Goal: Information Seeking & Learning: Learn about a topic

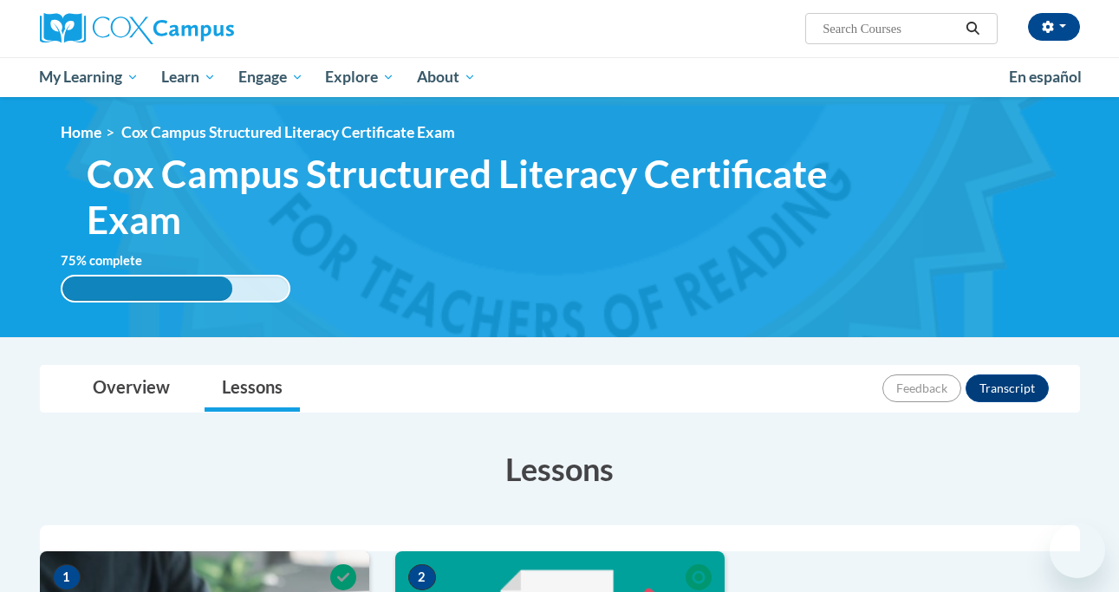
scroll to position [431, 0]
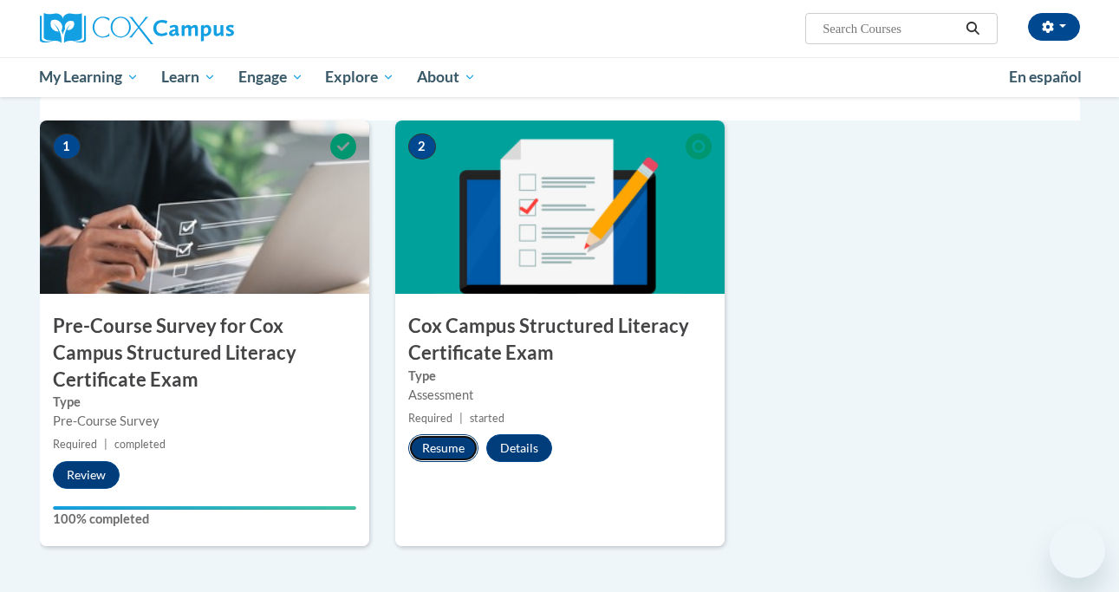
click at [457, 442] on button "Resume" at bounding box center [443, 448] width 70 height 28
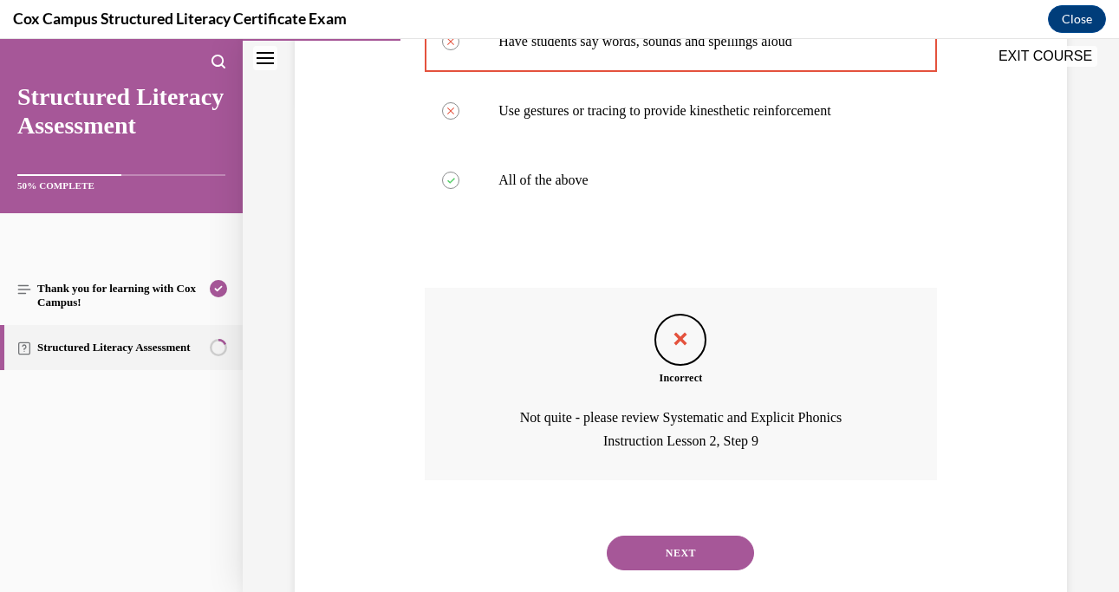
scroll to position [563, 0]
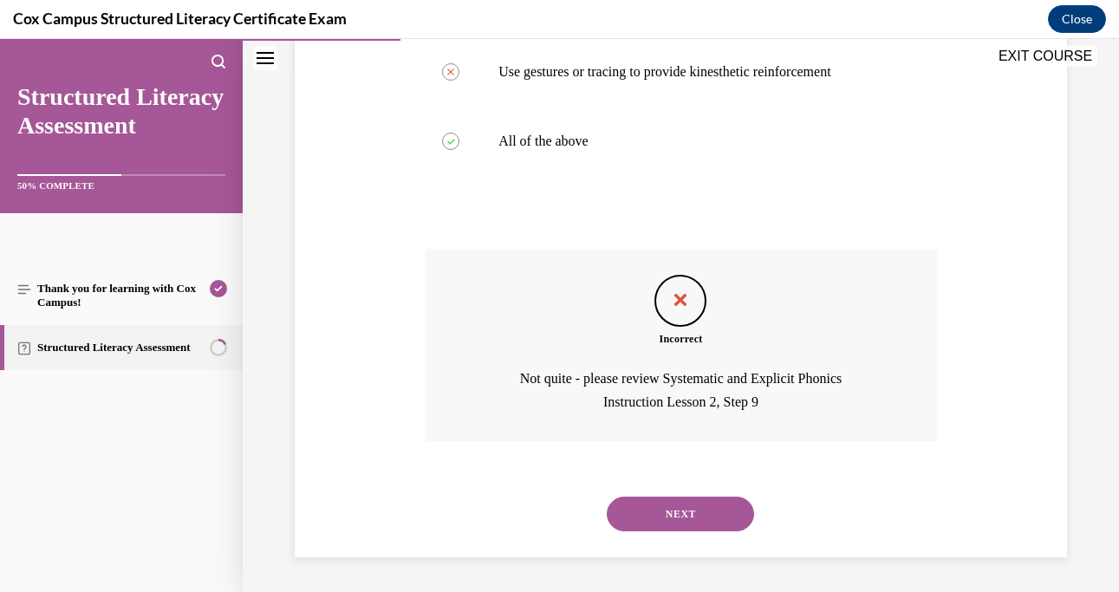
click at [677, 507] on button "NEXT" at bounding box center [680, 514] width 147 height 35
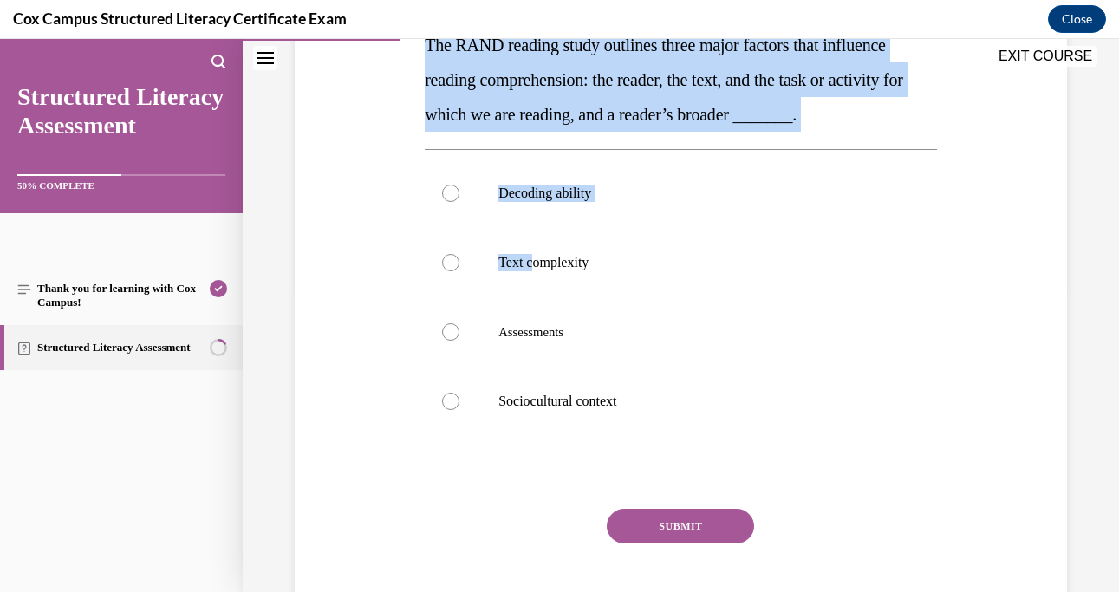
scroll to position [328, 0]
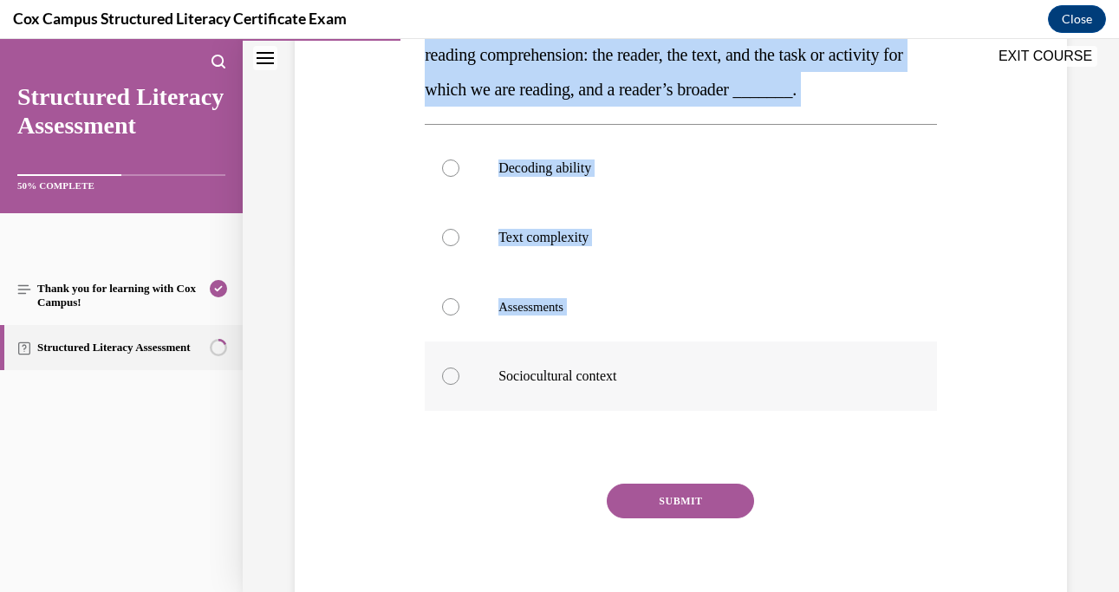
drag, startPoint x: 424, startPoint y: 171, endPoint x: 626, endPoint y: 363, distance: 279.0
click at [626, 363] on div "Question 27/144 The RAND reading study outlines three major factors that influe…" at bounding box center [681, 269] width 512 height 713
click at [626, 363] on label "Sociocultural context" at bounding box center [681, 376] width 512 height 69
click at [459, 368] on input "Sociocultural context" at bounding box center [450, 376] width 17 height 17
radio input "true"
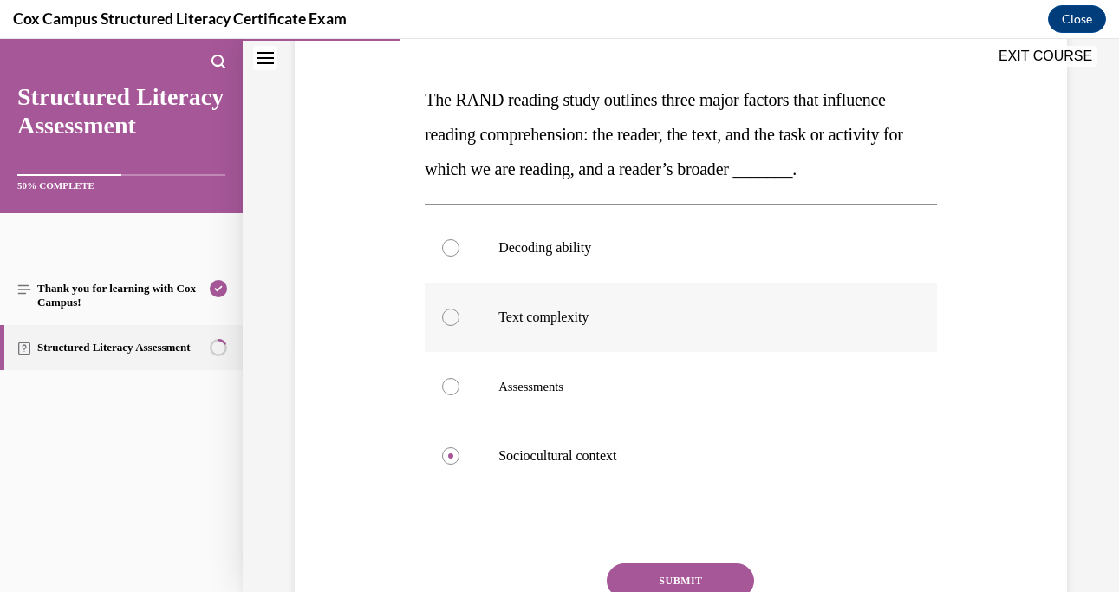
scroll to position [229, 0]
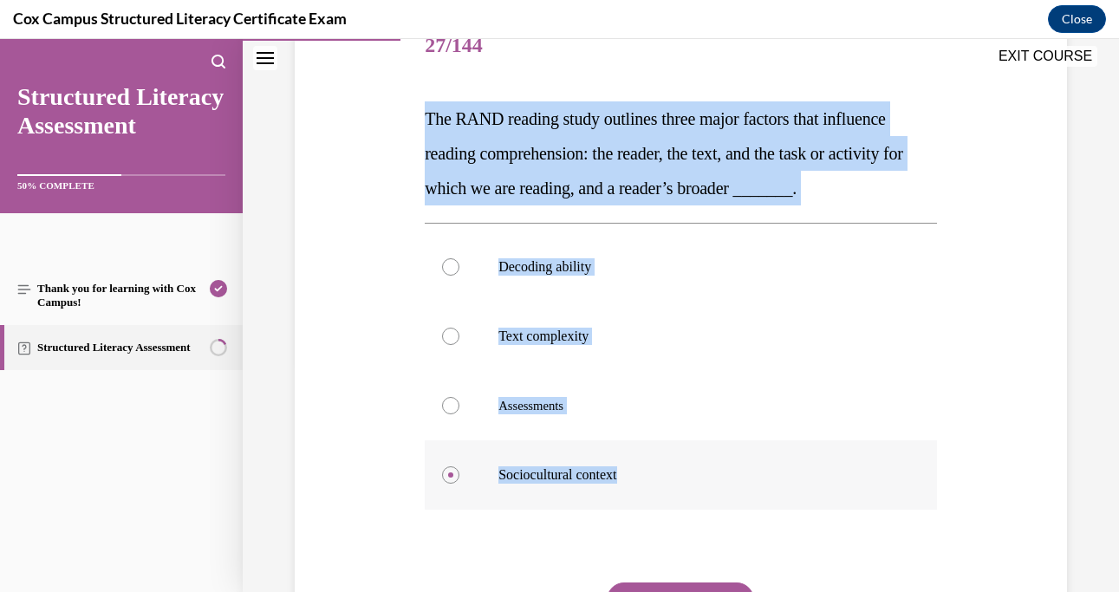
drag, startPoint x: 415, startPoint y: 114, endPoint x: 633, endPoint y: 497, distance: 440.6
click at [633, 497] on div "Question 27/144 The RAND reading study outlines three major factors that influe…" at bounding box center [680, 342] width 781 height 765
copy div "The RAND reading study outlines three major factors that influence reading comp…"
click at [694, 296] on label "Decoding ability" at bounding box center [681, 266] width 512 height 69
click at [459, 276] on input "Decoding ability" at bounding box center [450, 266] width 17 height 17
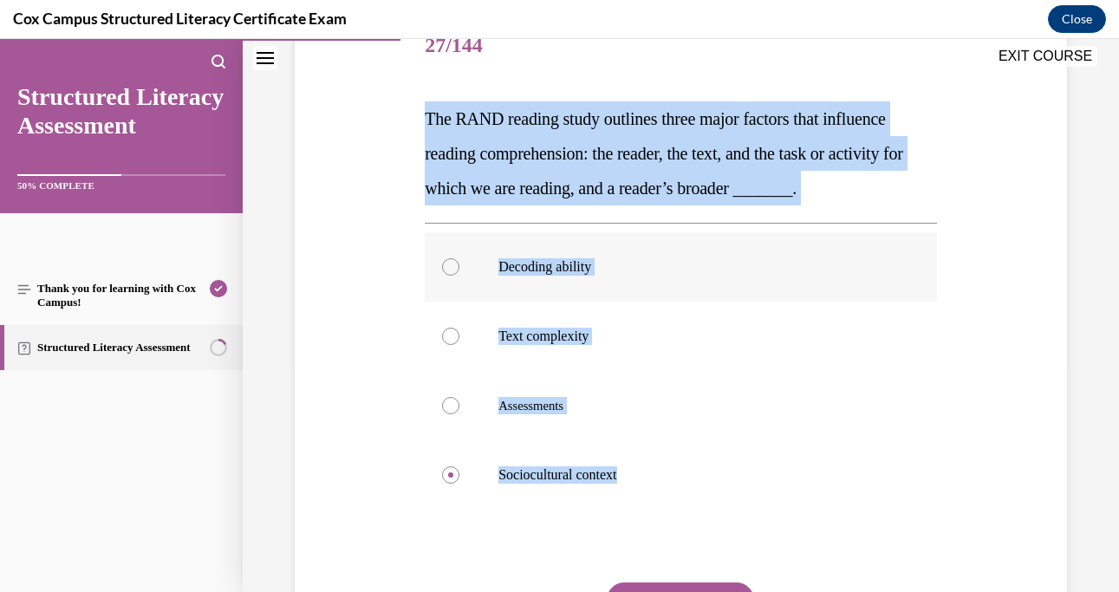
radio input "true"
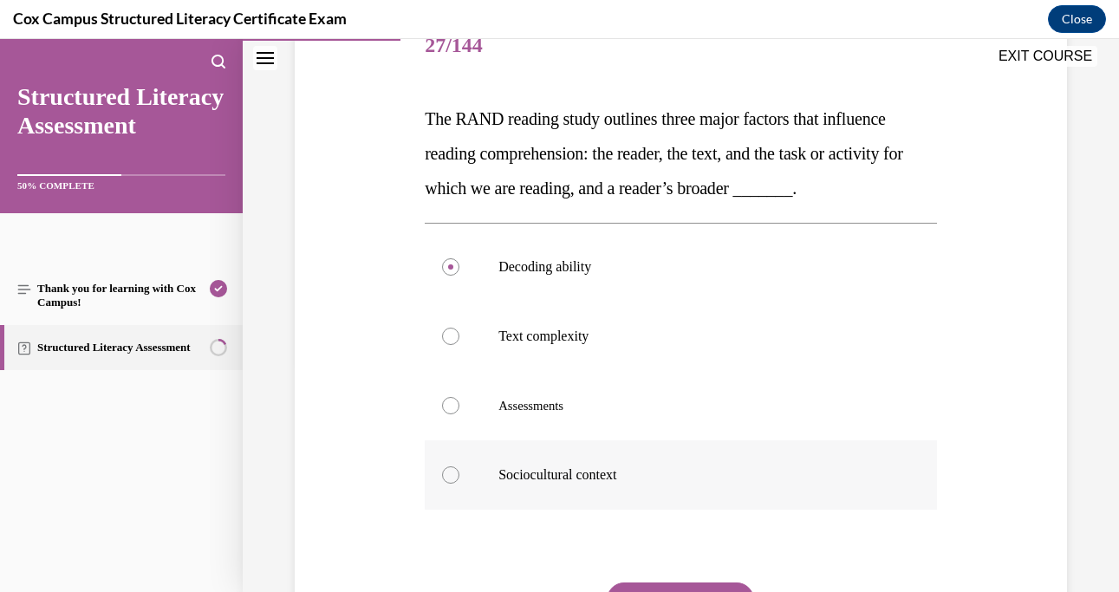
click at [452, 474] on div at bounding box center [450, 474] width 17 height 17
click at [452, 474] on input "Sociocultural context" at bounding box center [450, 474] width 17 height 17
radio input "true"
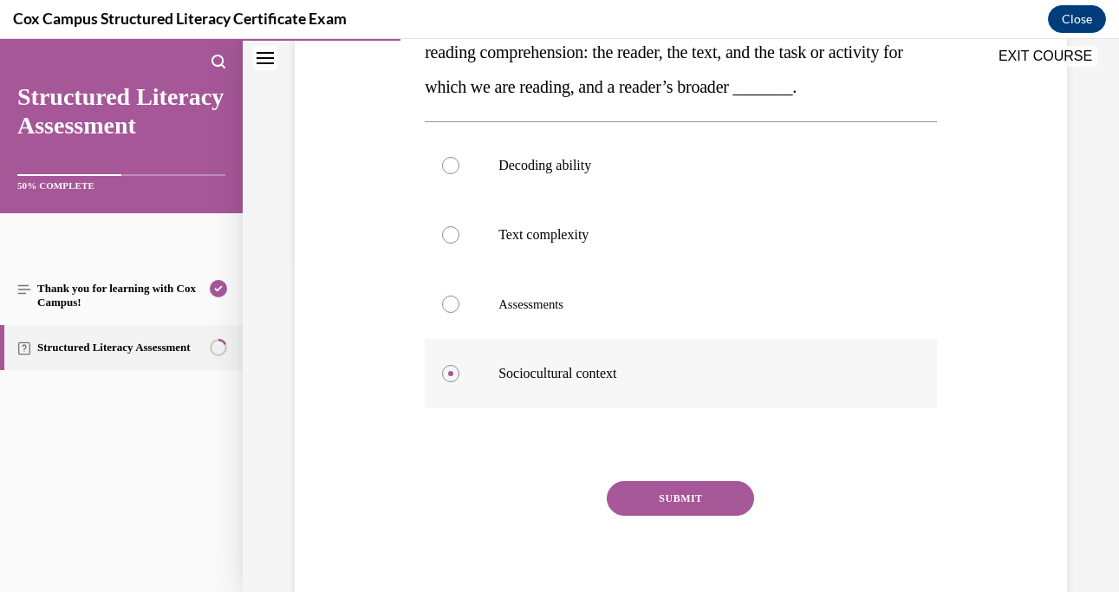
scroll to position [342, 0]
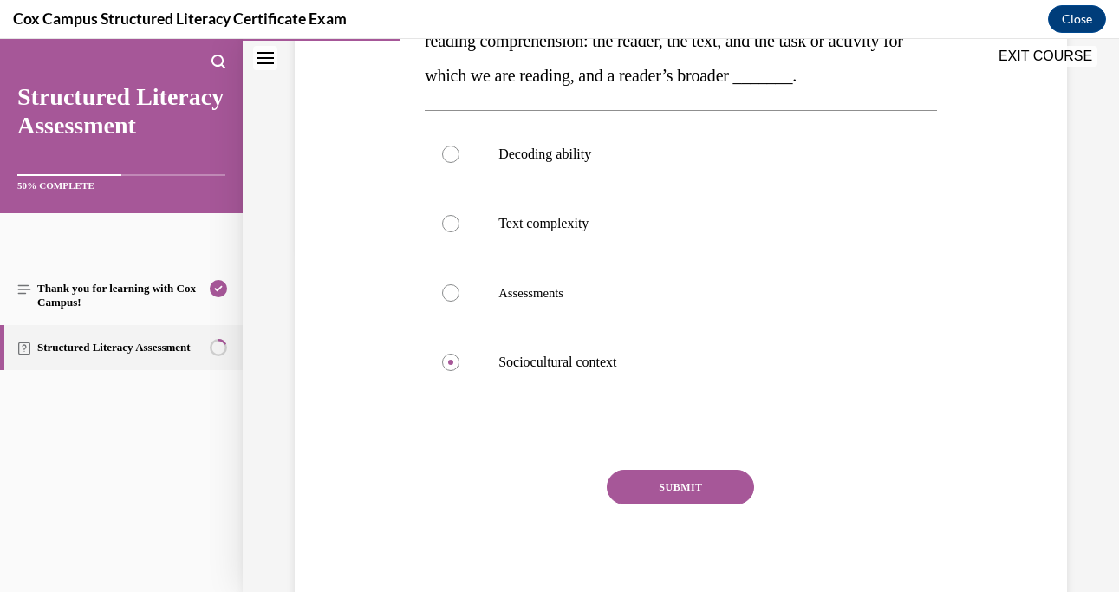
click at [677, 474] on button "SUBMIT" at bounding box center [680, 487] width 147 height 35
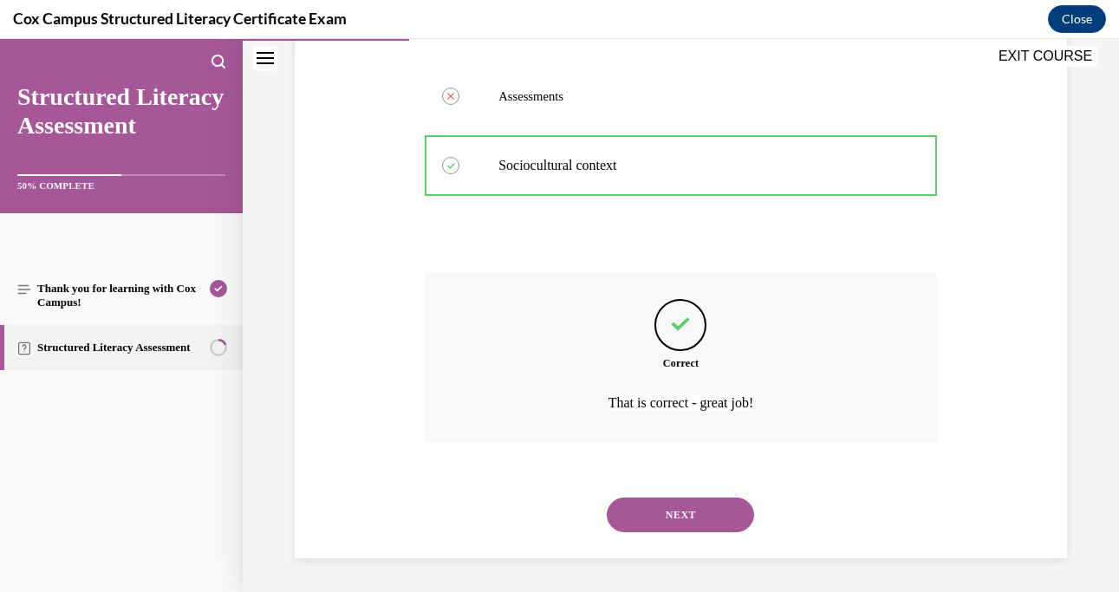
scroll to position [539, 0]
click at [680, 511] on button "NEXT" at bounding box center [680, 514] width 147 height 35
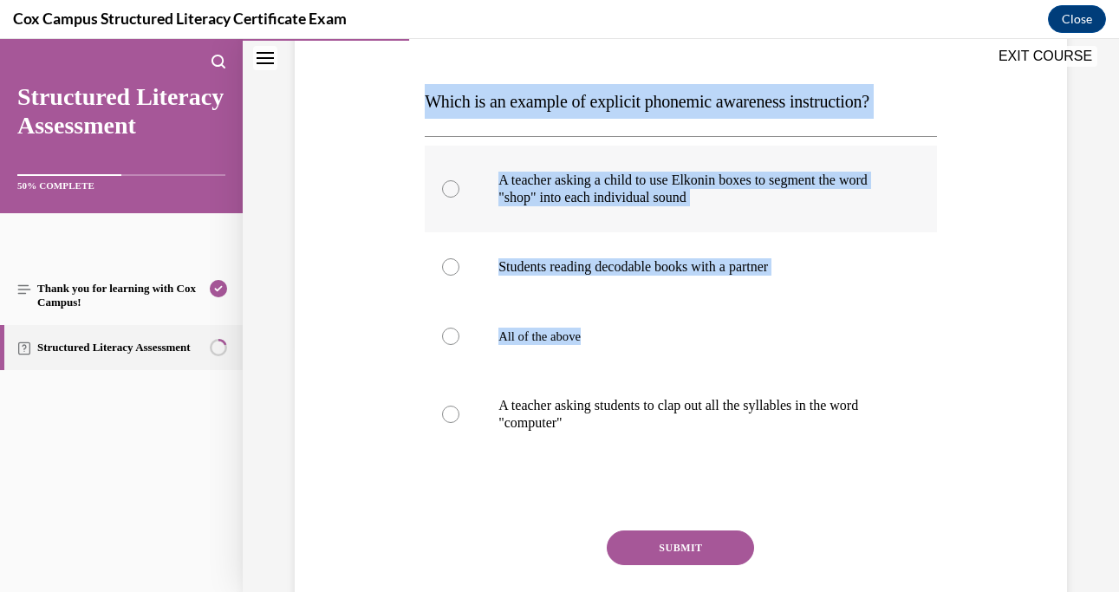
scroll to position [261, 0]
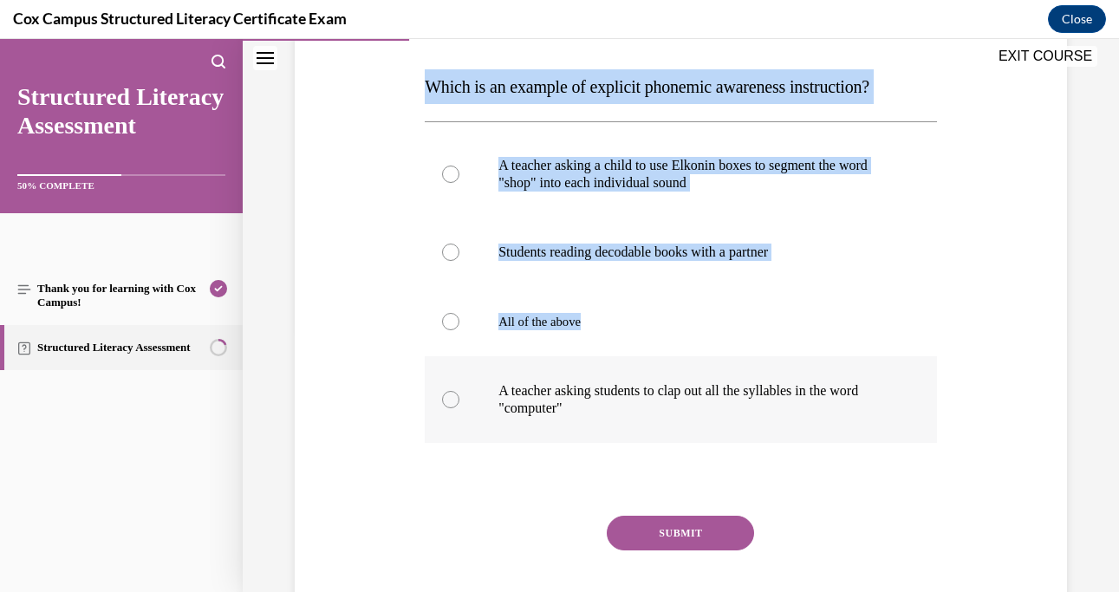
drag, startPoint x: 427, startPoint y: 231, endPoint x: 702, endPoint y: 407, distance: 326.8
click at [703, 413] on div "Question 28/144 Which is an example of explicit phonemic awareness instruction?…" at bounding box center [681, 319] width 512 height 678
copy div "Which is an example of explicit phonemic awareness instruction?  A teacher aski…"
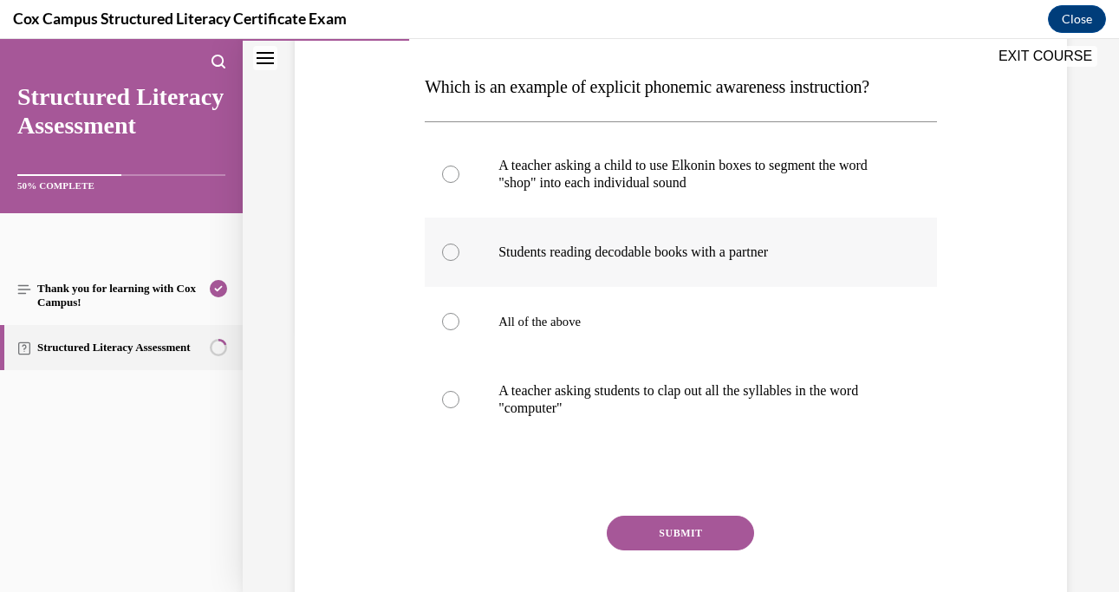
click at [928, 235] on label "Students reading decodable books with a partner" at bounding box center [681, 252] width 512 height 69
click at [459, 244] on input "Students reading decodable books with a partner" at bounding box center [450, 252] width 17 height 17
radio input "true"
click at [714, 186] on p "A teacher asking a child to use Elkonin boxes to segment the word "shop" into e…" at bounding box center [695, 174] width 395 height 35
click at [459, 183] on input "A teacher asking a child to use Elkonin boxes to segment the word "shop" into e…" at bounding box center [450, 174] width 17 height 17
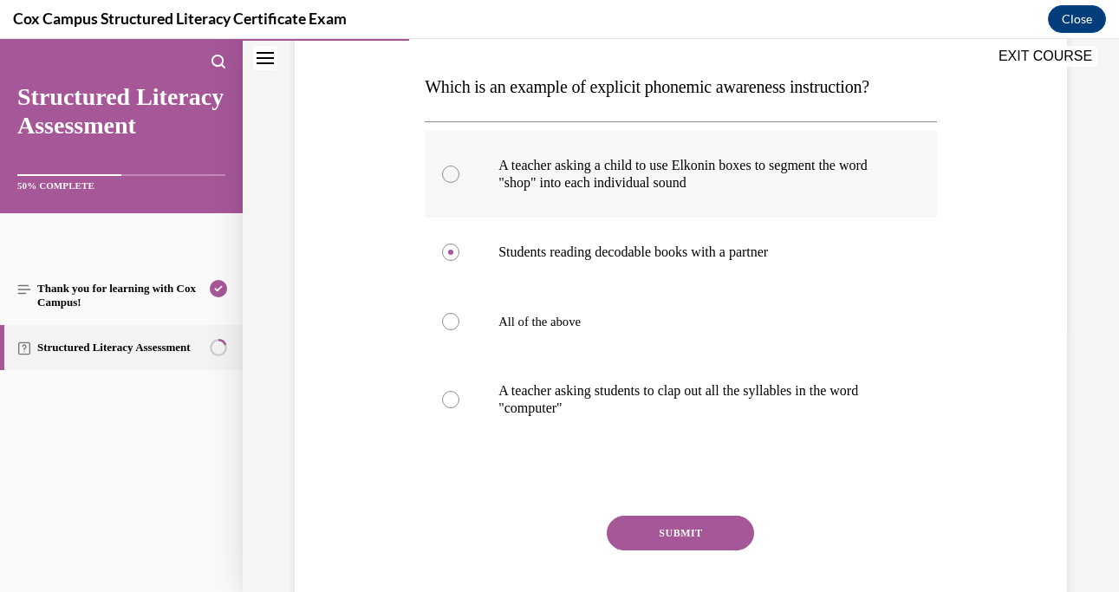
radio input "true"
click at [642, 409] on p "A teacher asking students to clap out all the syllables in the word "computer"" at bounding box center [695, 399] width 395 height 35
click at [459, 408] on input "A teacher asking students to clap out all the syllables in the word "computer"" at bounding box center [450, 399] width 17 height 17
radio input "true"
click at [657, 541] on button "SUBMIT" at bounding box center [680, 533] width 147 height 35
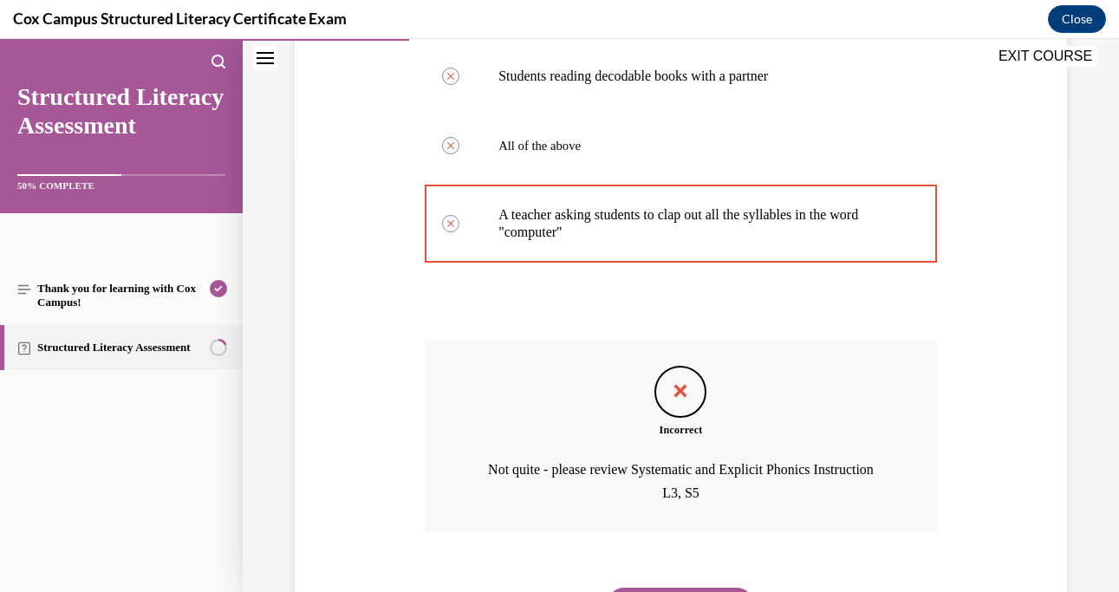
scroll to position [473, 0]
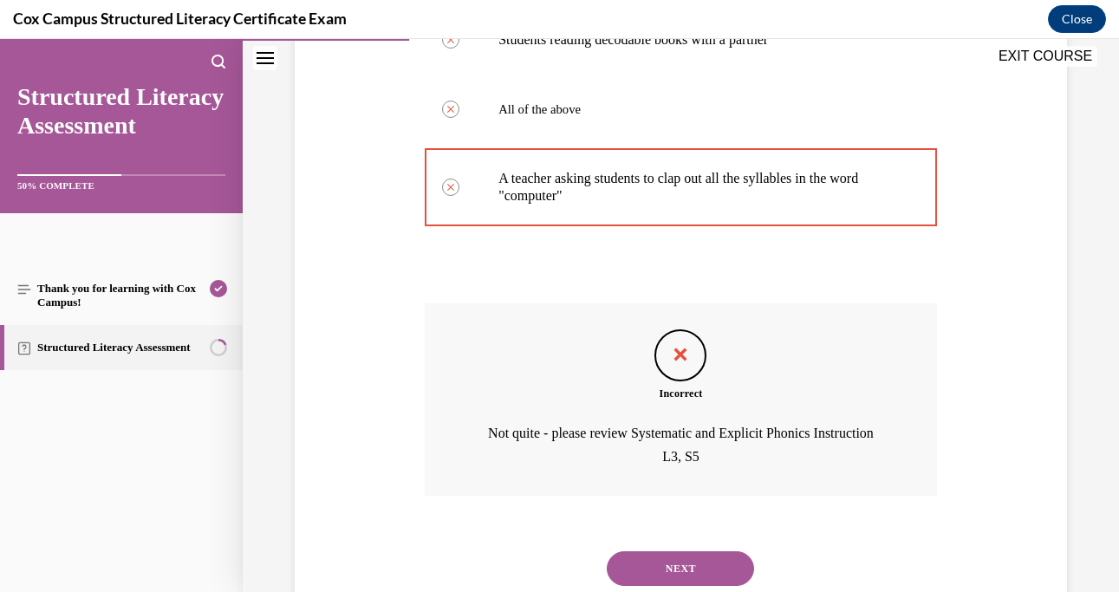
click at [678, 553] on button "NEXT" at bounding box center [680, 568] width 147 height 35
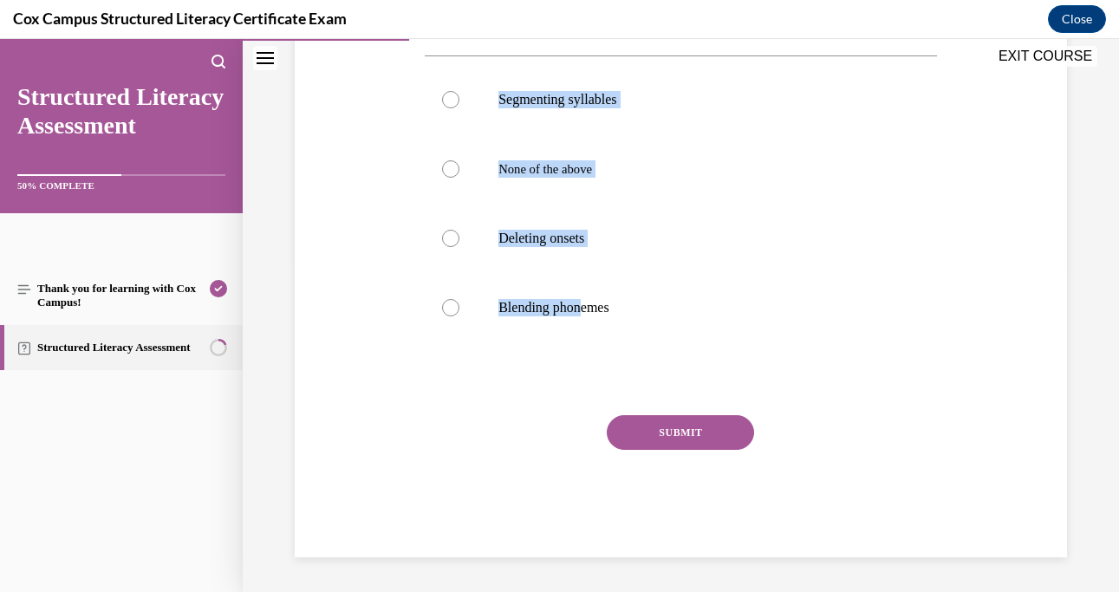
scroll to position [329, 0]
drag, startPoint x: 416, startPoint y: 125, endPoint x: 648, endPoint y: 358, distance: 328.5
click at [648, 358] on div "Question 29/144 Which of the following is NOT an example of phonological sensit…" at bounding box center [680, 209] width 781 height 695
copy div "Which of the following is NOT an example of phonological sensitivity?  Segmenti…"
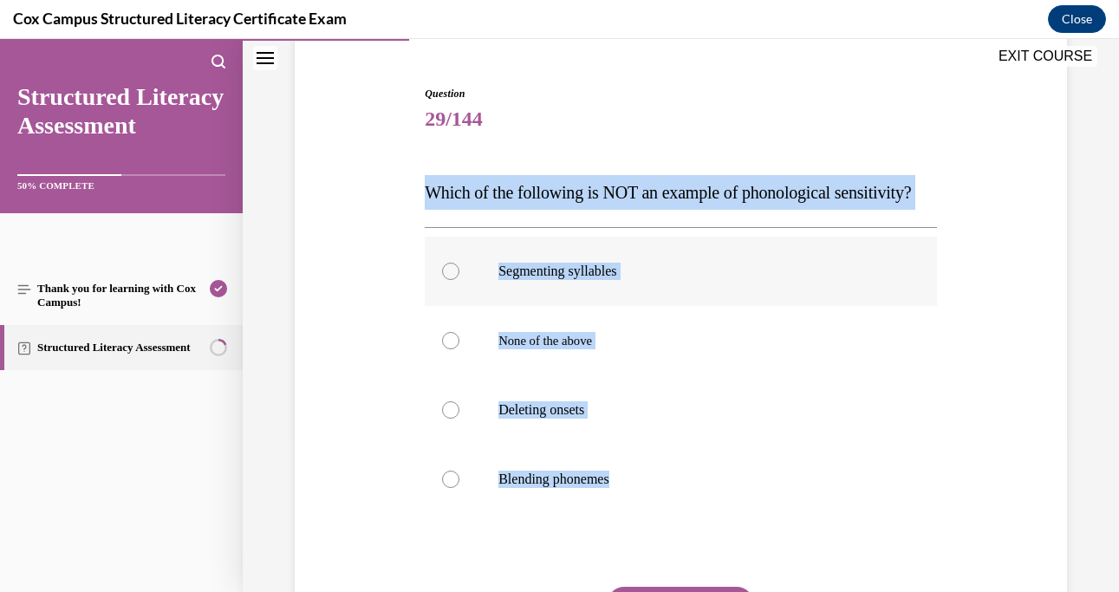
scroll to position [154, 0]
click at [592, 348] on span "None of the above" at bounding box center [545, 342] width 94 height 14
click at [459, 350] on input "None of the above" at bounding box center [450, 341] width 17 height 17
radio input "true"
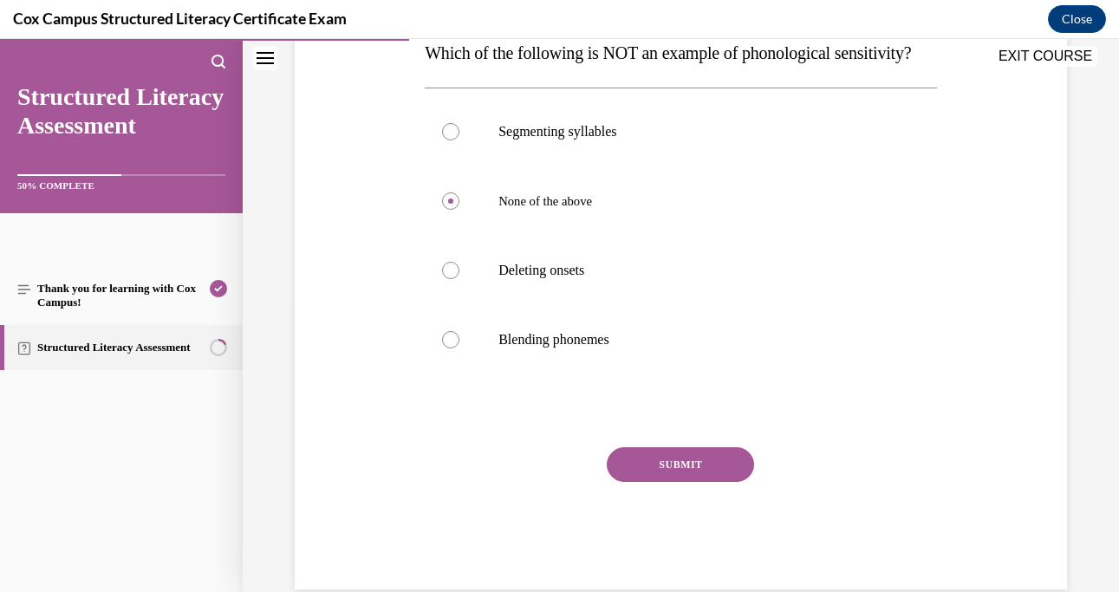
click at [631, 482] on button "SUBMIT" at bounding box center [680, 464] width 147 height 35
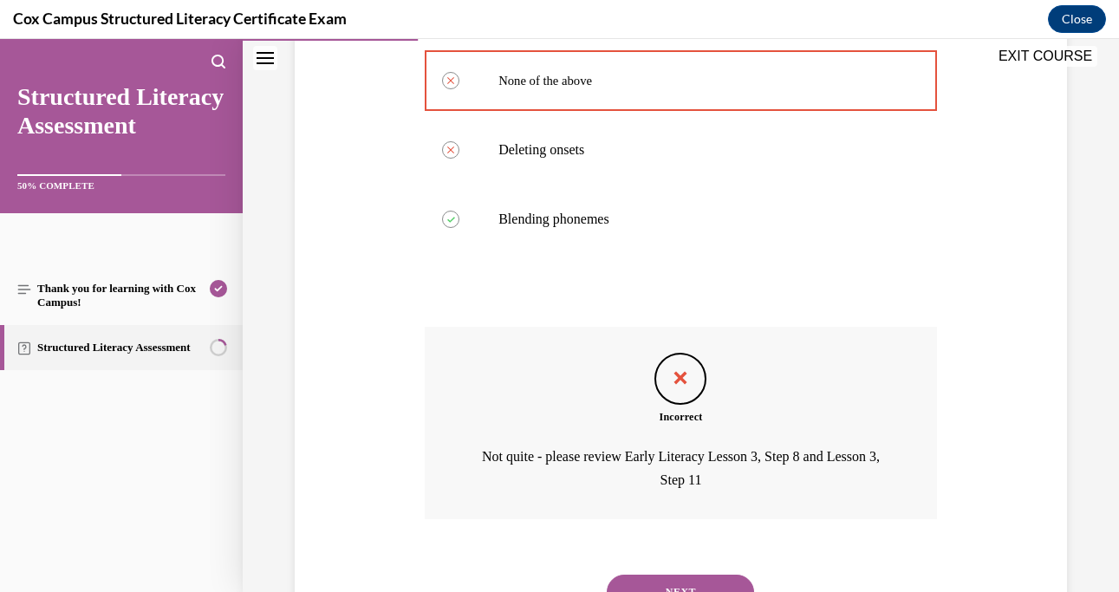
scroll to position [529, 0]
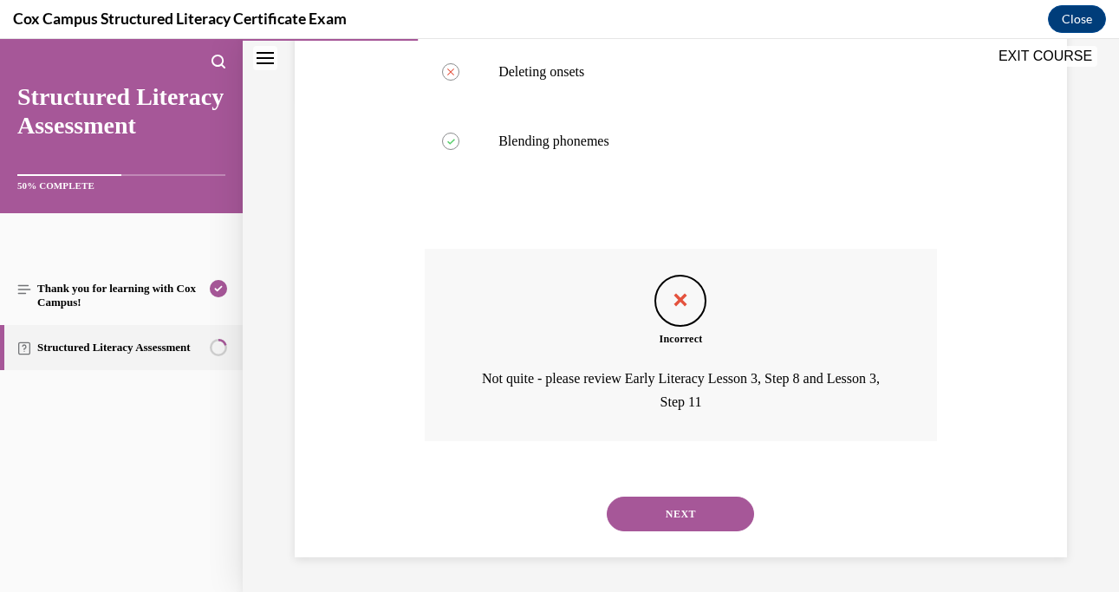
click at [634, 512] on button "NEXT" at bounding box center [680, 514] width 147 height 35
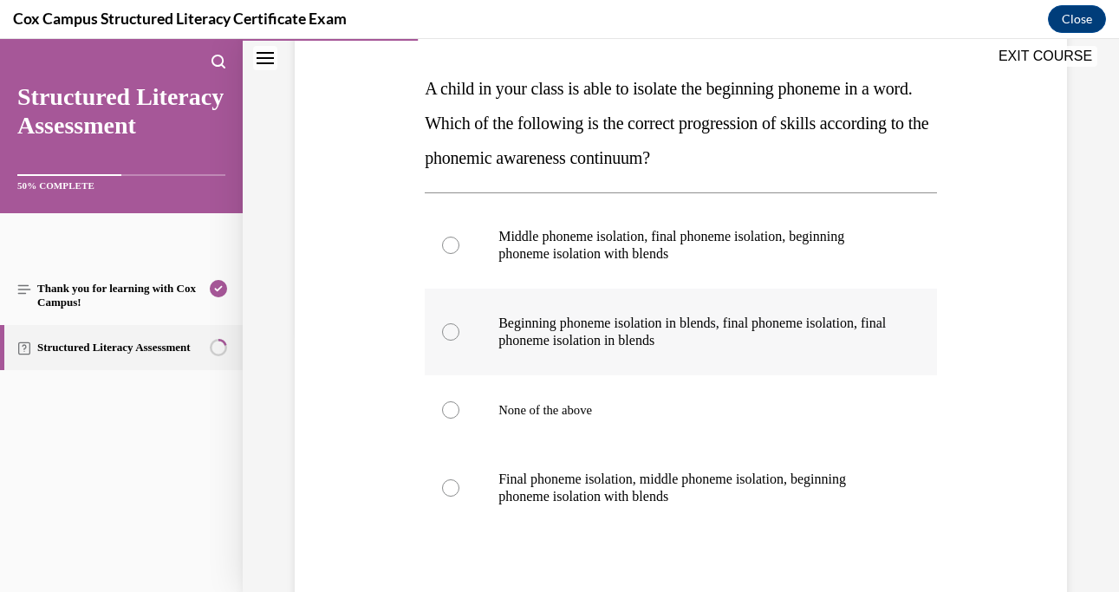
scroll to position [264, 0]
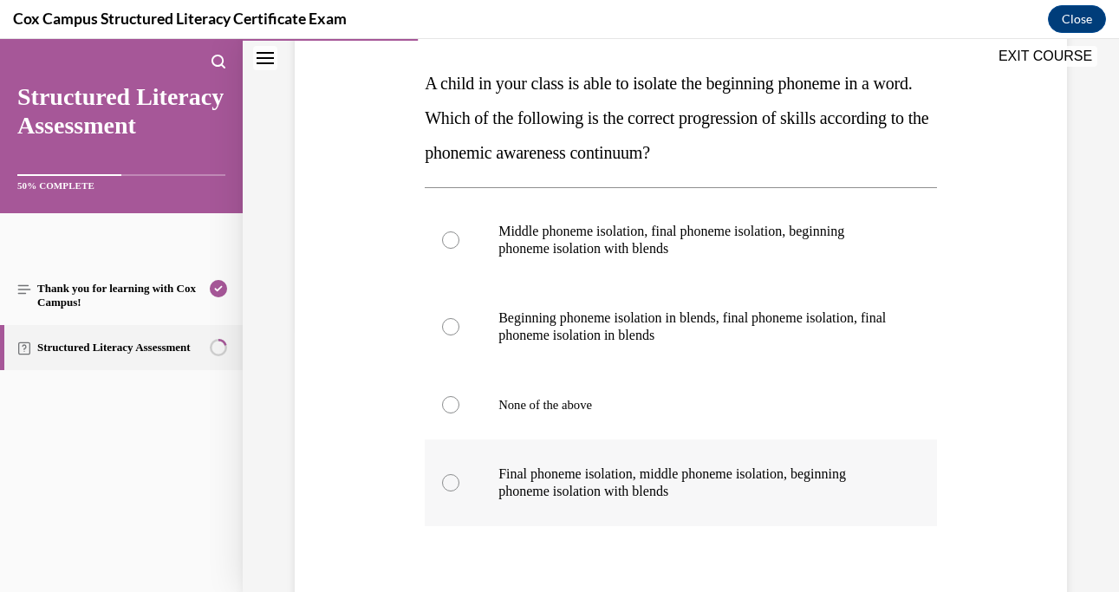
click at [550, 476] on p "Final phoneme isolation, middle phoneme isolation, beginning phoneme isolation …" at bounding box center [695, 482] width 395 height 35
click at [459, 476] on input "Final phoneme isolation, middle phoneme isolation, beginning phoneme isolation …" at bounding box center [450, 482] width 17 height 17
radio input "true"
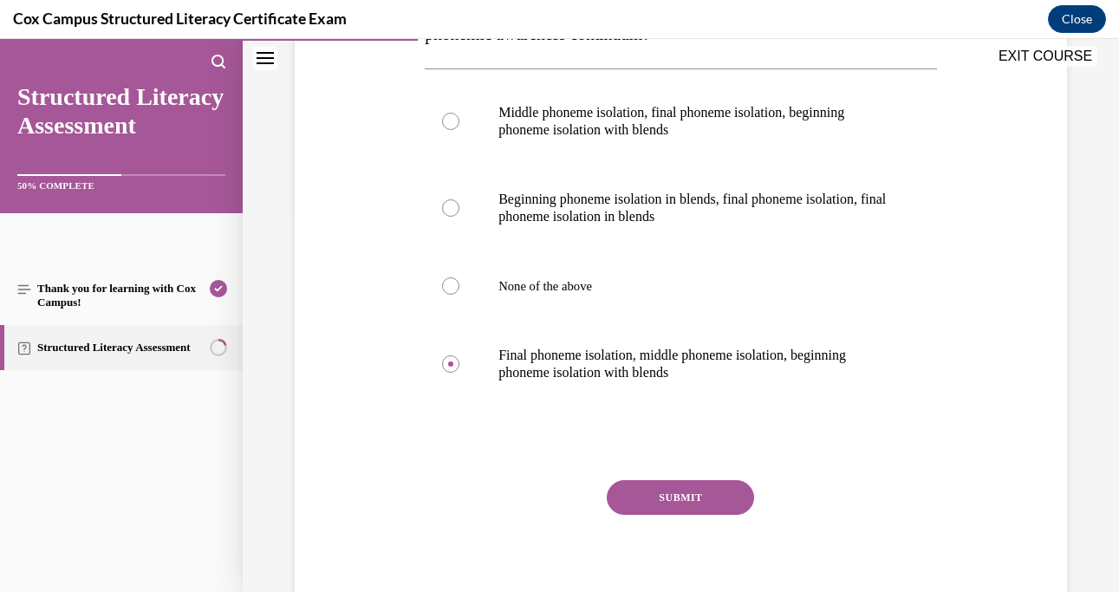
click at [668, 488] on button "SUBMIT" at bounding box center [680, 497] width 147 height 35
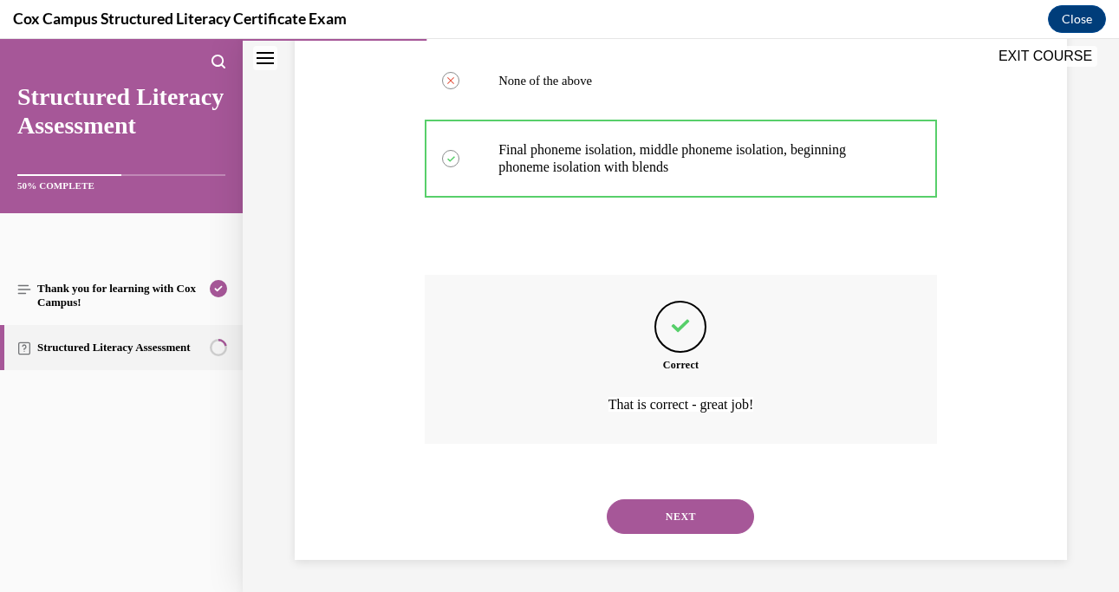
scroll to position [591, 0]
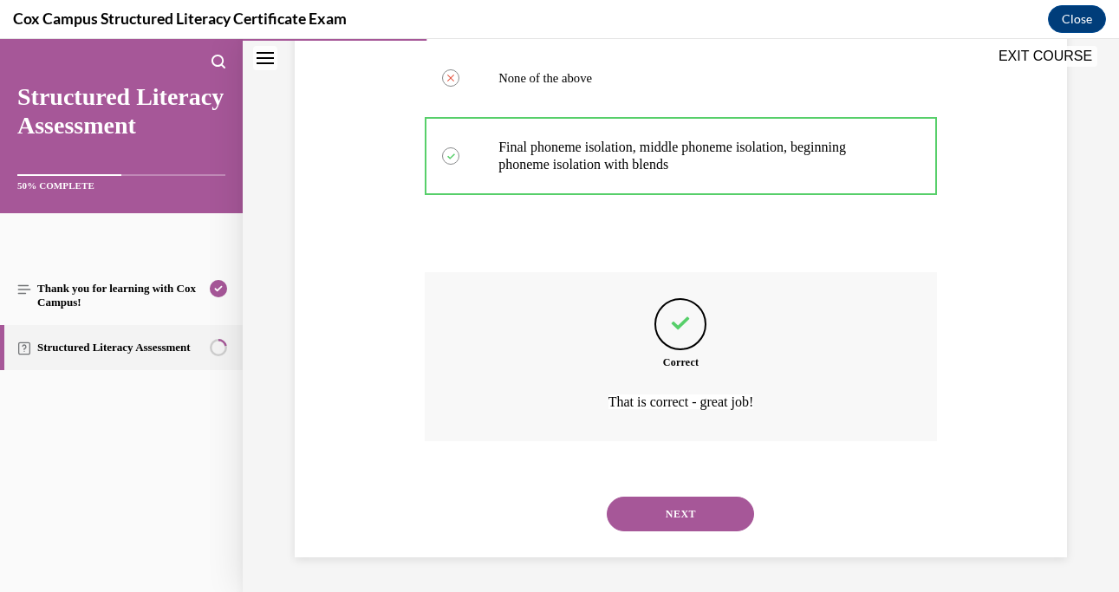
click at [677, 509] on button "NEXT" at bounding box center [680, 514] width 147 height 35
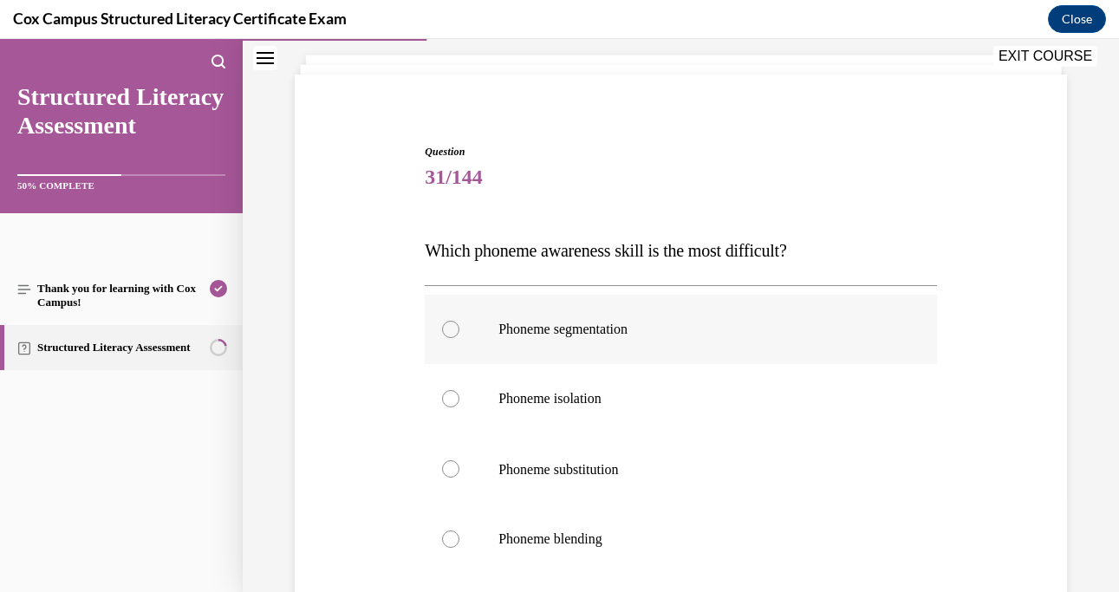
scroll to position [123, 0]
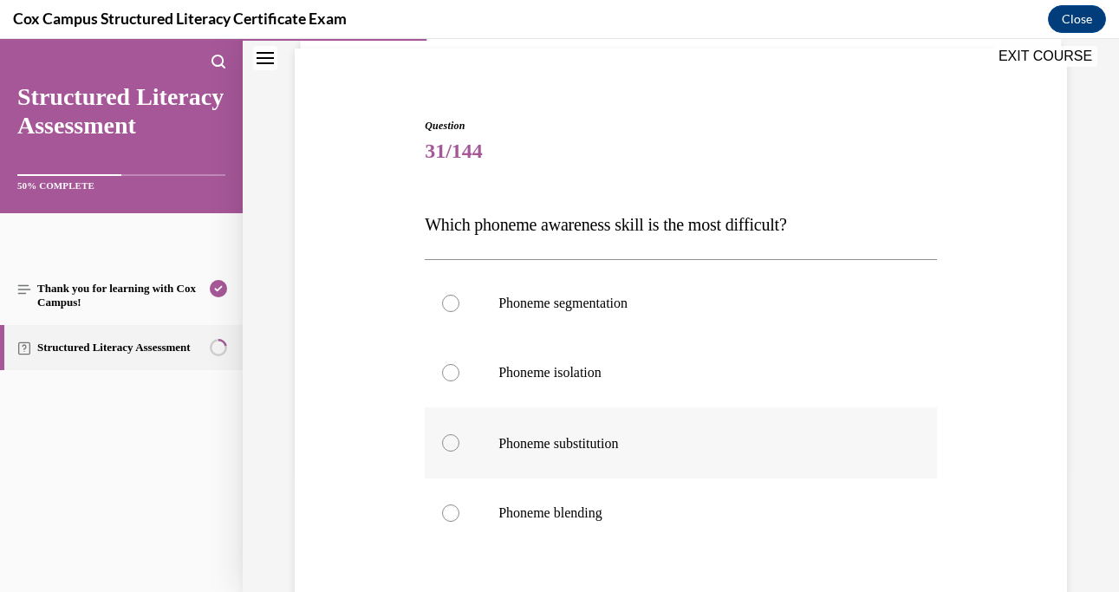
click at [612, 446] on span "Phoneme substitution" at bounding box center [558, 443] width 120 height 15
click at [459, 446] on input "Phoneme substitution" at bounding box center [450, 442] width 17 height 17
radio input "true"
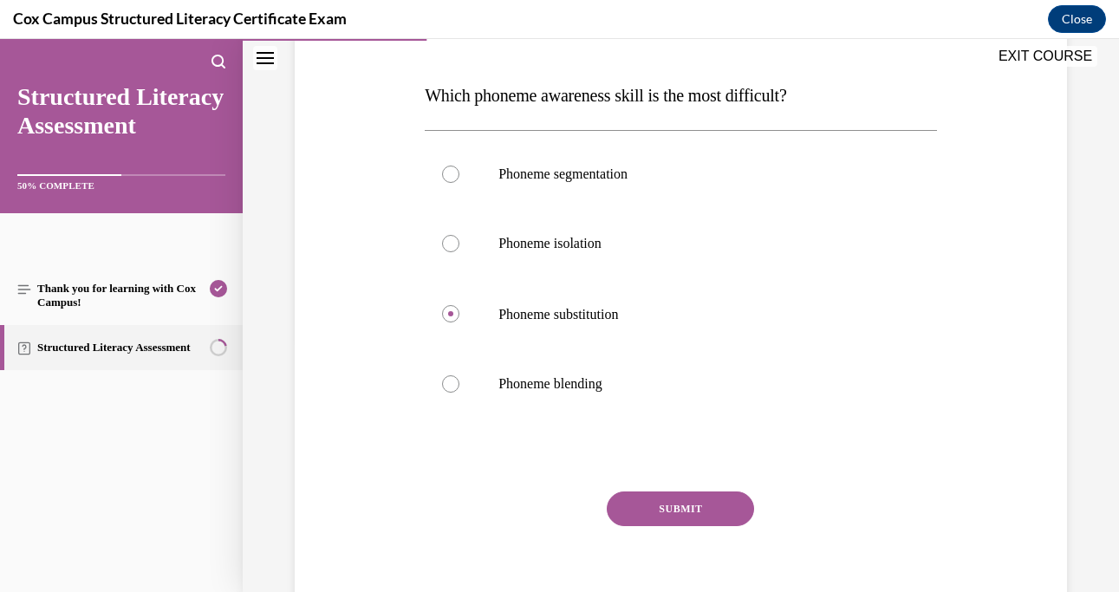
click at [638, 492] on button "SUBMIT" at bounding box center [680, 508] width 147 height 35
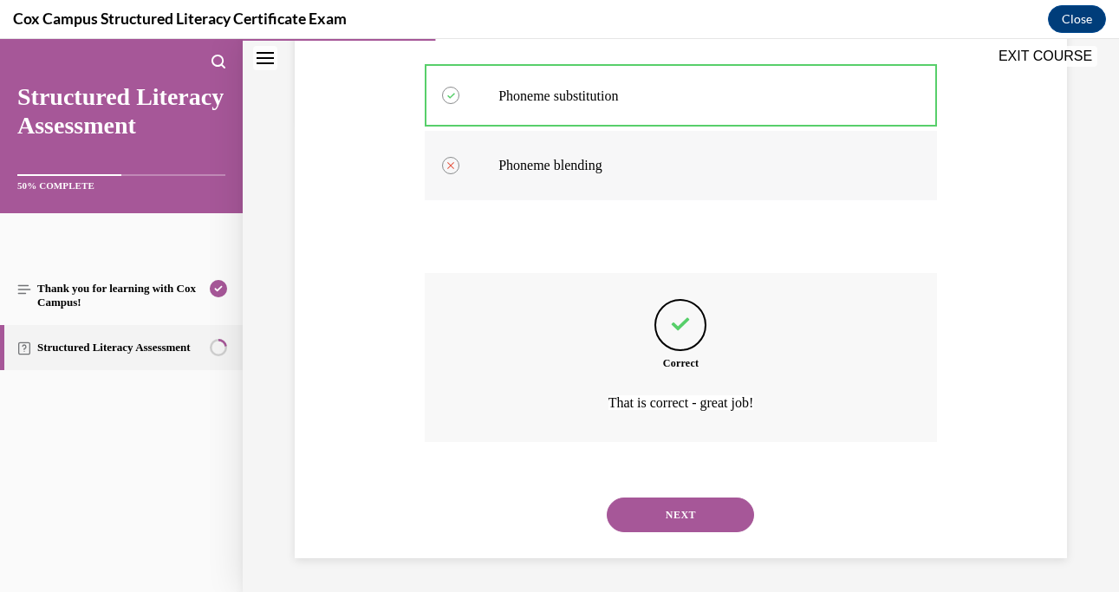
scroll to position [471, 0]
click at [655, 513] on button "NEXT" at bounding box center [680, 515] width 147 height 35
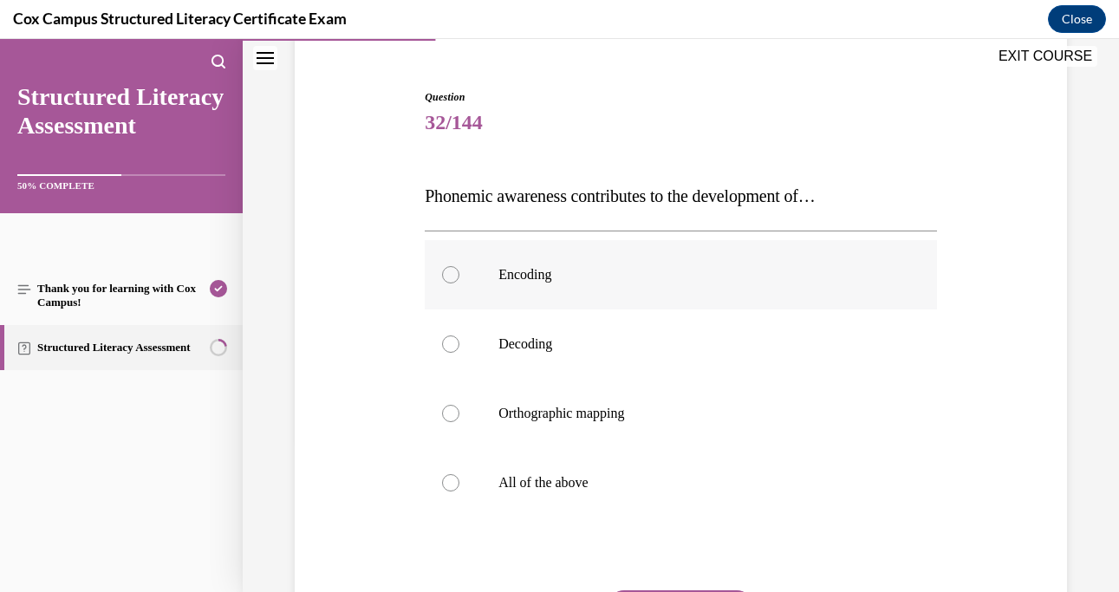
scroll to position [156, 0]
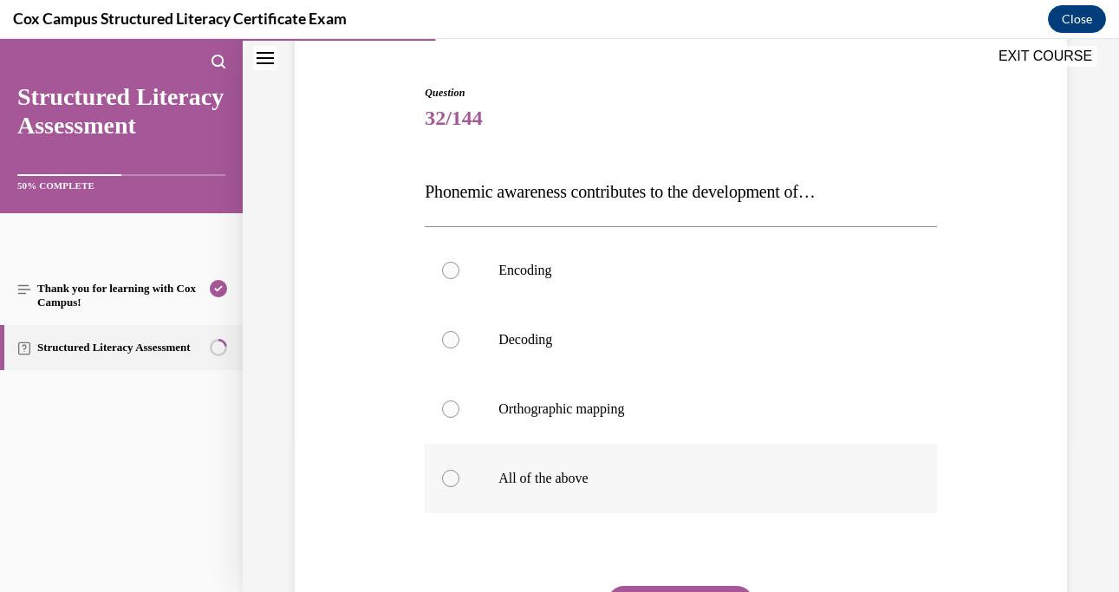
click at [587, 459] on label "All of the above" at bounding box center [681, 478] width 512 height 69
click at [459, 470] on input "All of the above" at bounding box center [450, 478] width 17 height 17
radio input "true"
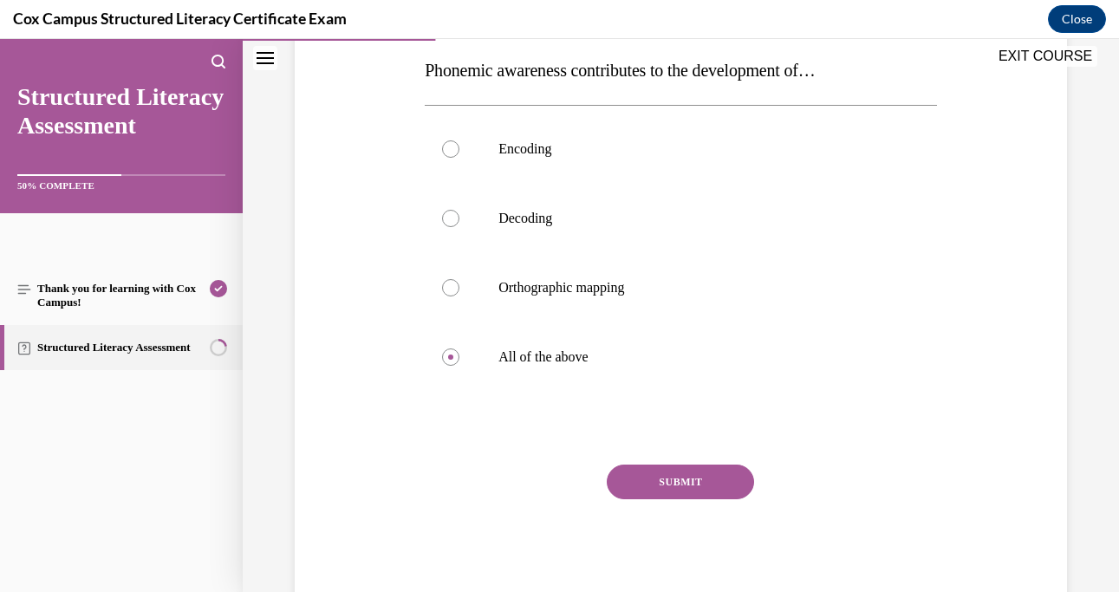
scroll to position [296, 0]
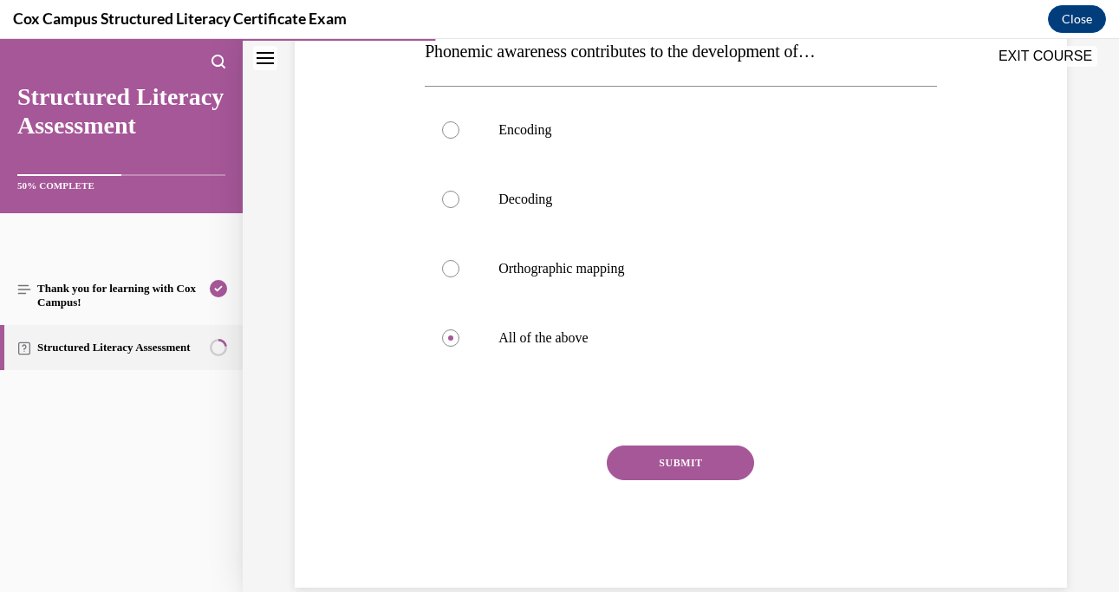
click at [650, 455] on button "SUBMIT" at bounding box center [680, 463] width 147 height 35
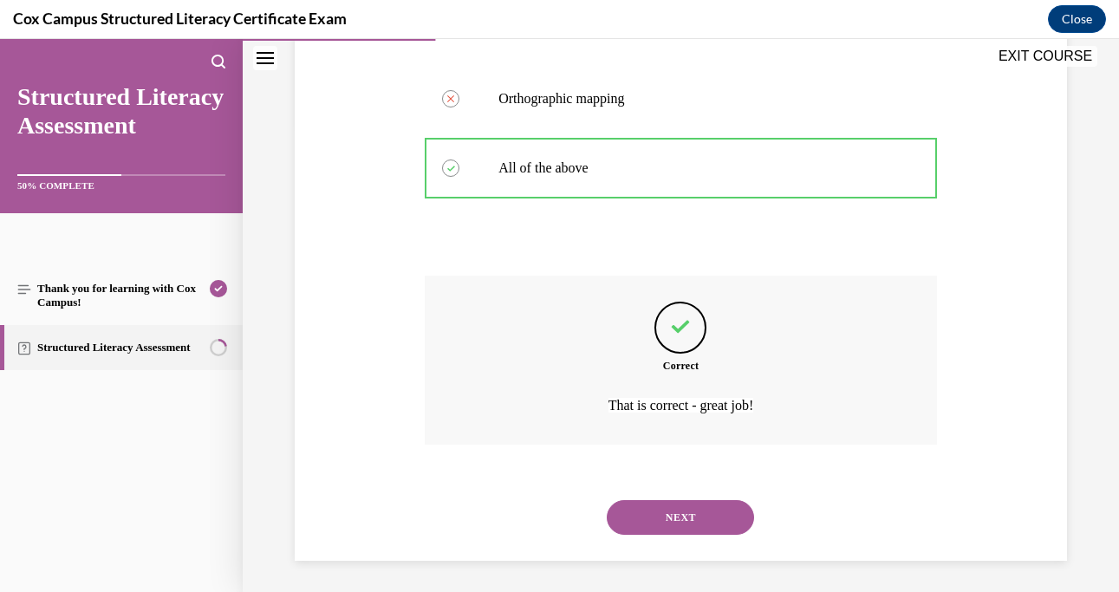
scroll to position [470, 0]
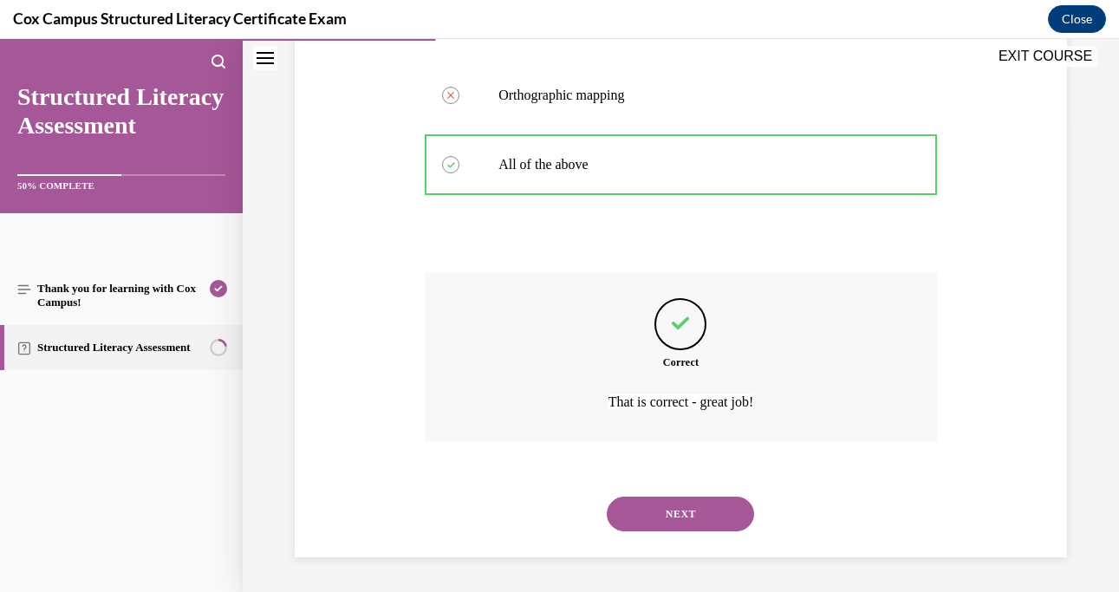
click at [677, 504] on button "NEXT" at bounding box center [680, 514] width 147 height 35
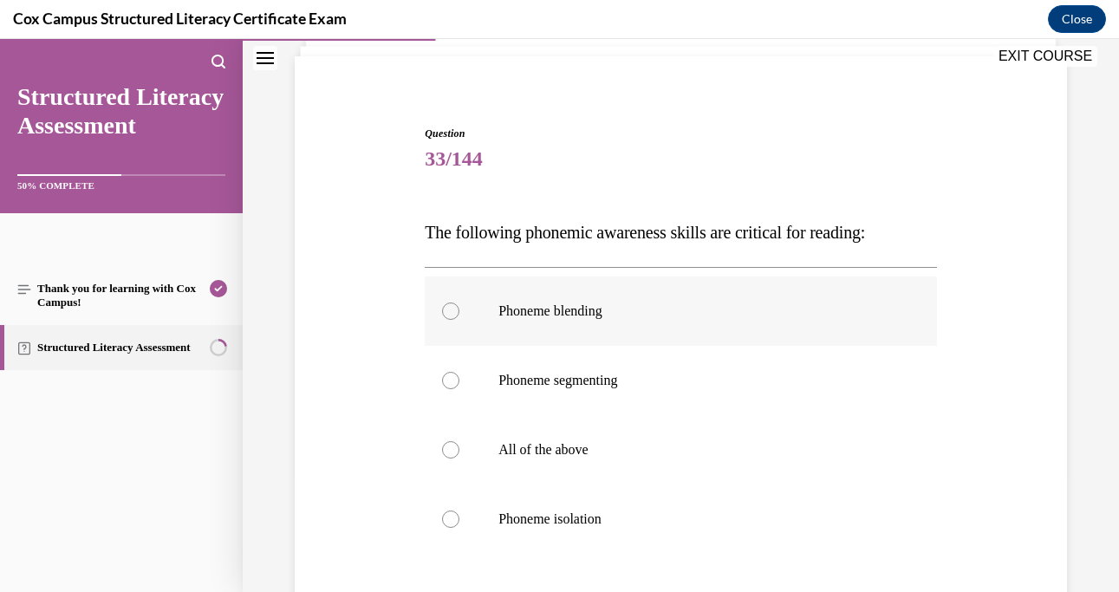
scroll to position [118, 0]
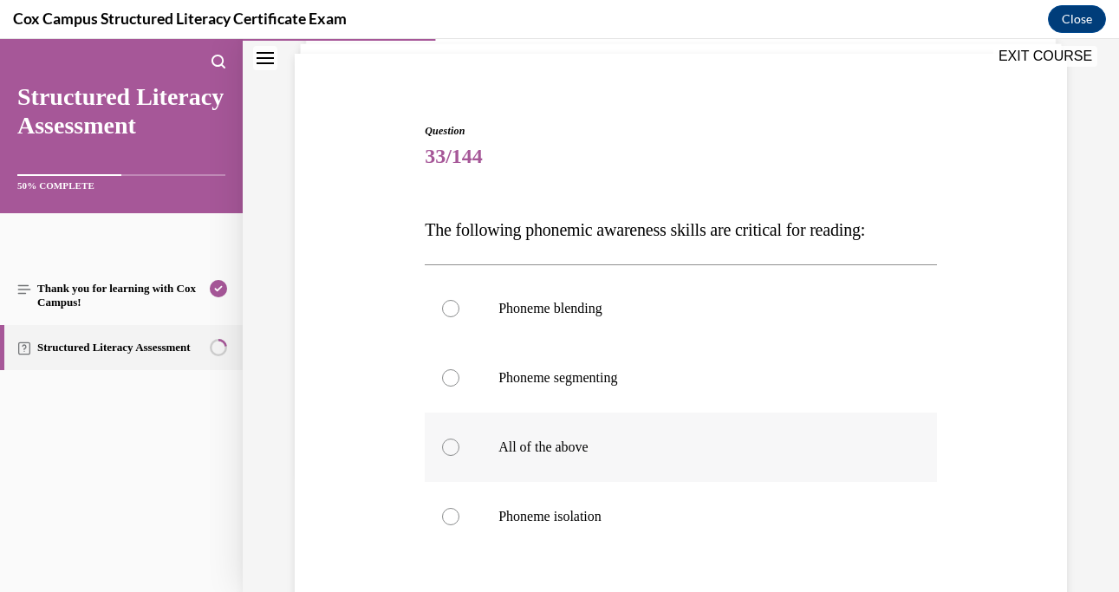
click at [591, 426] on label "All of the above" at bounding box center [681, 447] width 512 height 69
click at [459, 439] on input "All of the above" at bounding box center [450, 447] width 17 height 17
radio input "true"
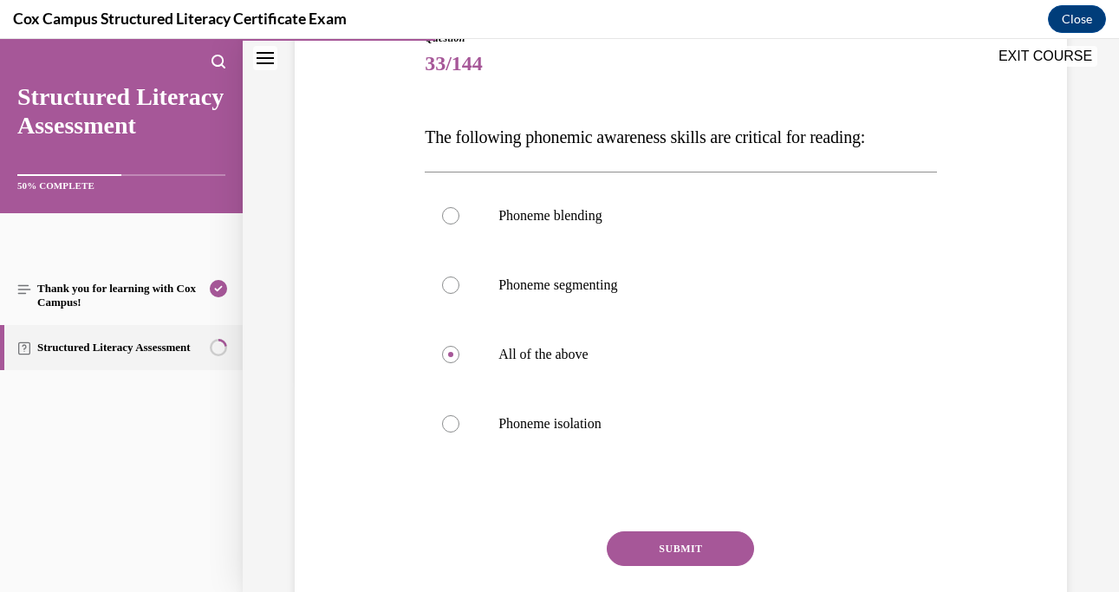
click at [654, 548] on button "SUBMIT" at bounding box center [680, 548] width 147 height 35
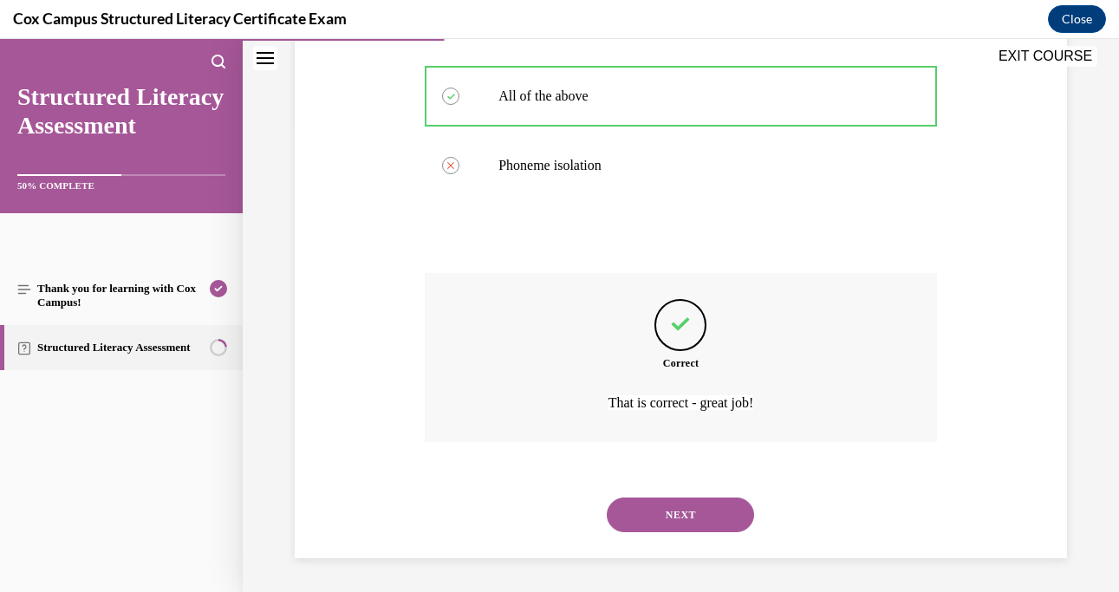
scroll to position [470, 0]
click at [681, 500] on button "NEXT" at bounding box center [680, 514] width 147 height 35
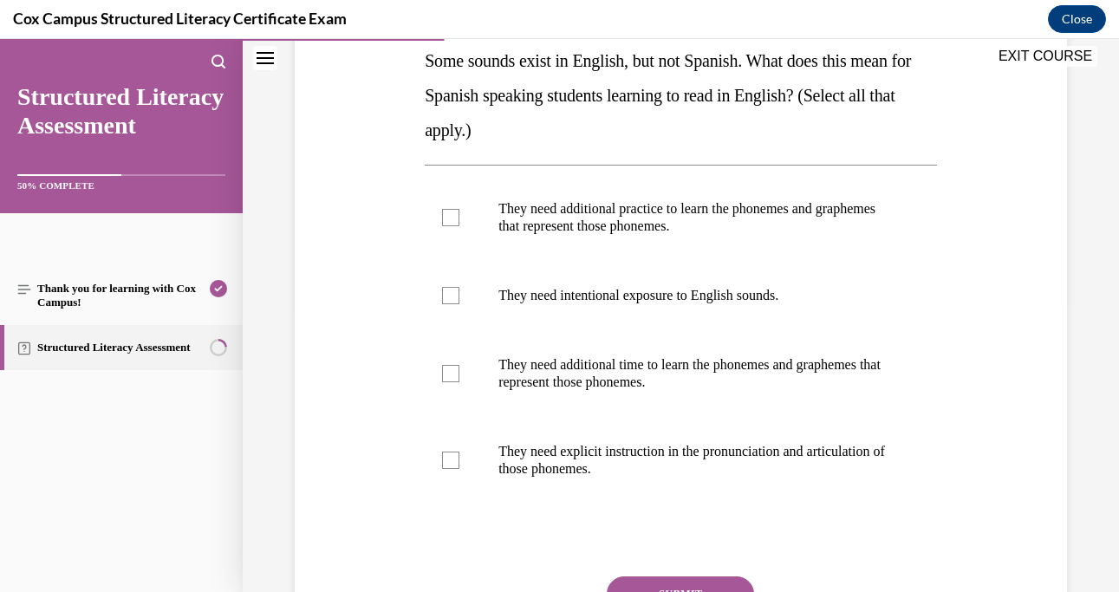
scroll to position [277, 0]
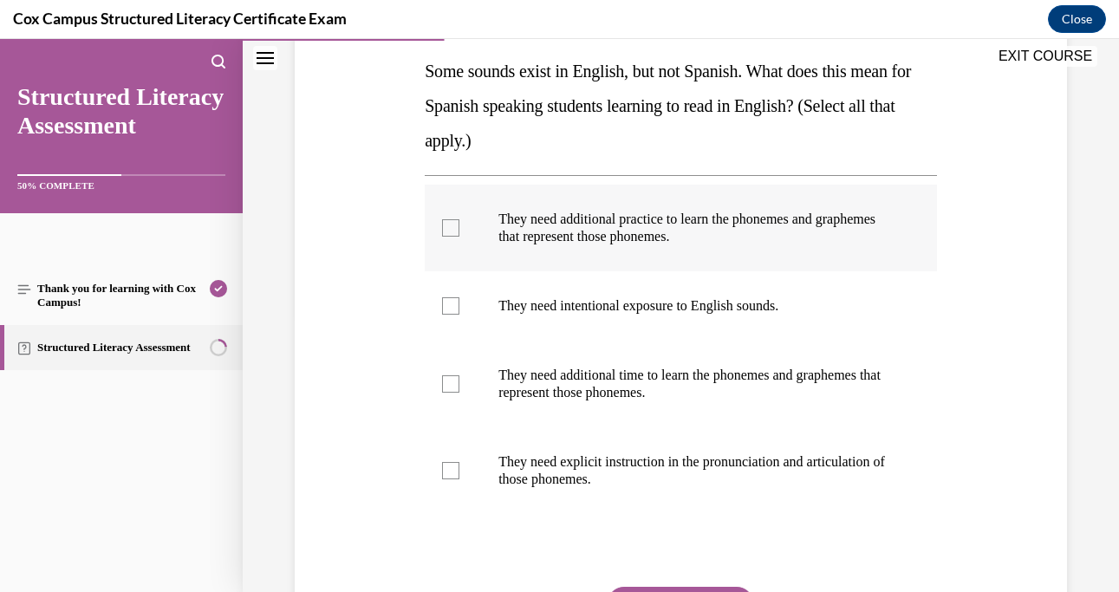
click at [457, 227] on div at bounding box center [450, 227] width 17 height 17
click at [457, 227] on input "They need additional practice to learn the phonemes and graphemes that represen…" at bounding box center [450, 227] width 17 height 17
checkbox input "true"
click at [446, 295] on label "They need intentional exposure to English sounds." at bounding box center [681, 305] width 512 height 69
click at [446, 297] on input "They need intentional exposure to English sounds." at bounding box center [450, 305] width 17 height 17
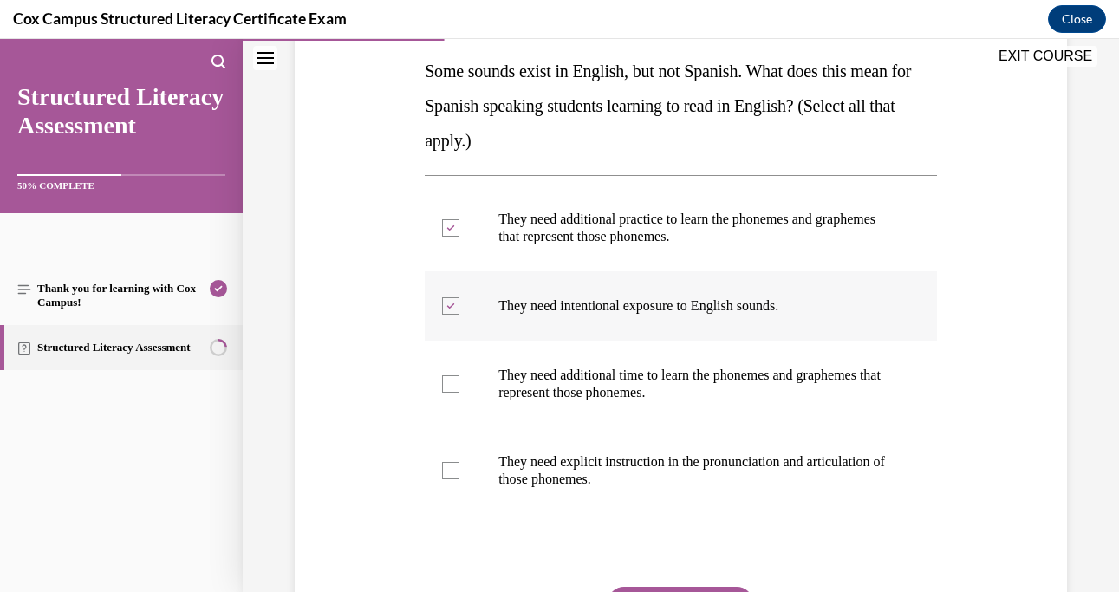
click at [448, 305] on icon at bounding box center [451, 306] width 8 height 6
click at [448, 305] on input "They need intentional exposure to English sounds." at bounding box center [450, 305] width 17 height 17
click at [446, 316] on label "They need intentional exposure to English sounds." at bounding box center [681, 305] width 512 height 69
click at [446, 315] on input "They need intentional exposure to English sounds." at bounding box center [450, 305] width 17 height 17
checkbox input "true"
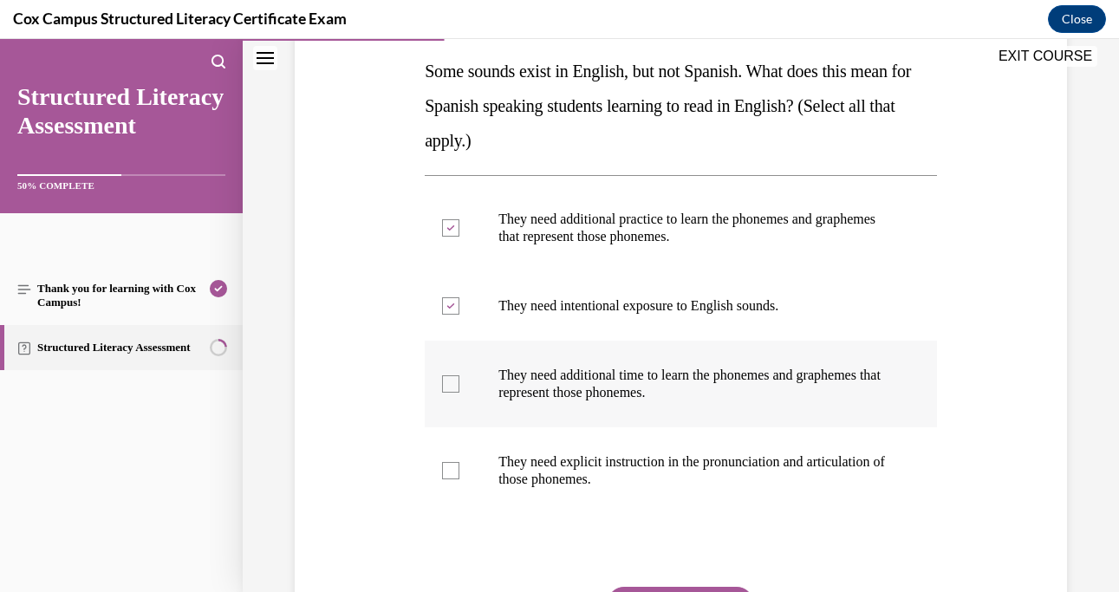
click at [447, 392] on div at bounding box center [450, 383] width 17 height 17
click at [447, 392] on input "They need additional time to learn the phonemes and graphemes that represent th…" at bounding box center [450, 383] width 17 height 17
checkbox input "true"
click at [451, 468] on div at bounding box center [450, 470] width 17 height 17
click at [451, 468] on input "They need explicit instruction in the pronunciation and articulation of those p…" at bounding box center [450, 470] width 17 height 17
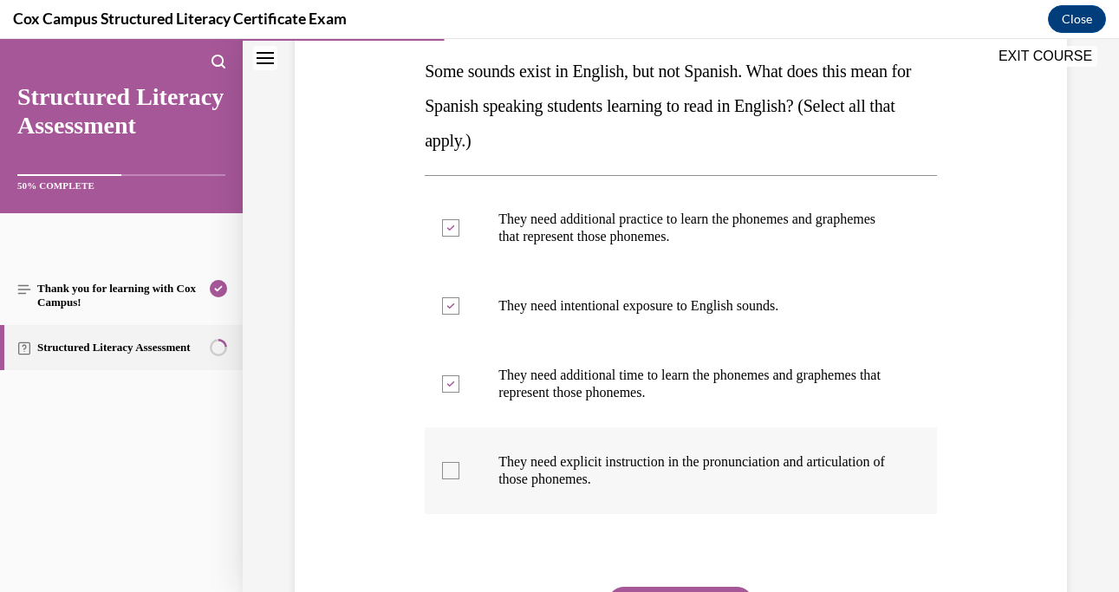
checkbox input "true"
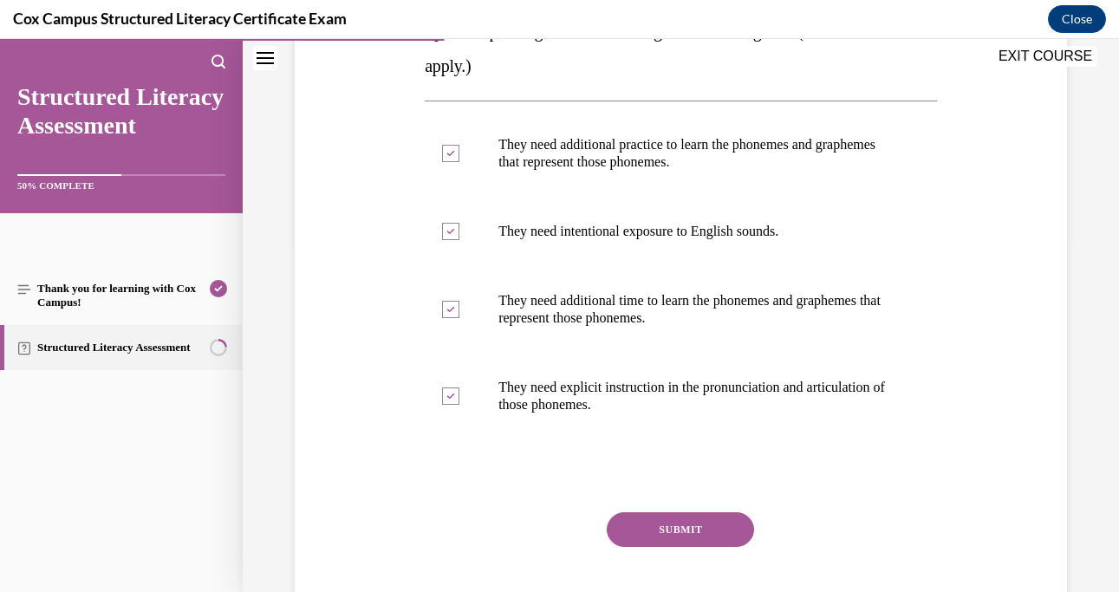
click at [628, 522] on button "SUBMIT" at bounding box center [680, 529] width 147 height 35
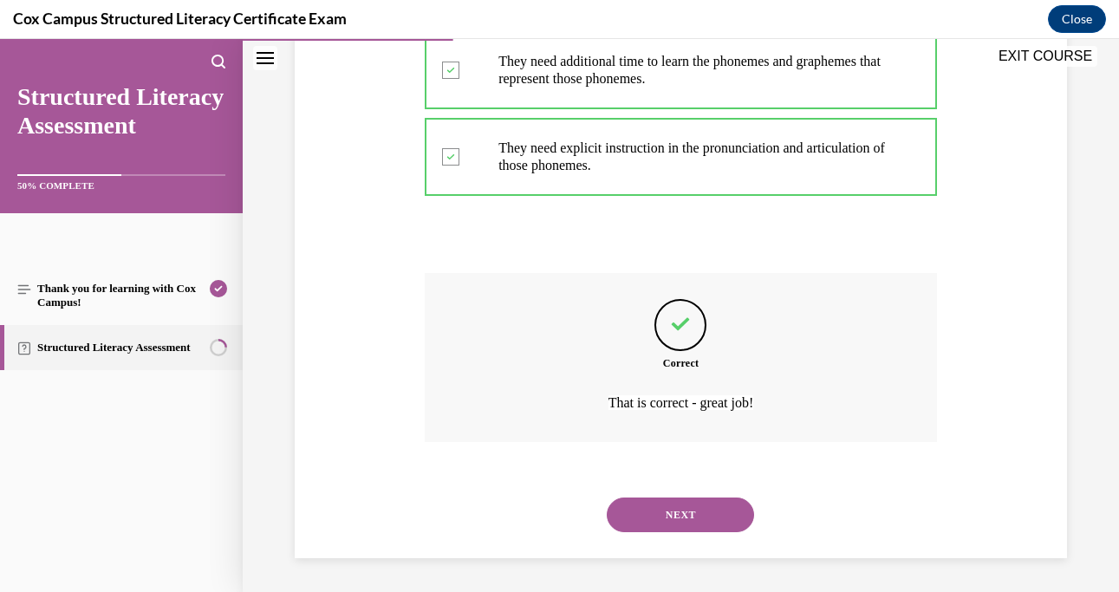
scroll to position [591, 0]
click at [654, 519] on button "NEXT" at bounding box center [680, 514] width 147 height 35
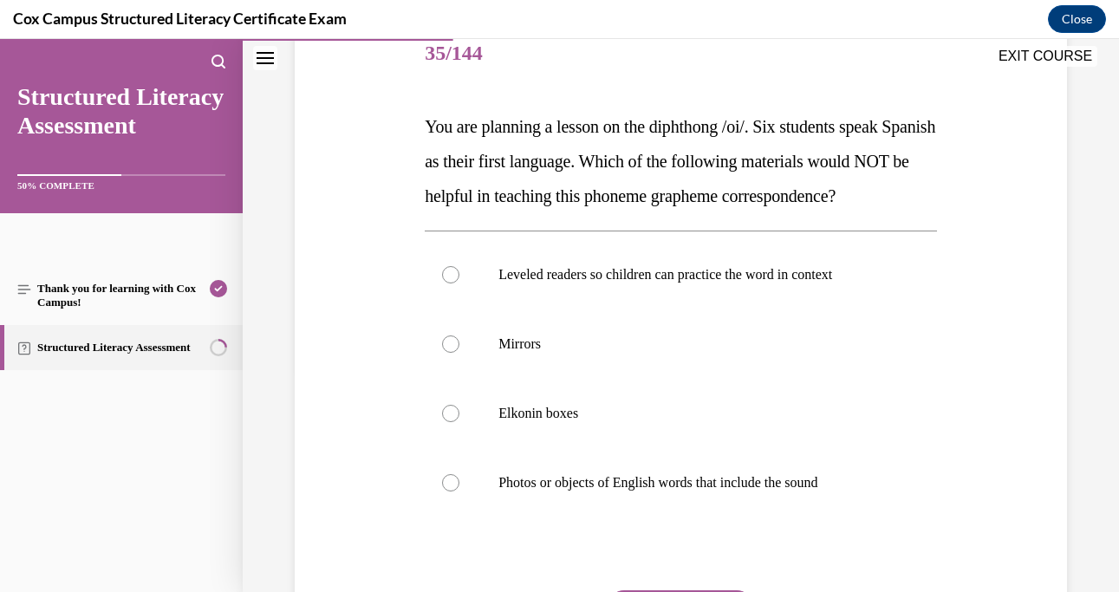
scroll to position [220, 0]
click at [590, 310] on label "Leveled readers so children can practice the word in context" at bounding box center [681, 275] width 512 height 69
click at [459, 284] on input "Leveled readers so children can practice the word in context" at bounding box center [450, 275] width 17 height 17
radio input "true"
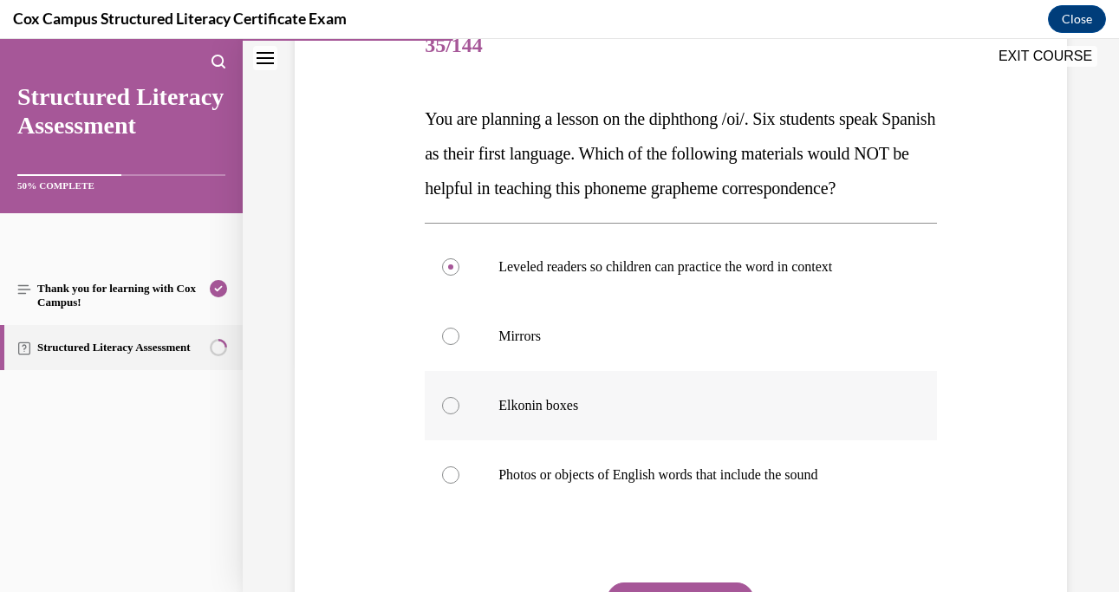
scroll to position [320, 0]
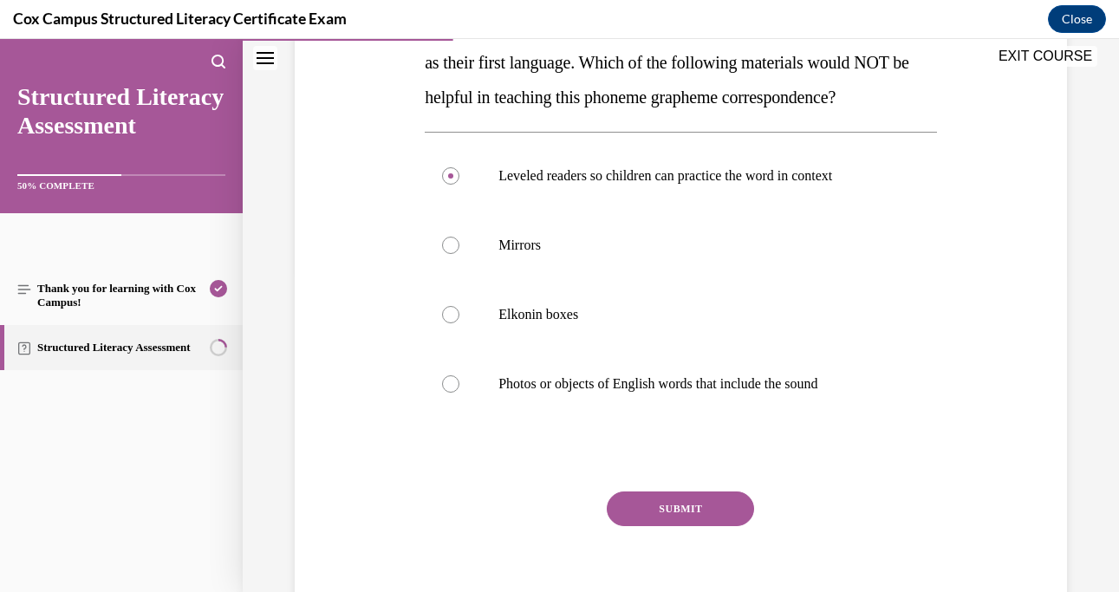
click at [684, 526] on button "SUBMIT" at bounding box center [680, 508] width 147 height 35
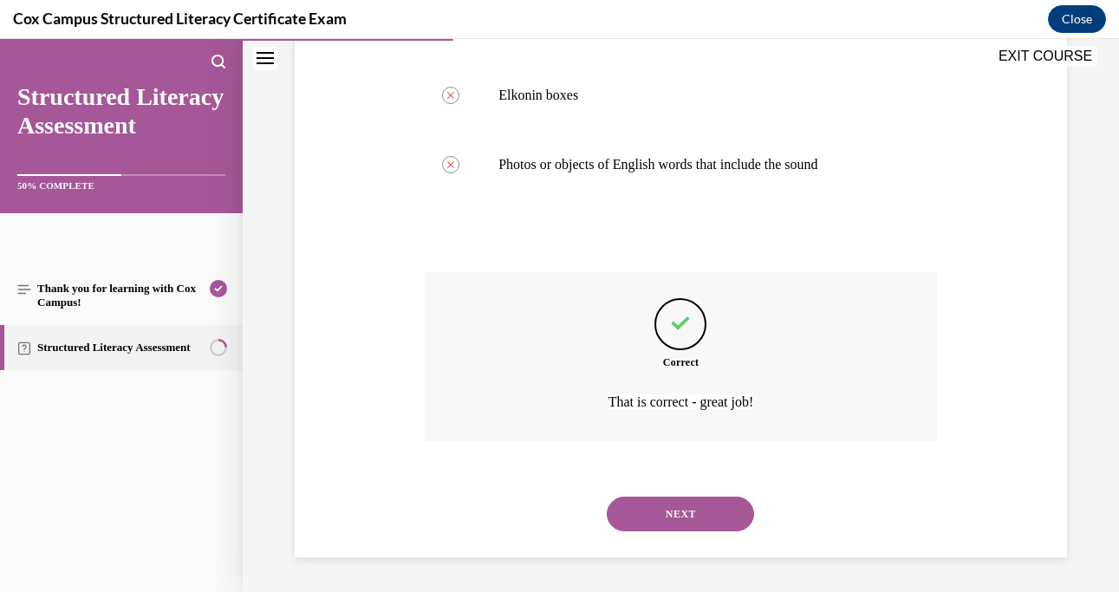
scroll to position [574, 0]
click at [683, 513] on button "NEXT" at bounding box center [680, 514] width 147 height 35
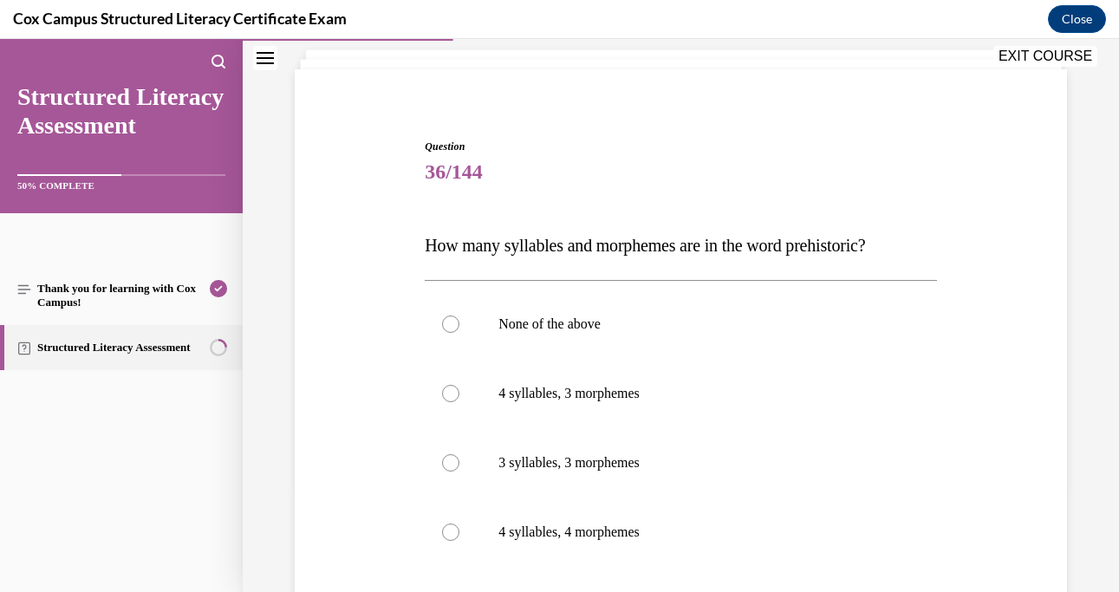
scroll to position [106, 0]
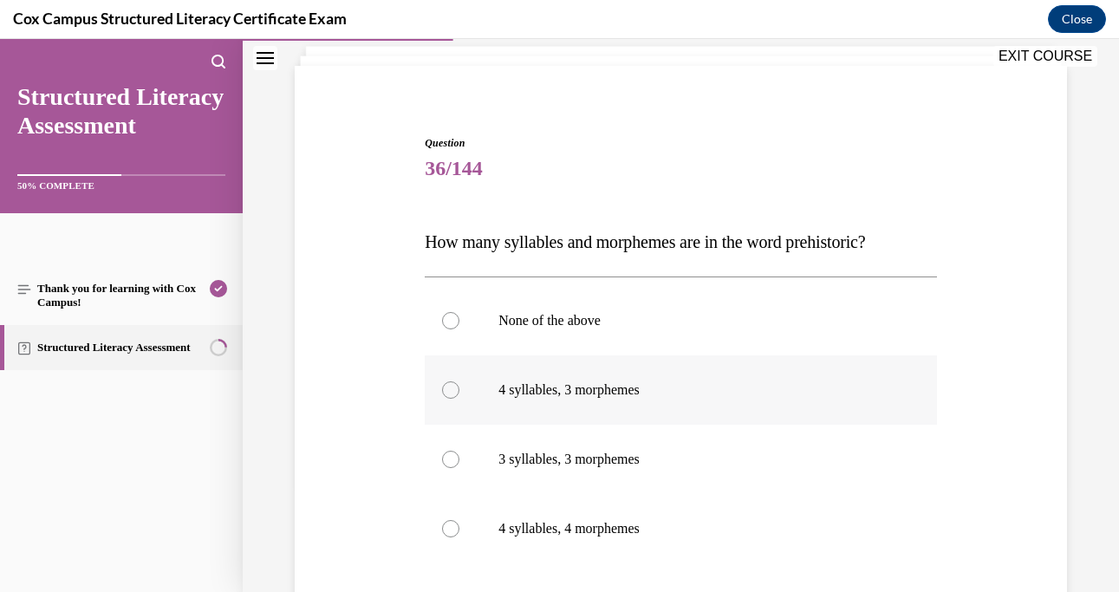
click at [450, 389] on div at bounding box center [450, 389] width 17 height 17
click at [450, 389] on input "4 syllables, 3 morphemes" at bounding box center [450, 389] width 17 height 17
radio input "true"
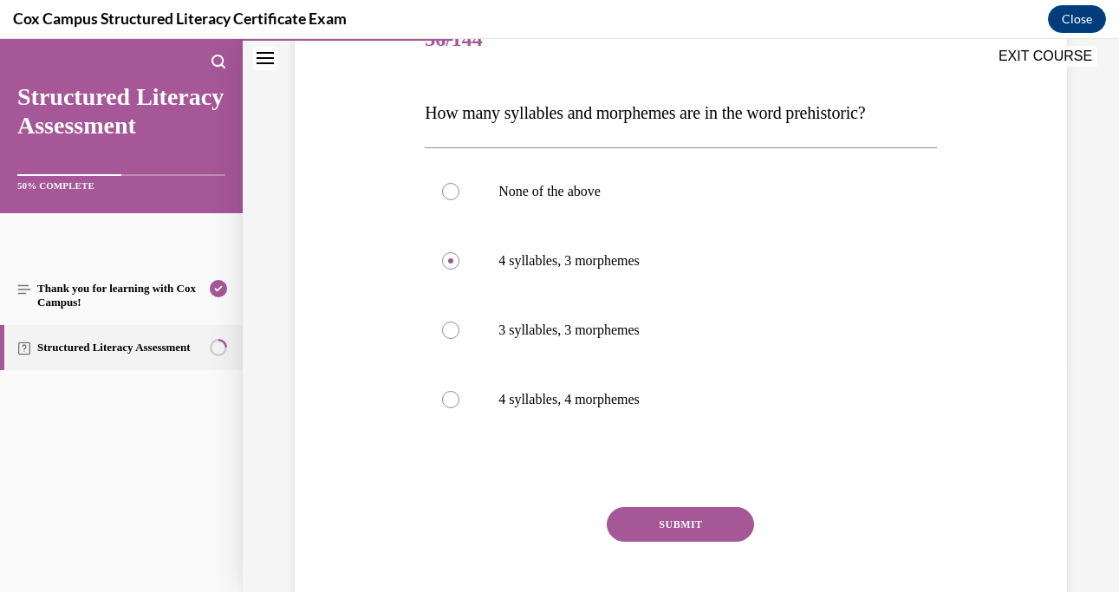
click at [684, 523] on button "SUBMIT" at bounding box center [680, 524] width 147 height 35
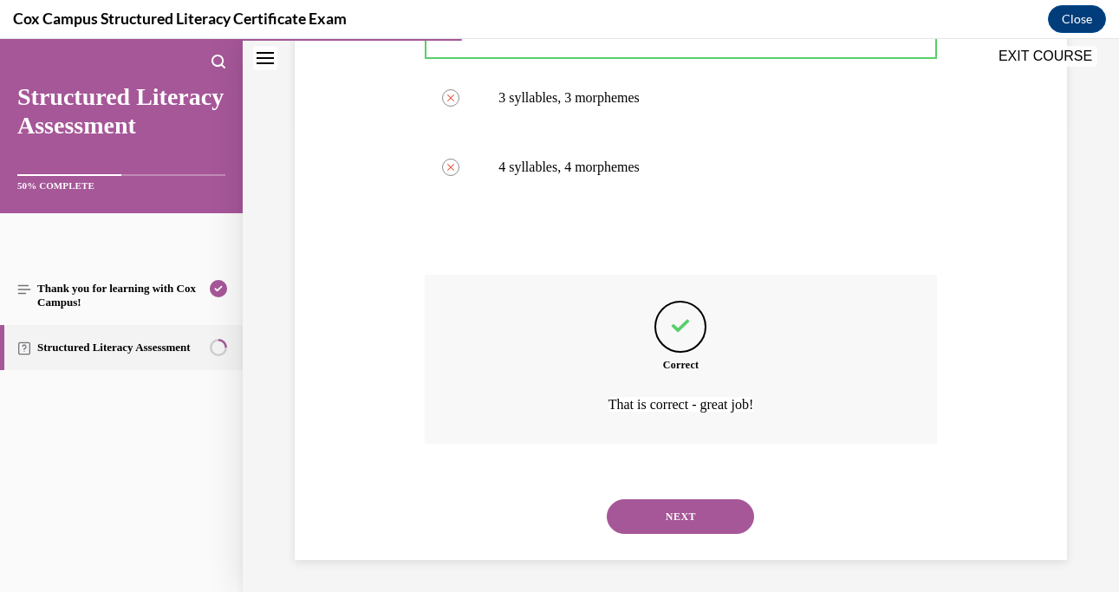
scroll to position [470, 0]
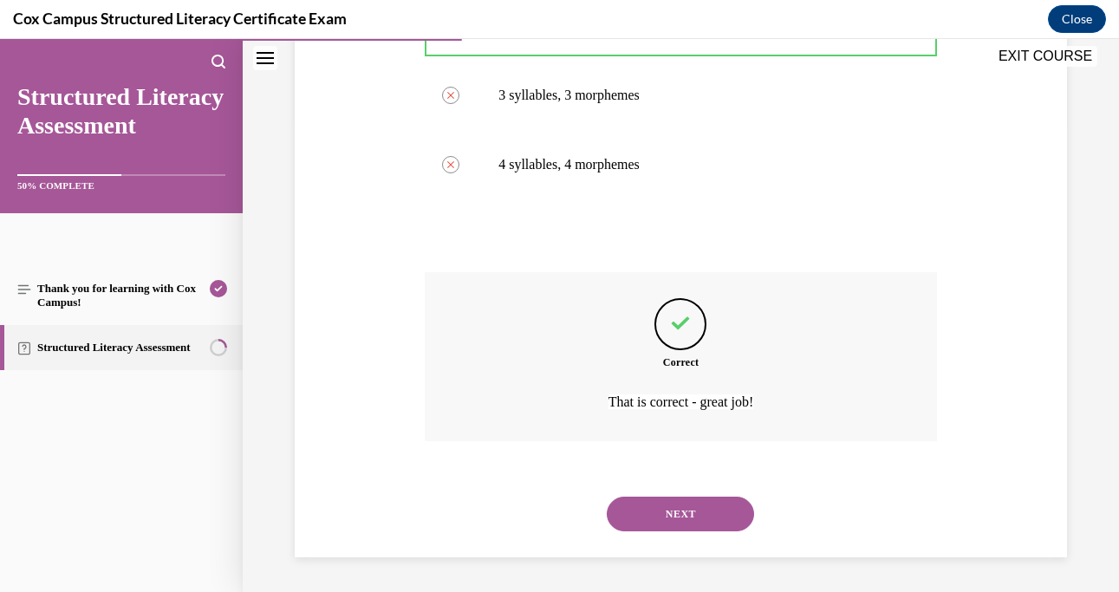
click at [684, 523] on button "NEXT" at bounding box center [680, 514] width 147 height 35
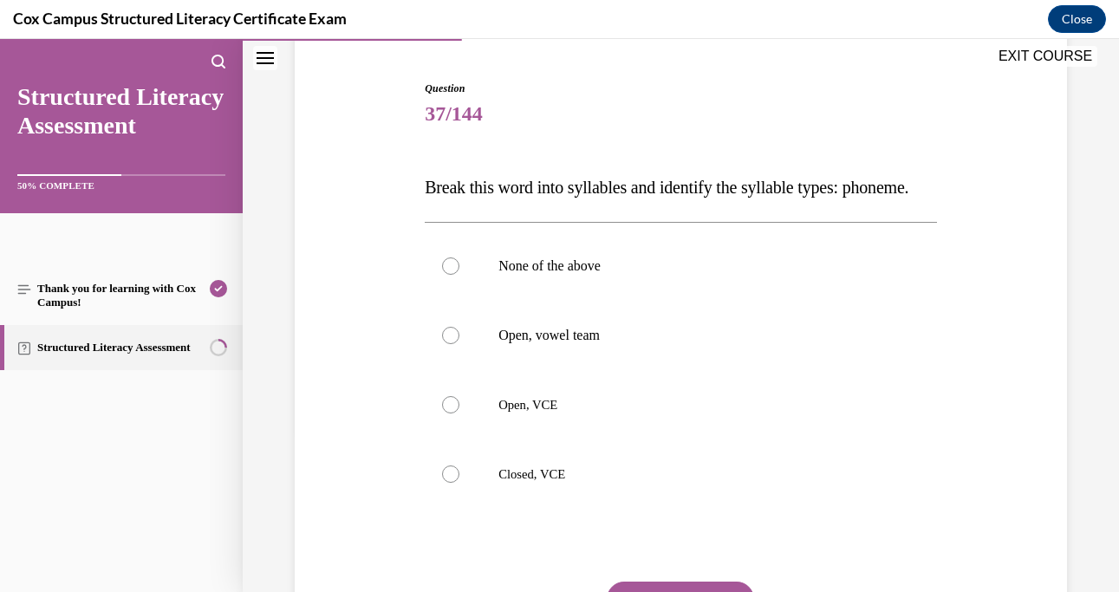
scroll to position [162, 0]
click at [450, 412] on div at bounding box center [450, 402] width 17 height 17
click at [450, 412] on input "Open, VCE" at bounding box center [450, 402] width 17 height 17
radio input "true"
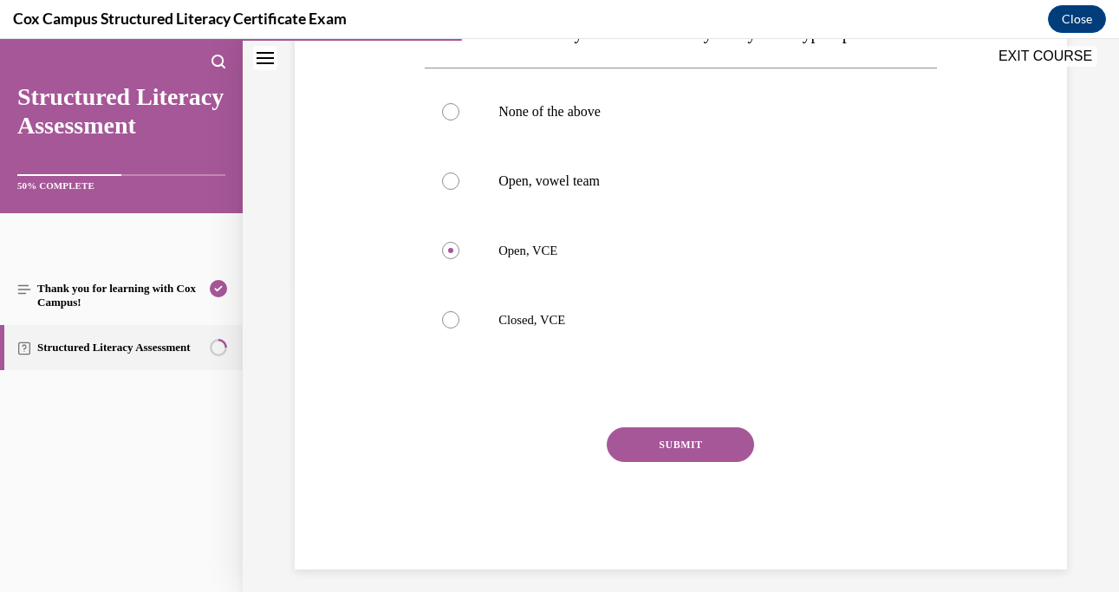
click at [640, 462] on button "SUBMIT" at bounding box center [680, 444] width 147 height 35
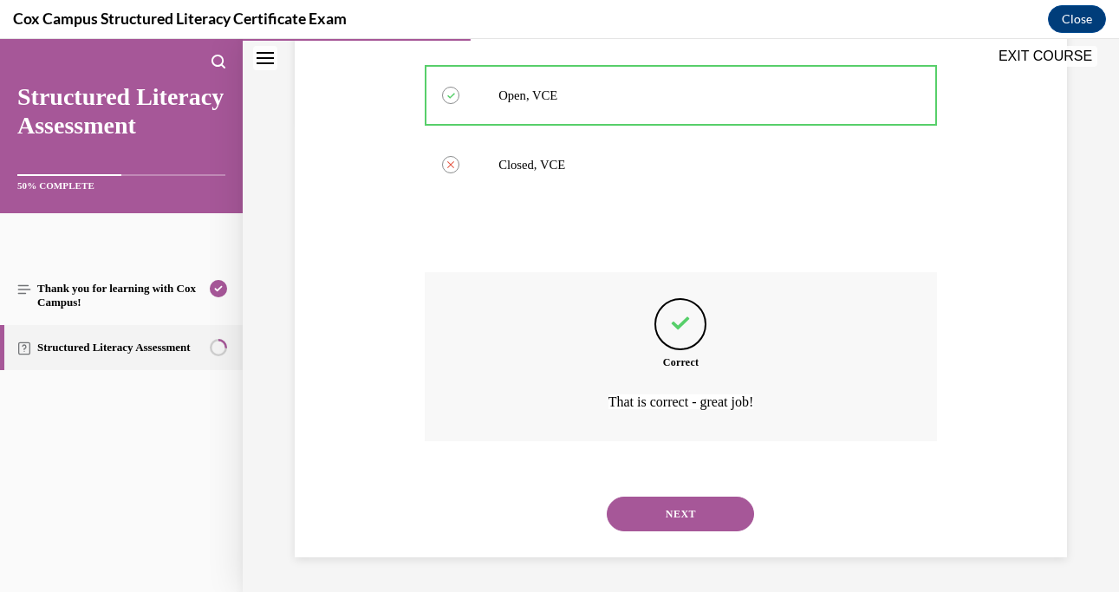
scroll to position [505, 0]
click at [661, 521] on button "NEXT" at bounding box center [680, 514] width 147 height 35
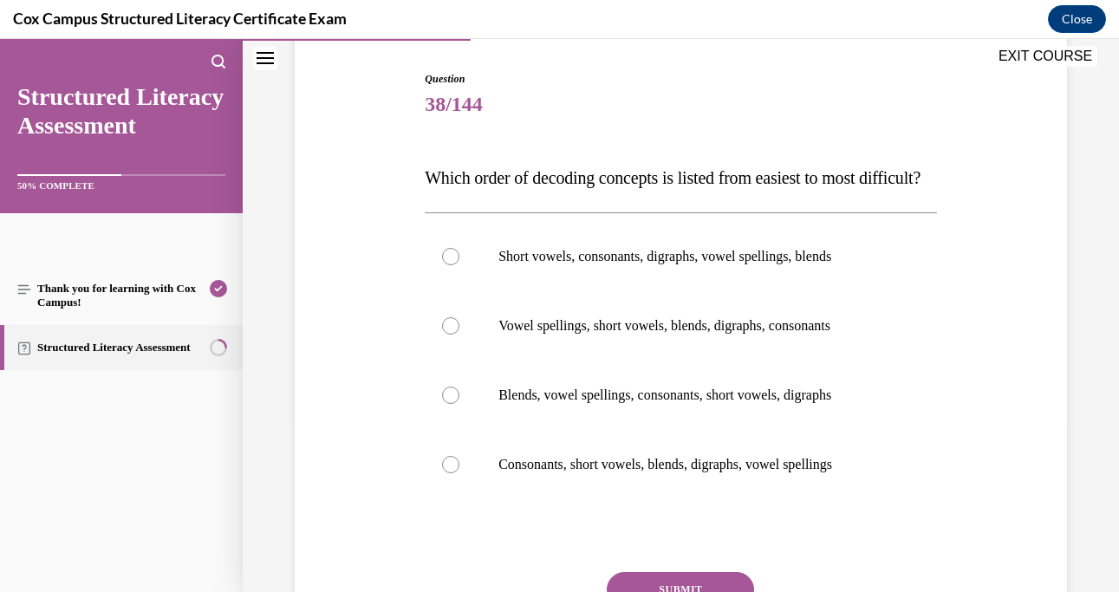
scroll to position [172, 0]
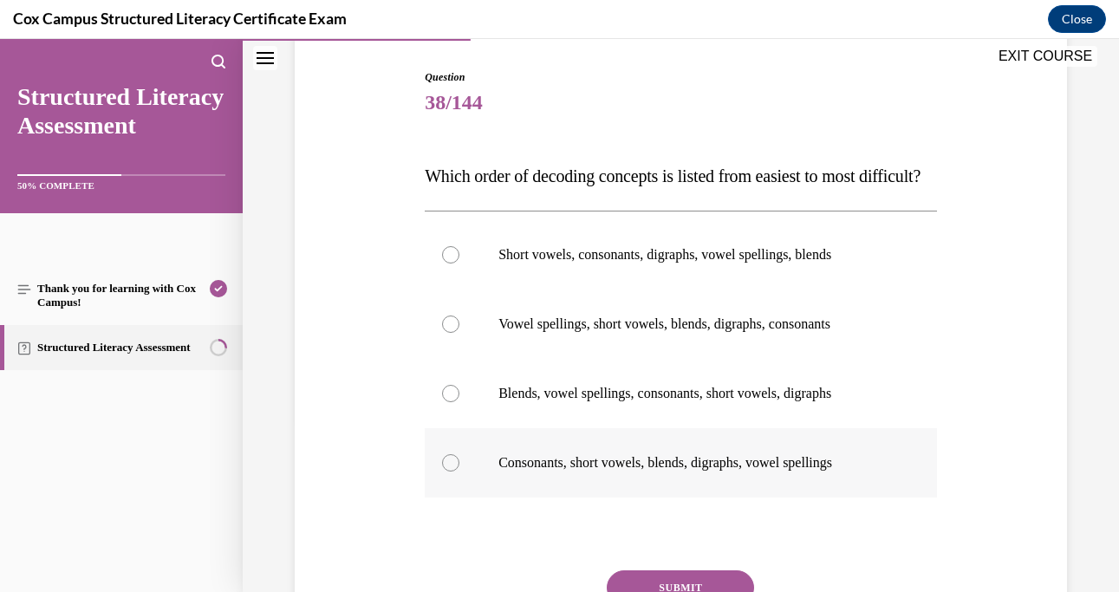
click at [442, 492] on label "Consonants, short vowels, blends, digraphs, vowel spellings" at bounding box center [681, 462] width 512 height 69
click at [442, 472] on input "Consonants, short vowels, blends, digraphs, vowel spellings" at bounding box center [450, 462] width 17 height 17
radio input "true"
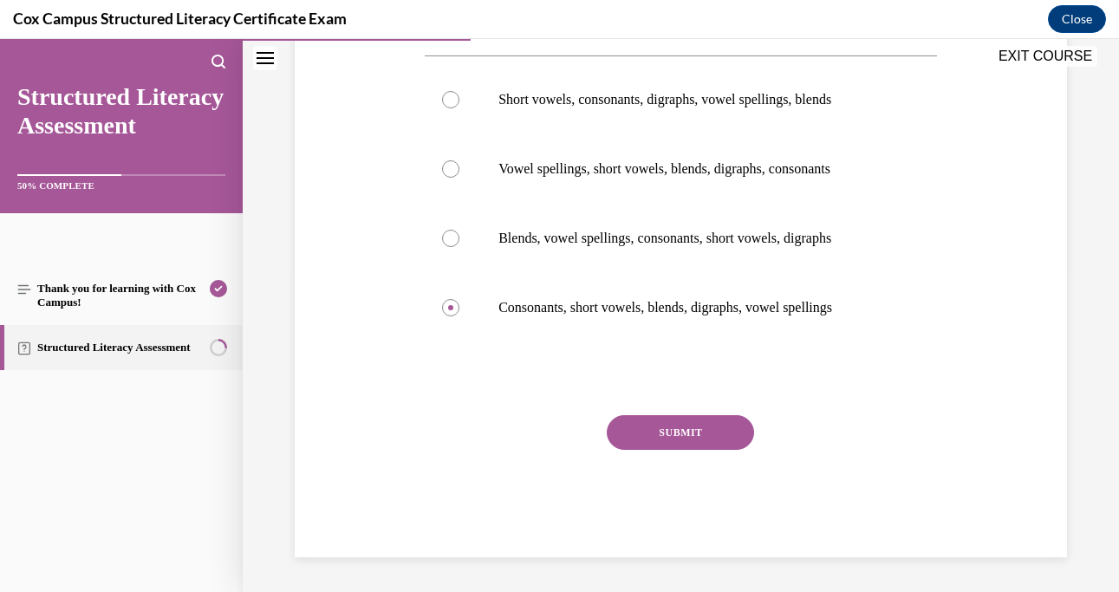
click at [636, 426] on button "SUBMIT" at bounding box center [680, 432] width 147 height 35
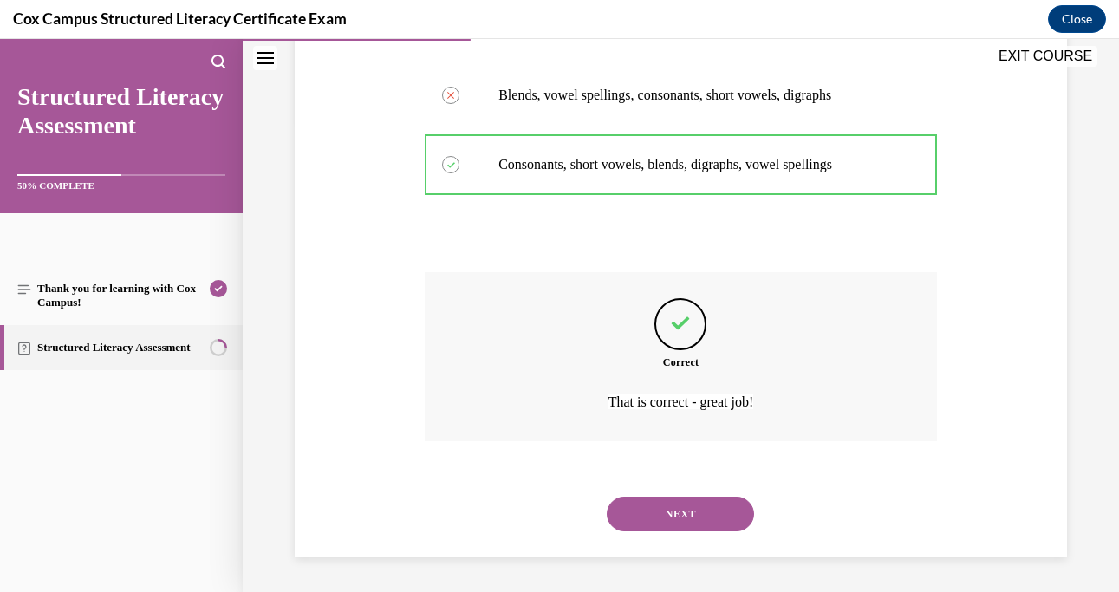
scroll to position [504, 0]
click at [657, 504] on button "NEXT" at bounding box center [680, 514] width 147 height 35
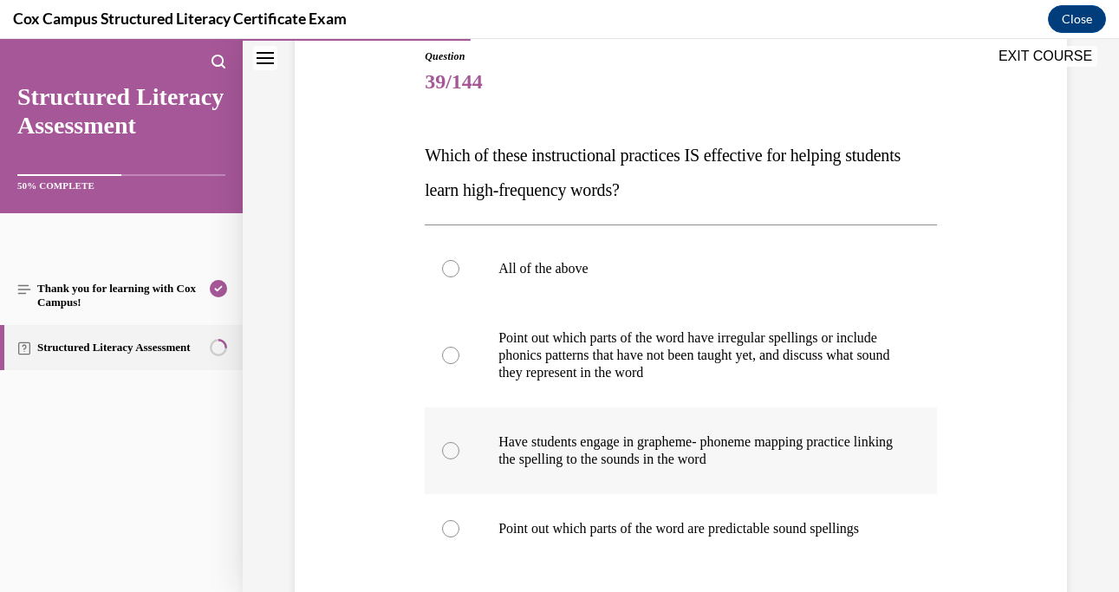
scroll to position [222, 0]
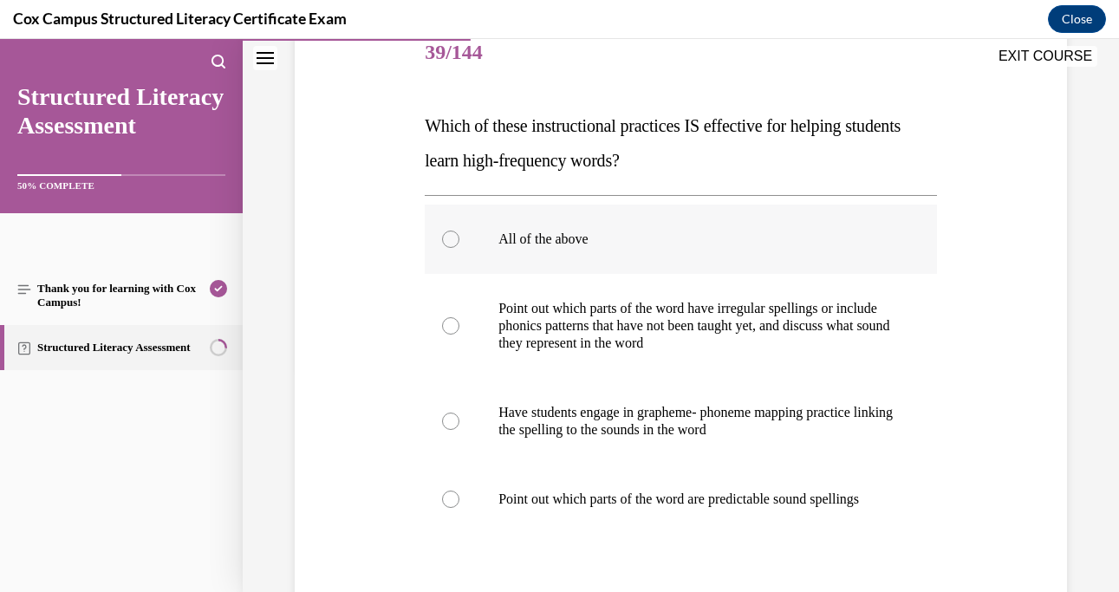
click at [527, 250] on label "All of the above" at bounding box center [681, 239] width 512 height 69
click at [459, 248] on input "All of the above" at bounding box center [450, 239] width 17 height 17
radio input "true"
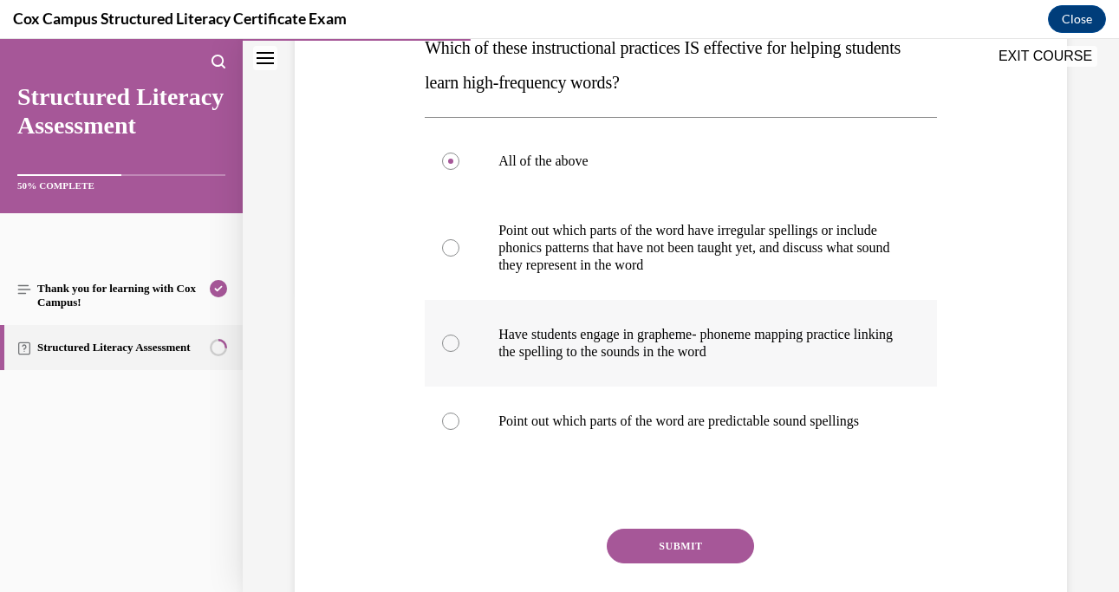
scroll to position [317, 0]
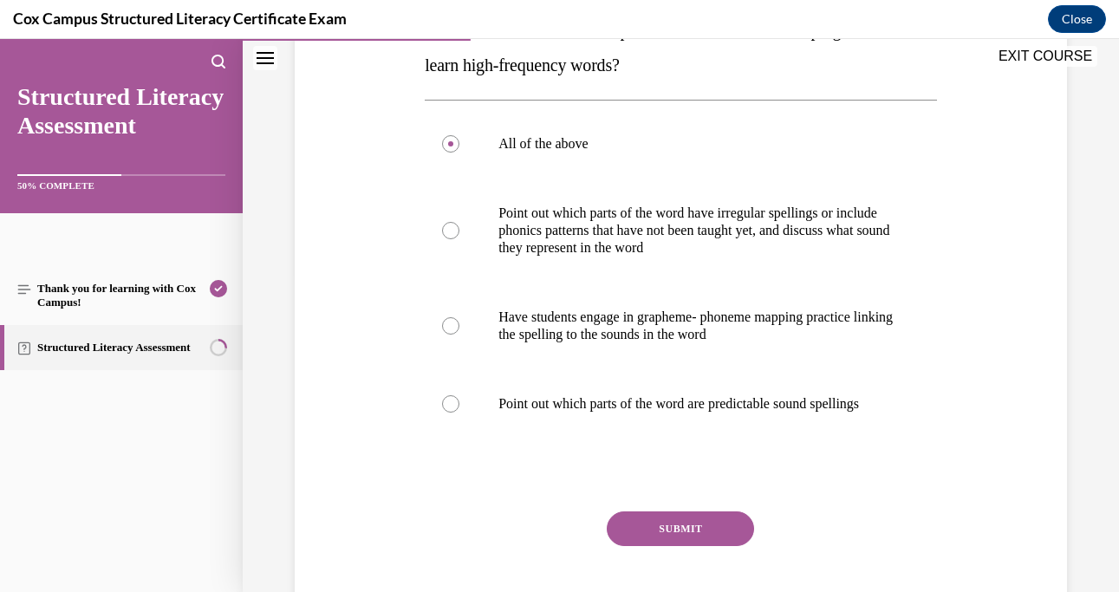
click at [636, 524] on button "SUBMIT" at bounding box center [680, 528] width 147 height 35
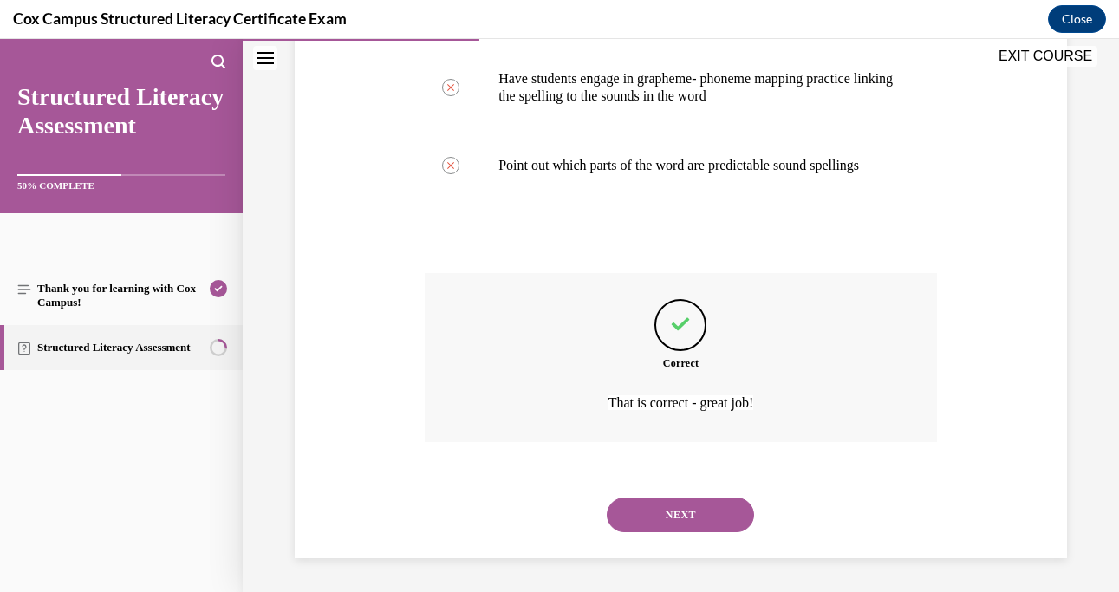
scroll to position [557, 0]
click at [635, 524] on button "NEXT" at bounding box center [680, 514] width 147 height 35
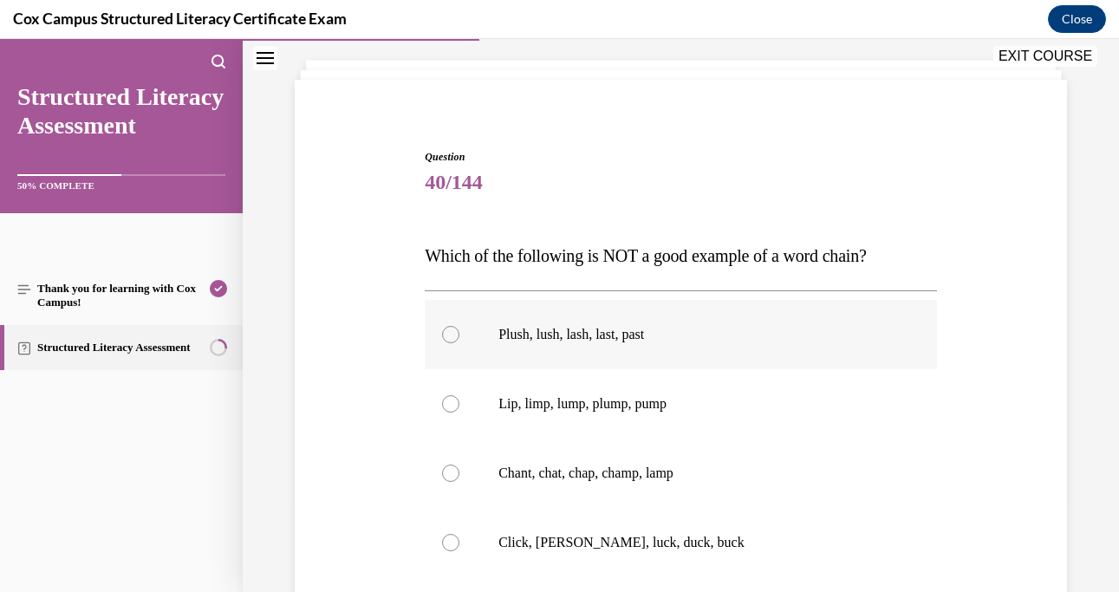
scroll to position [104, 0]
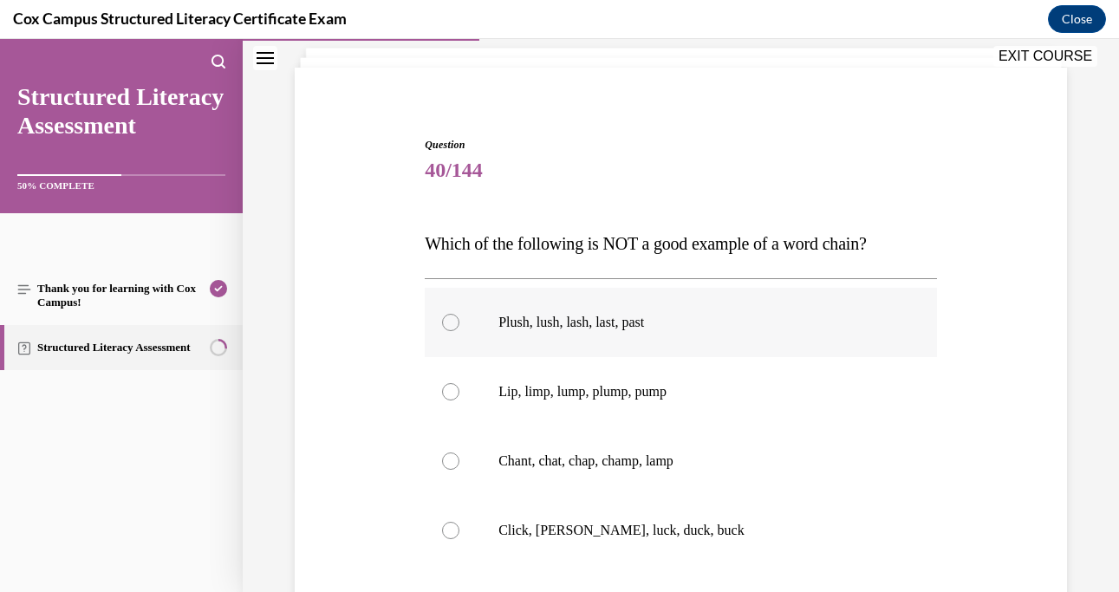
click at [446, 325] on div at bounding box center [450, 322] width 17 height 17
click at [446, 325] on input "Plush, lush, lash, last, past" at bounding box center [450, 322] width 17 height 17
radio input "true"
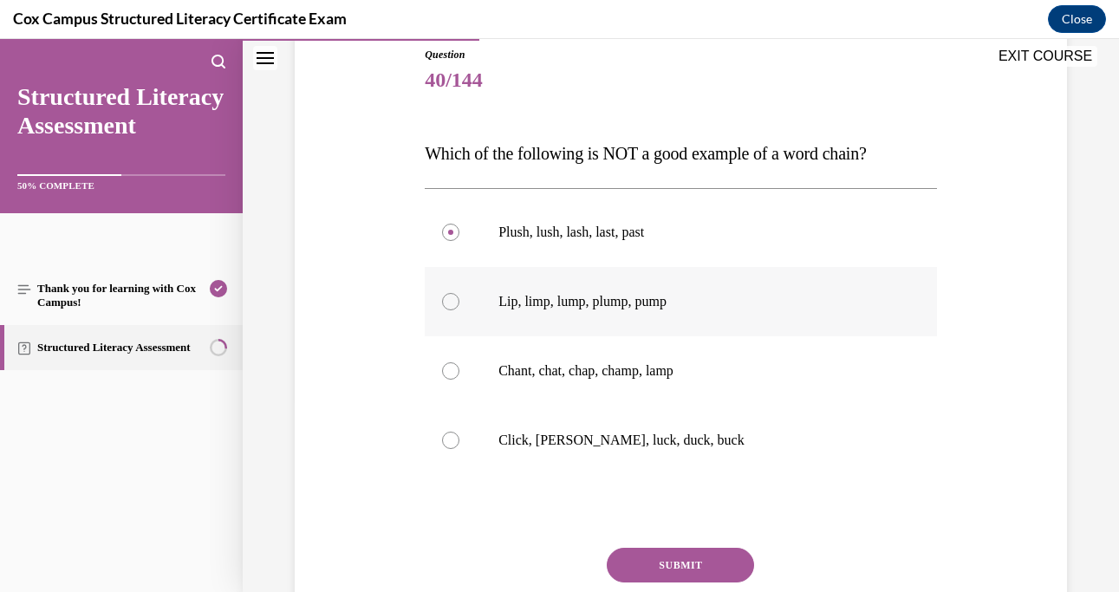
scroll to position [234, 0]
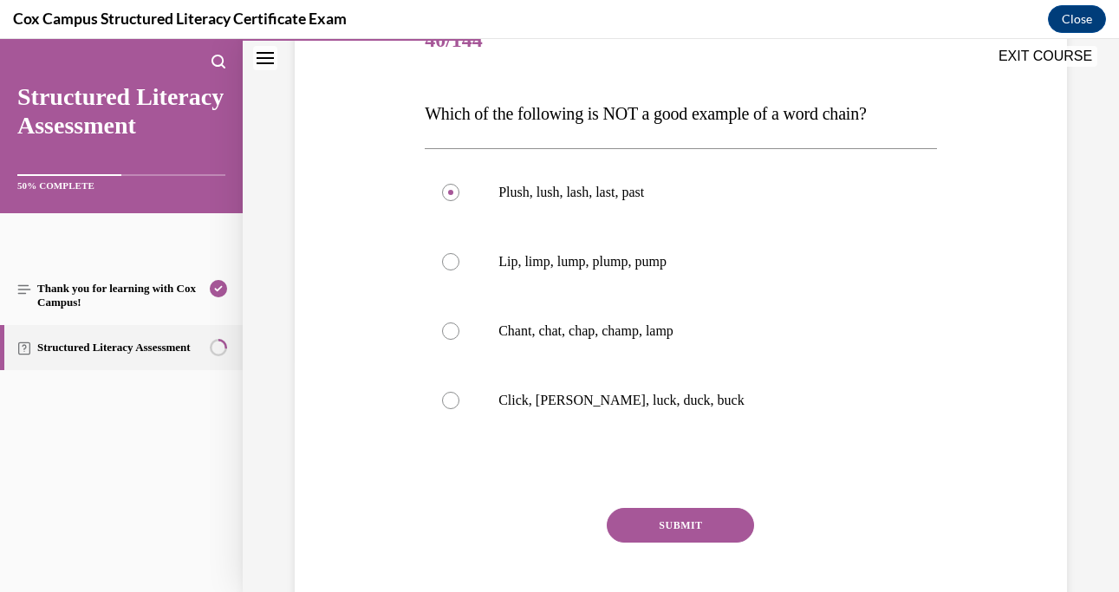
click at [634, 522] on button "SUBMIT" at bounding box center [680, 525] width 147 height 35
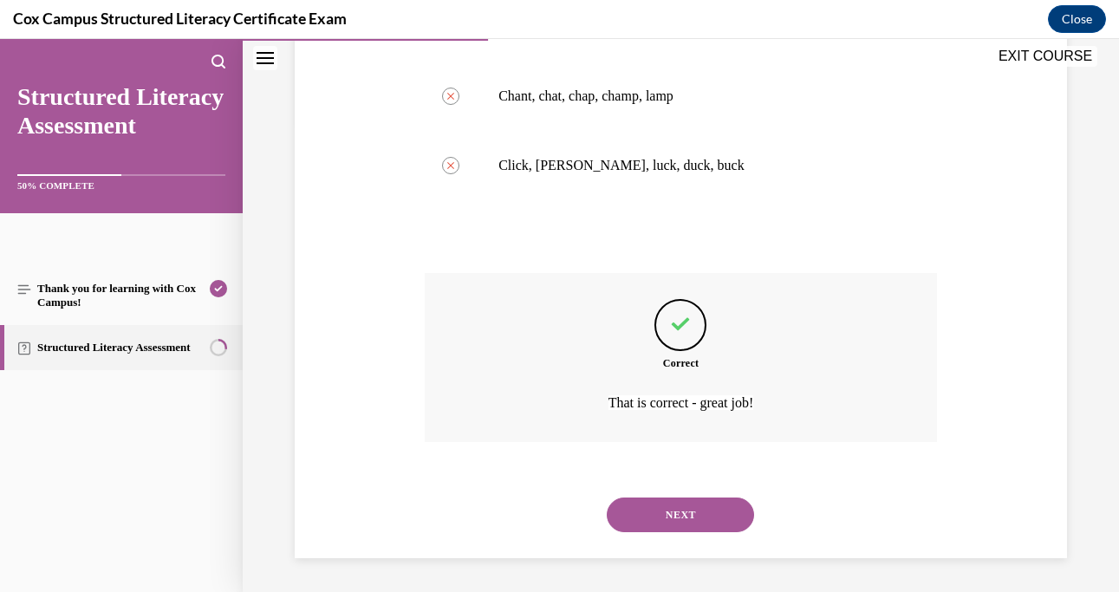
scroll to position [470, 0]
click at [674, 509] on button "NEXT" at bounding box center [680, 514] width 147 height 35
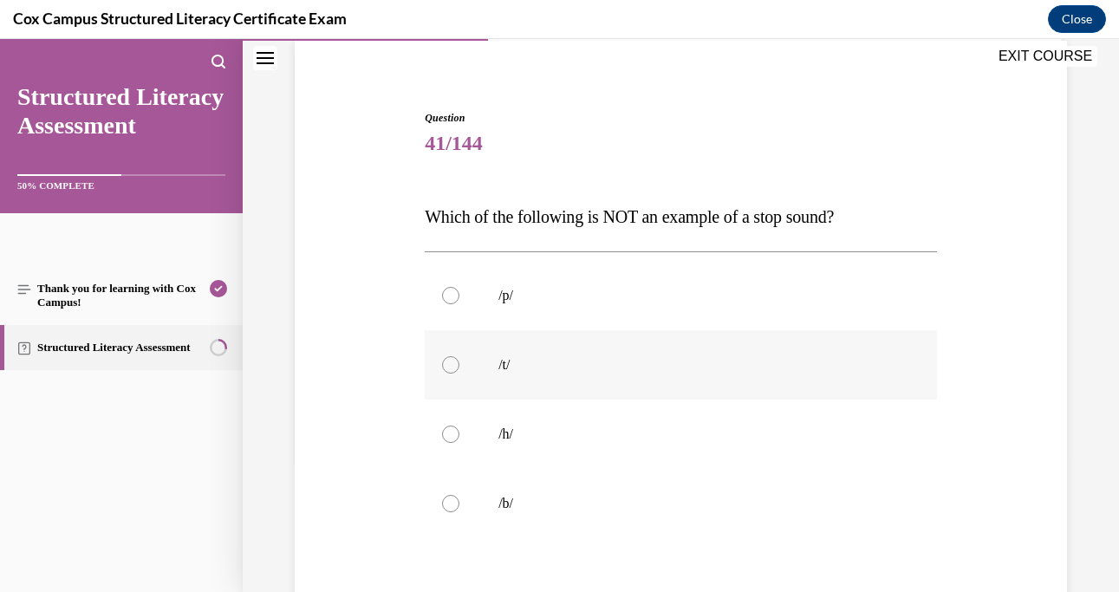
scroll to position [142, 0]
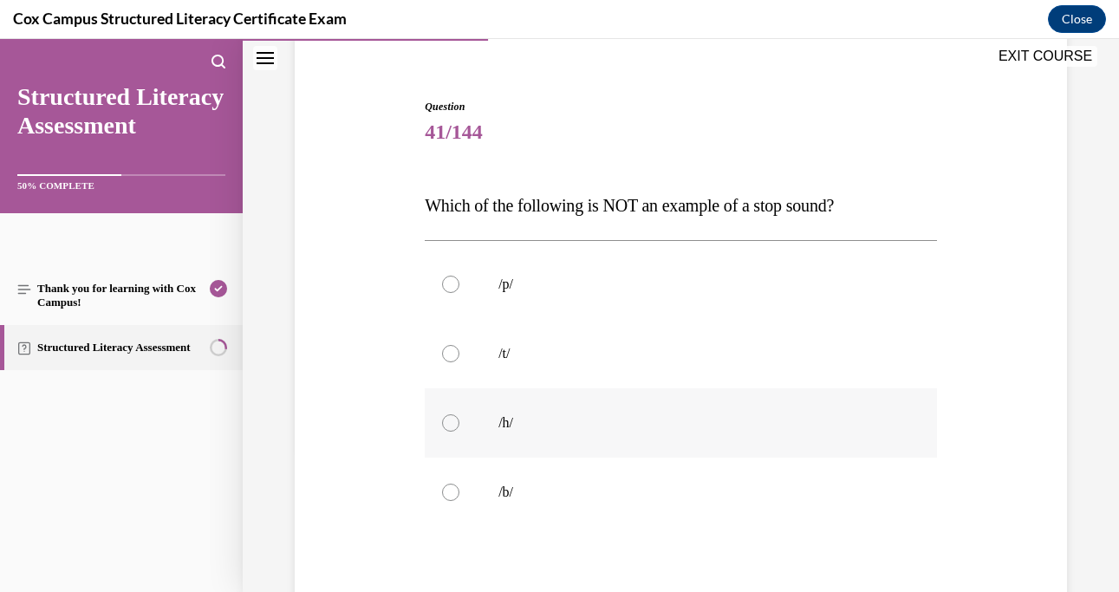
click at [482, 410] on label "/h/" at bounding box center [681, 422] width 512 height 69
click at [459, 414] on input "/h/" at bounding box center [450, 422] width 17 height 17
radio input "true"
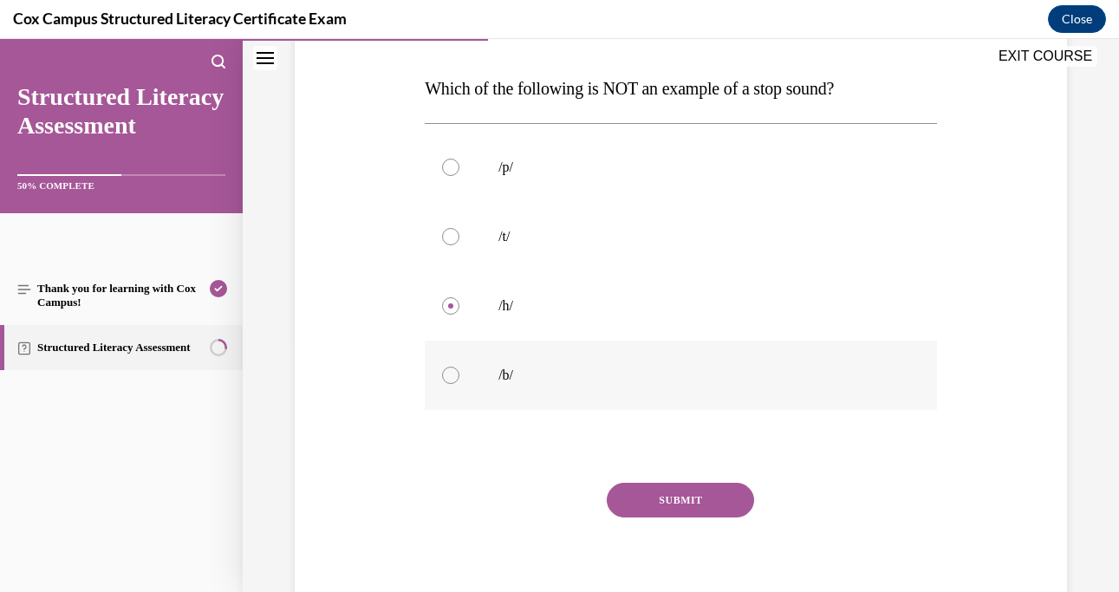
scroll to position [287, 0]
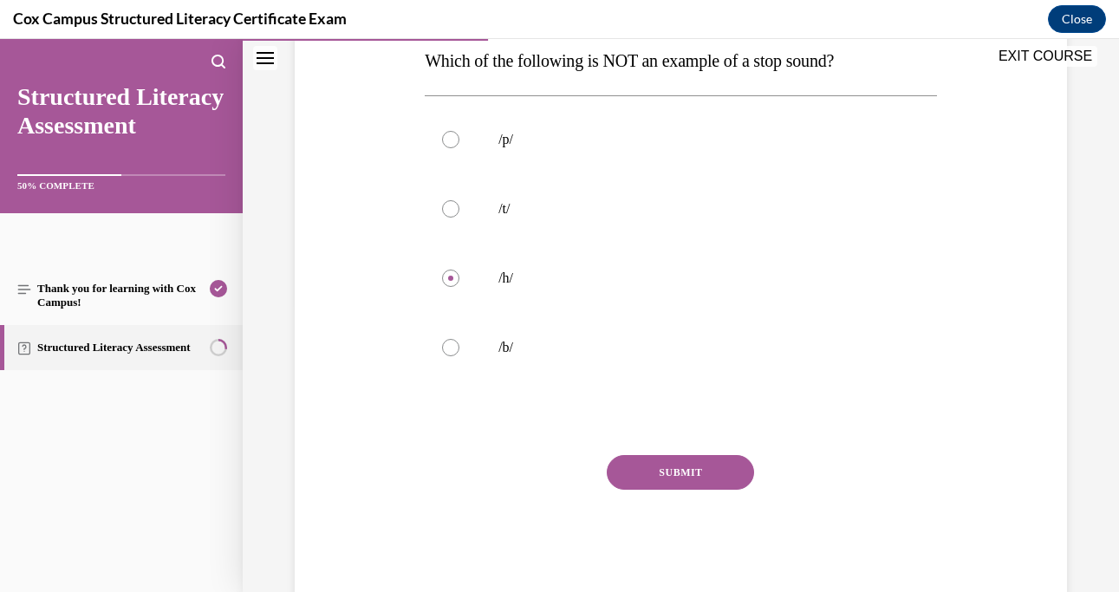
click at [654, 454] on div "Question 41/144 Which of the following is NOT an example of a stop sound? /p/  …" at bounding box center [681, 275] width 512 height 643
click at [658, 465] on button "SUBMIT" at bounding box center [680, 472] width 147 height 35
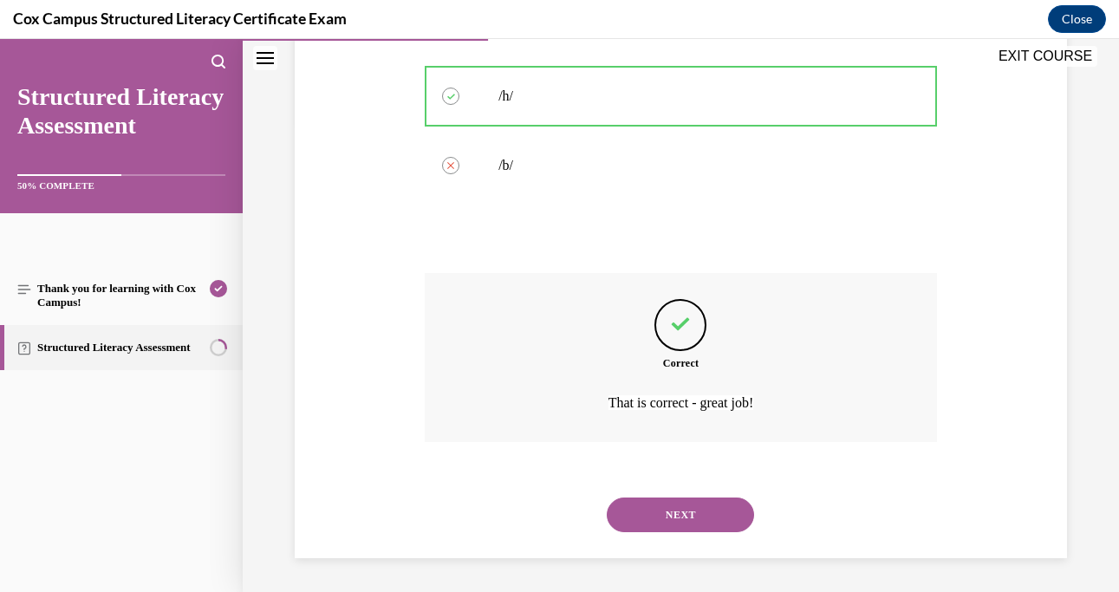
scroll to position [470, 0]
click at [677, 504] on button "NEXT" at bounding box center [680, 514] width 147 height 35
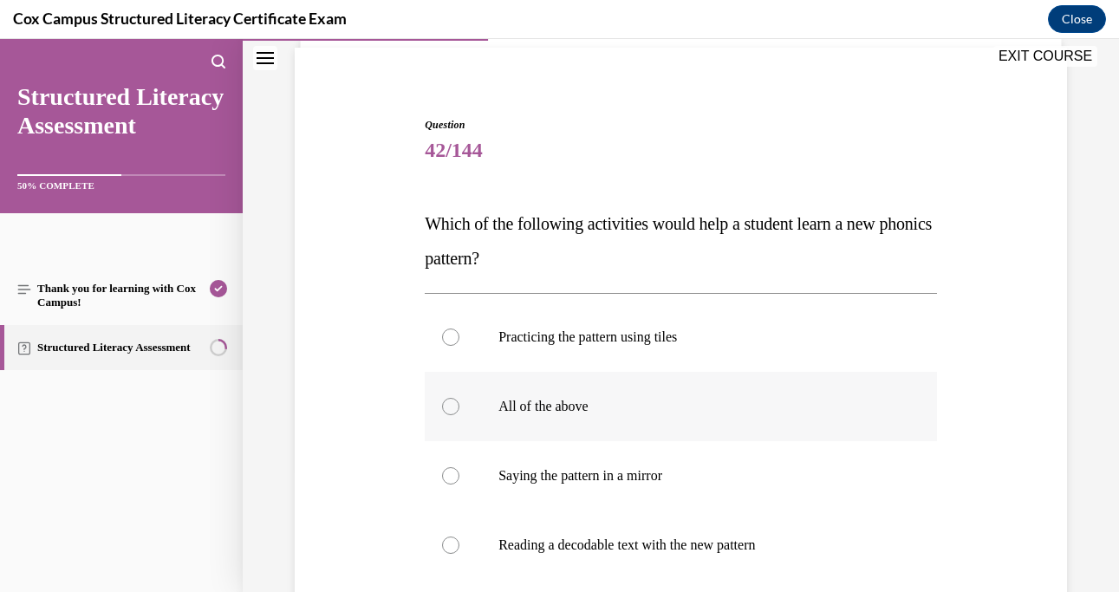
scroll to position [218, 0]
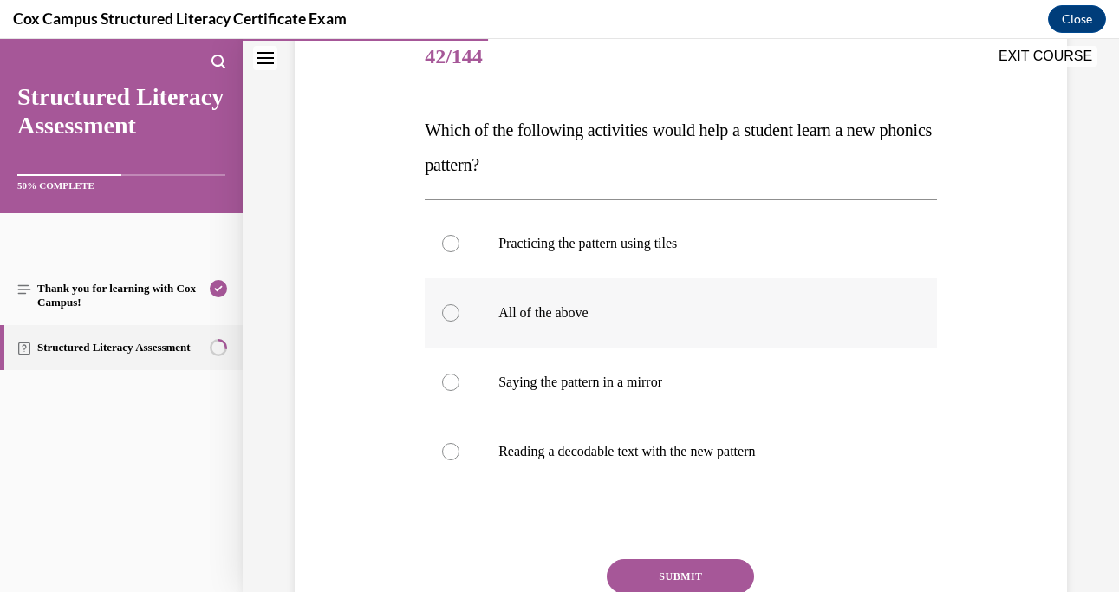
click at [539, 299] on label "All of the above" at bounding box center [681, 312] width 512 height 69
click at [459, 304] on input "All of the above" at bounding box center [450, 312] width 17 height 17
radio input "true"
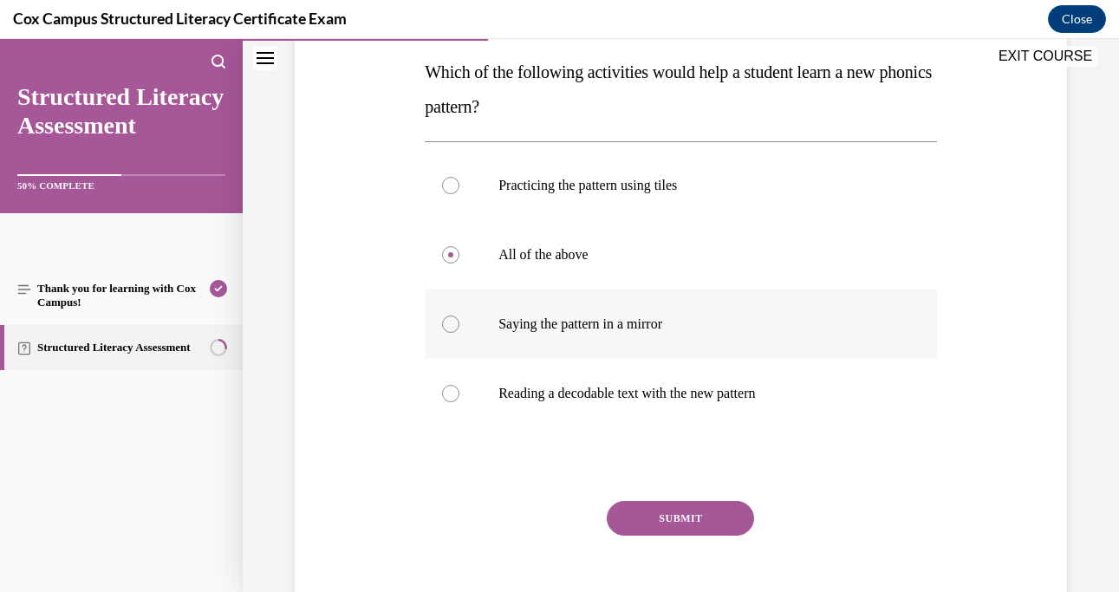
scroll to position [295, 0]
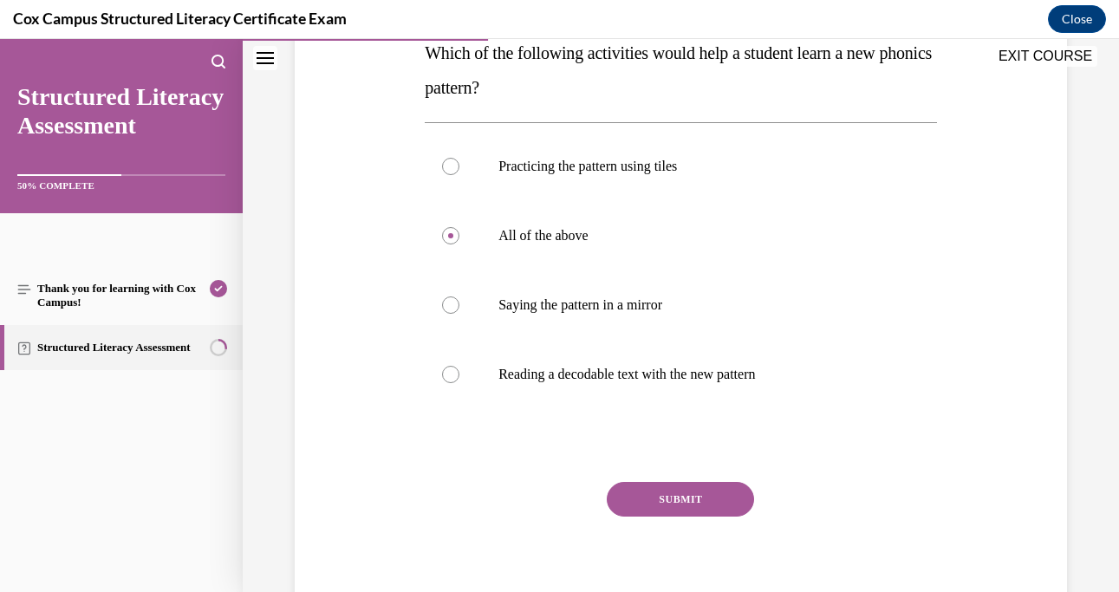
click at [637, 494] on button "SUBMIT" at bounding box center [680, 499] width 147 height 35
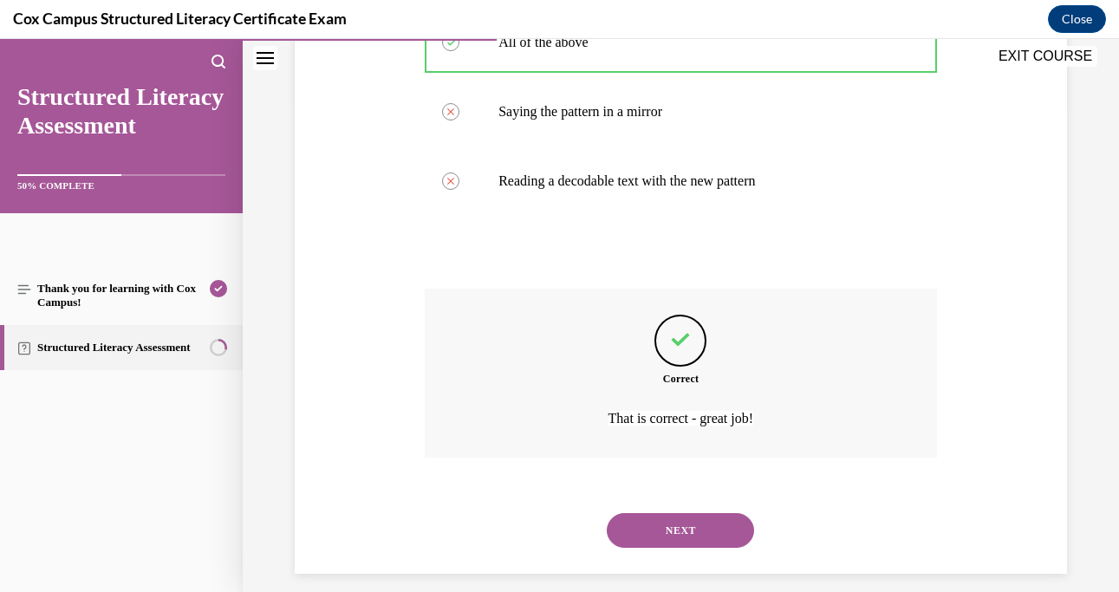
scroll to position [504, 0]
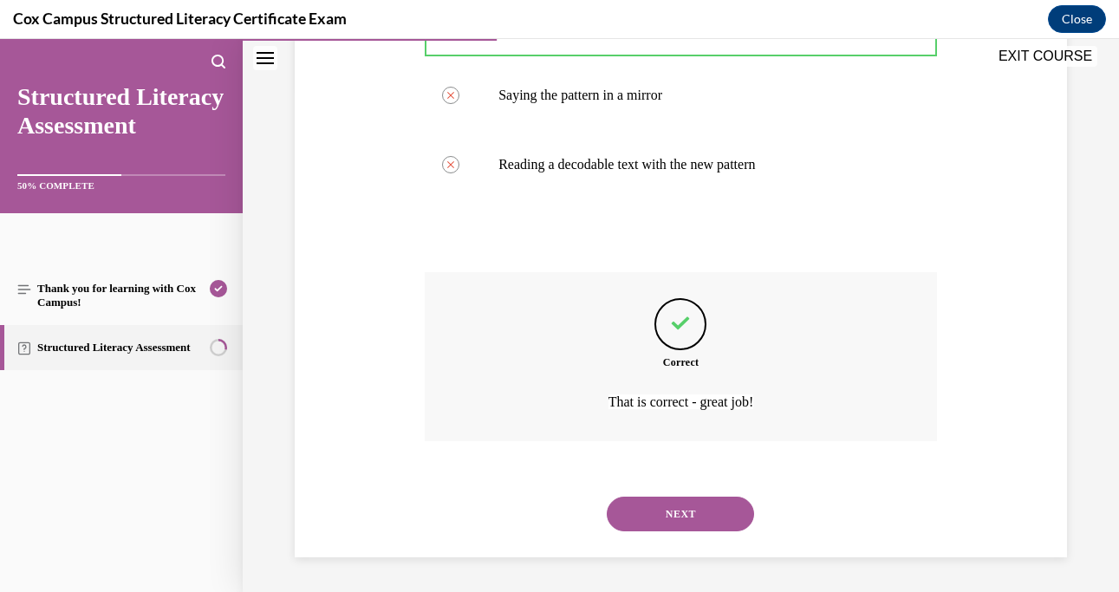
click at [641, 506] on button "NEXT" at bounding box center [680, 514] width 147 height 35
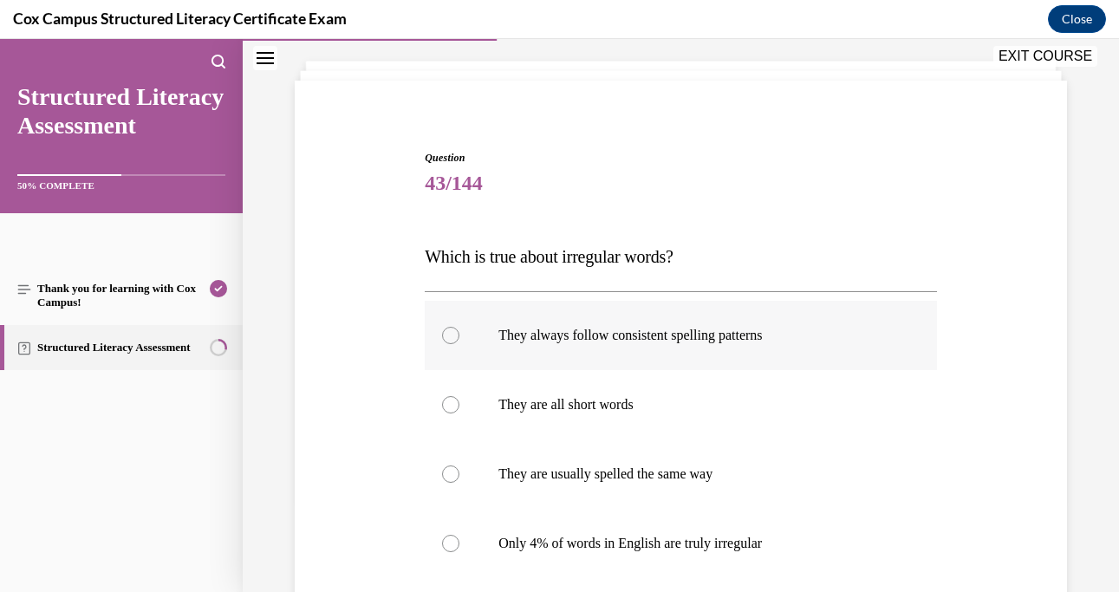
scroll to position [141, 0]
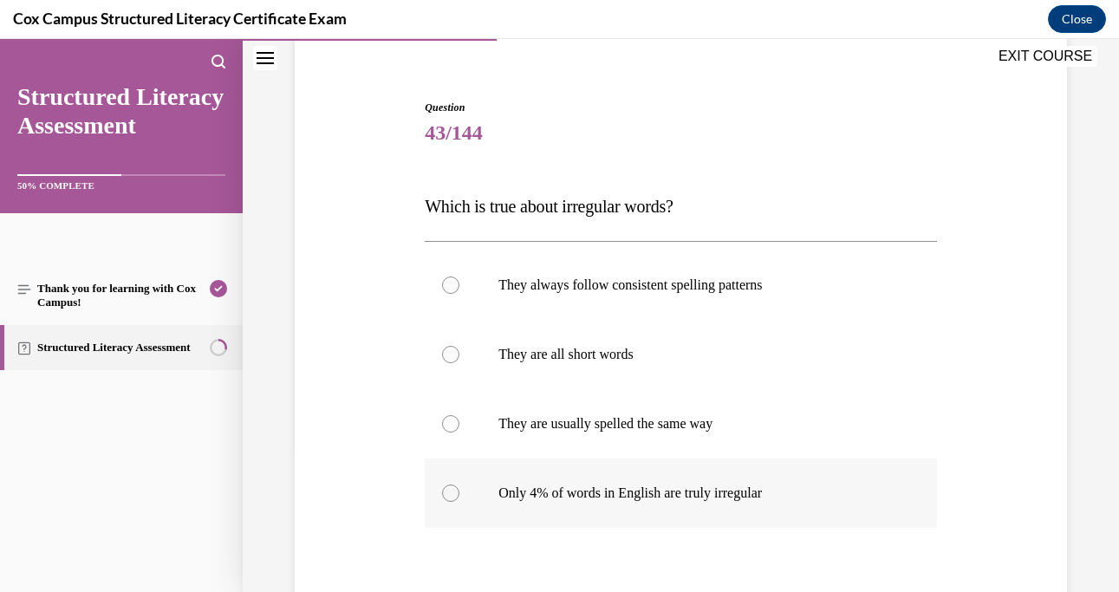
click at [596, 496] on p "Only 4% of words in English are truly irregular" at bounding box center [695, 493] width 395 height 17
click at [459, 496] on input "Only 4% of words in English are truly irregular" at bounding box center [450, 493] width 17 height 17
radio input "true"
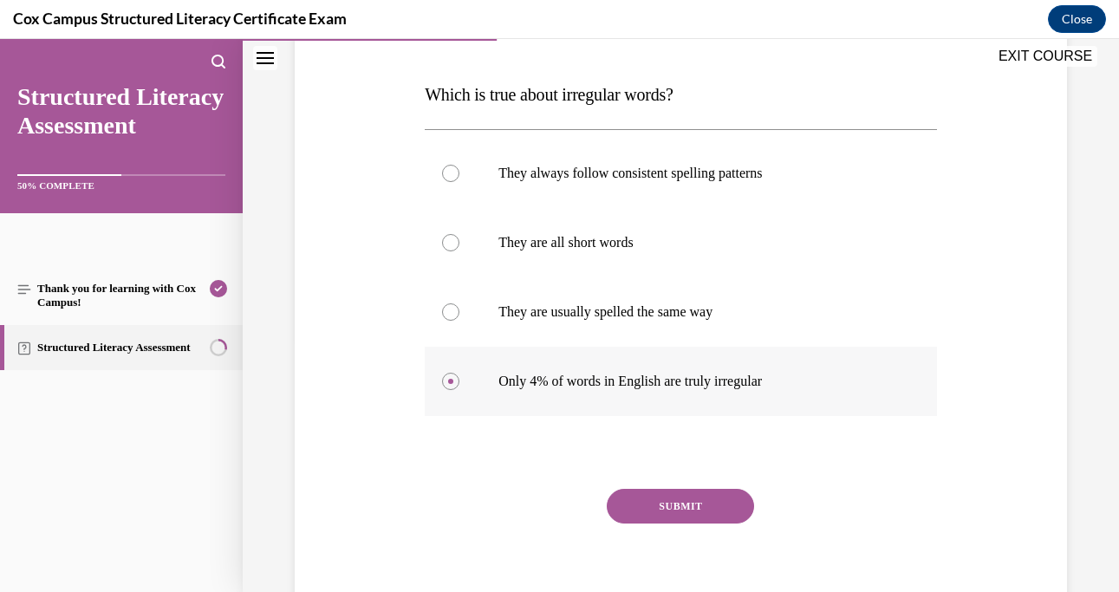
scroll to position [255, 0]
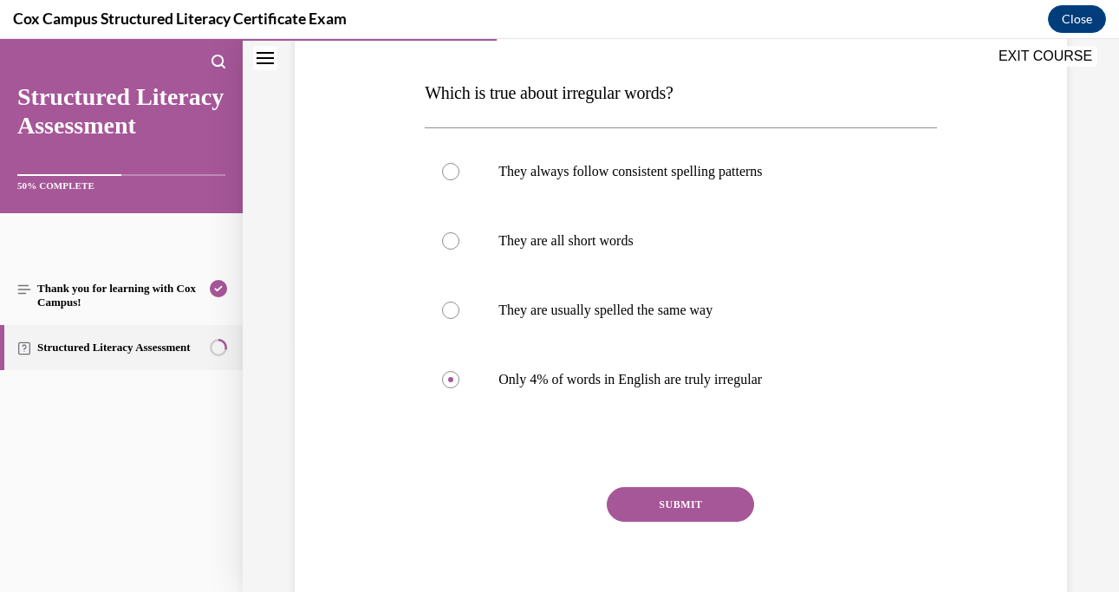
click at [642, 499] on button "SUBMIT" at bounding box center [680, 504] width 147 height 35
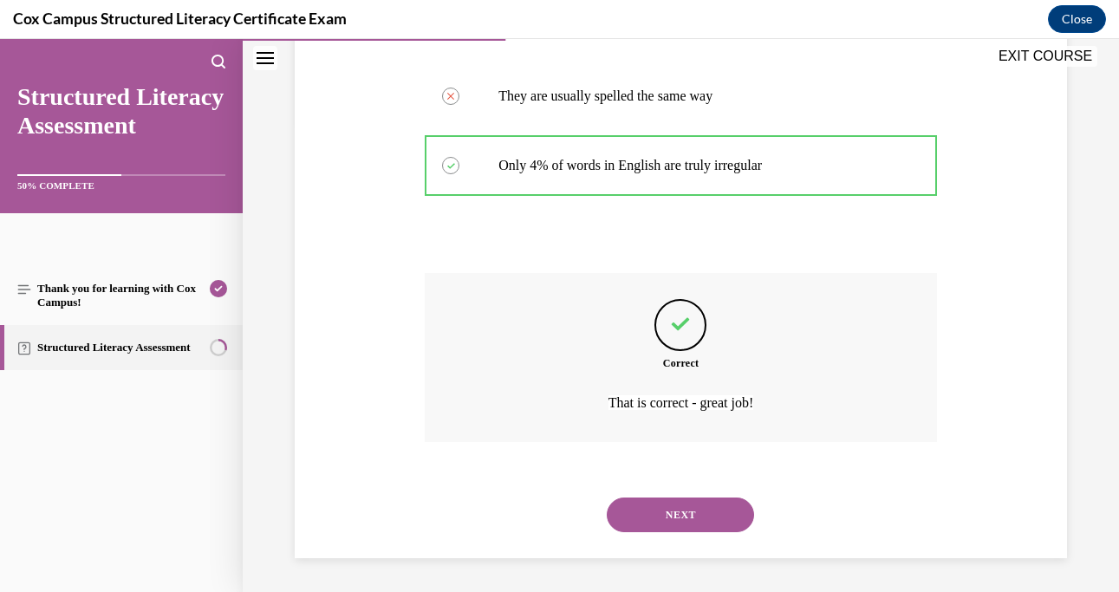
scroll to position [470, 0]
click at [647, 511] on button "NEXT" at bounding box center [680, 514] width 147 height 35
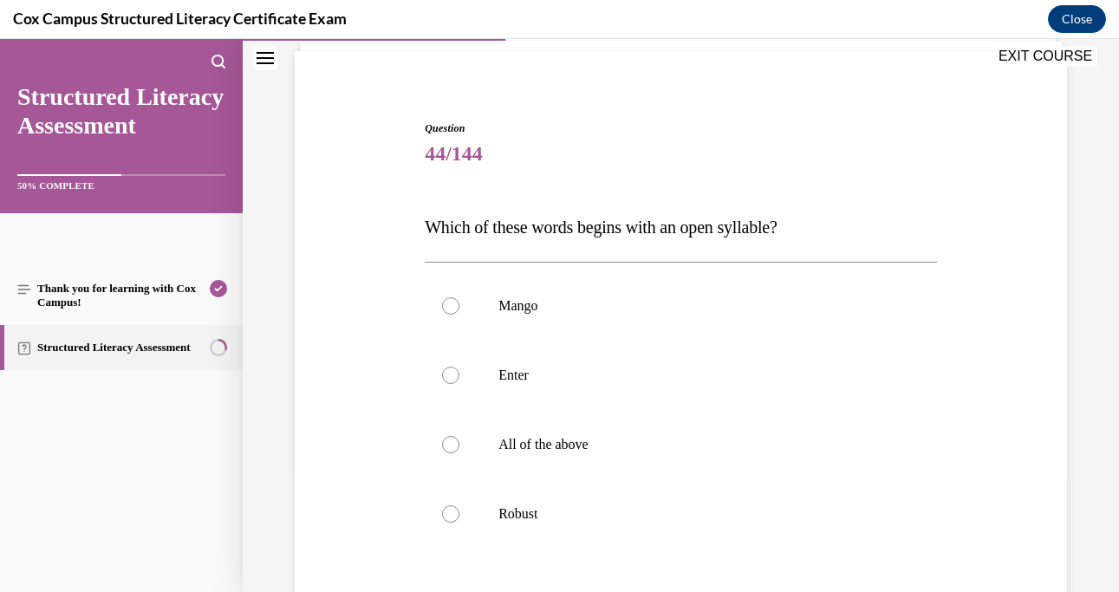
scroll to position [122, 0]
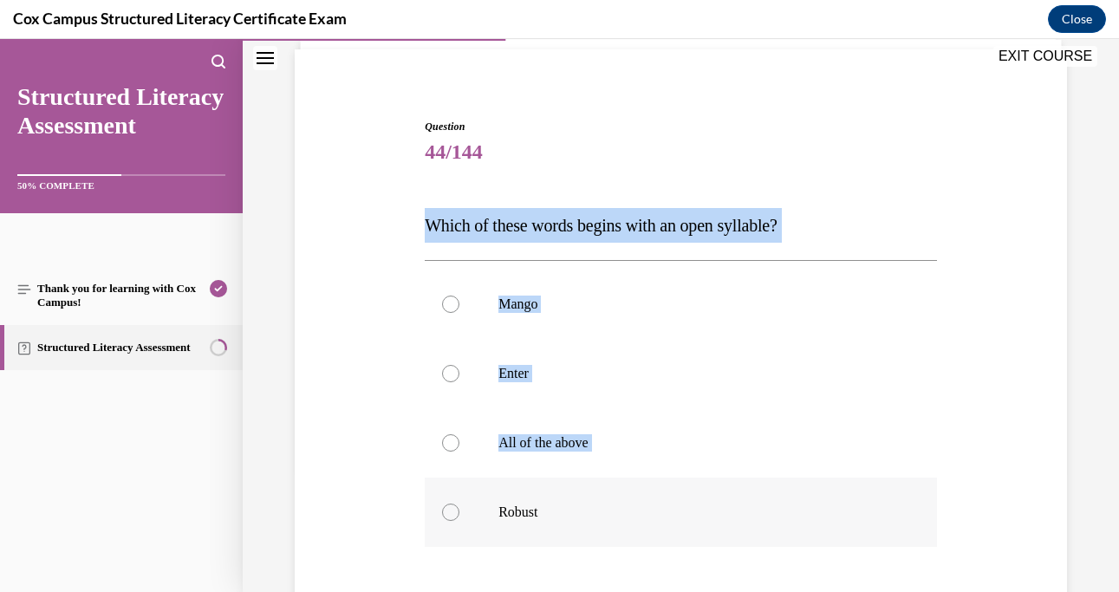
drag, startPoint x: 429, startPoint y: 218, endPoint x: 666, endPoint y: 496, distance: 364.6
click at [666, 496] on div "Question 44/144 Which of these words begins with an open syllable?   Mango Ente…" at bounding box center [681, 440] width 512 height 643
click at [441, 297] on label "Mango" at bounding box center [681, 304] width 512 height 69
click at [442, 297] on input "Mango" at bounding box center [450, 304] width 17 height 17
radio input "true"
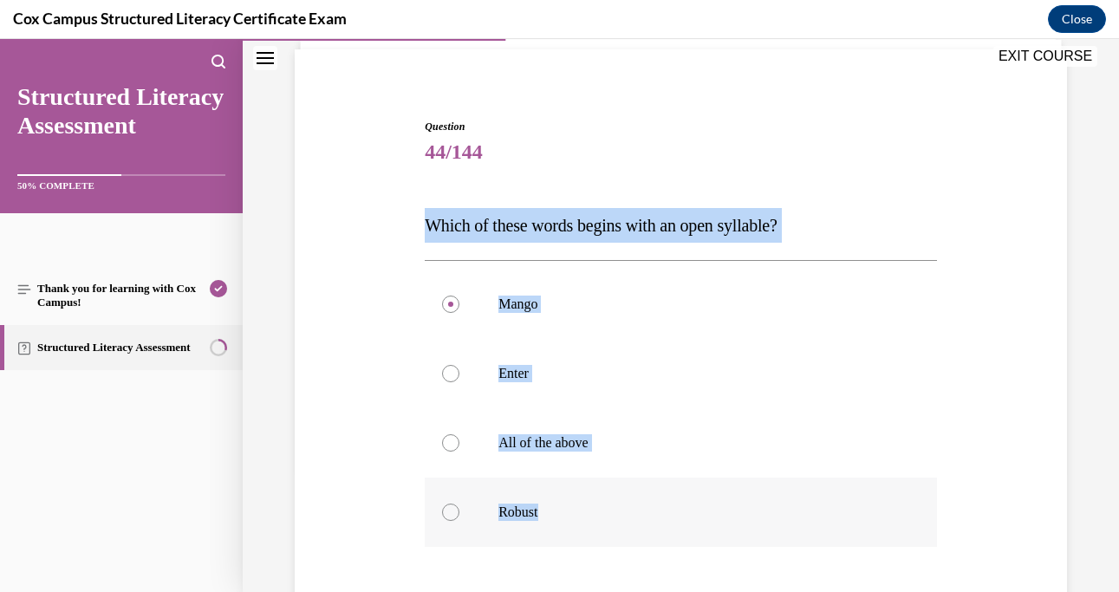
drag, startPoint x: 425, startPoint y: 220, endPoint x: 600, endPoint y: 514, distance: 342.1
click at [600, 514] on div "Question 44/144 Which of these words begins with an open syllable?   Mango Ente…" at bounding box center [681, 440] width 512 height 643
copy div "Which of these words begins with an open syllable?   Mango Enter All of the abo…"
click at [660, 304] on p "Mango" at bounding box center [695, 304] width 395 height 17
click at [459, 304] on input "Mango" at bounding box center [450, 304] width 17 height 17
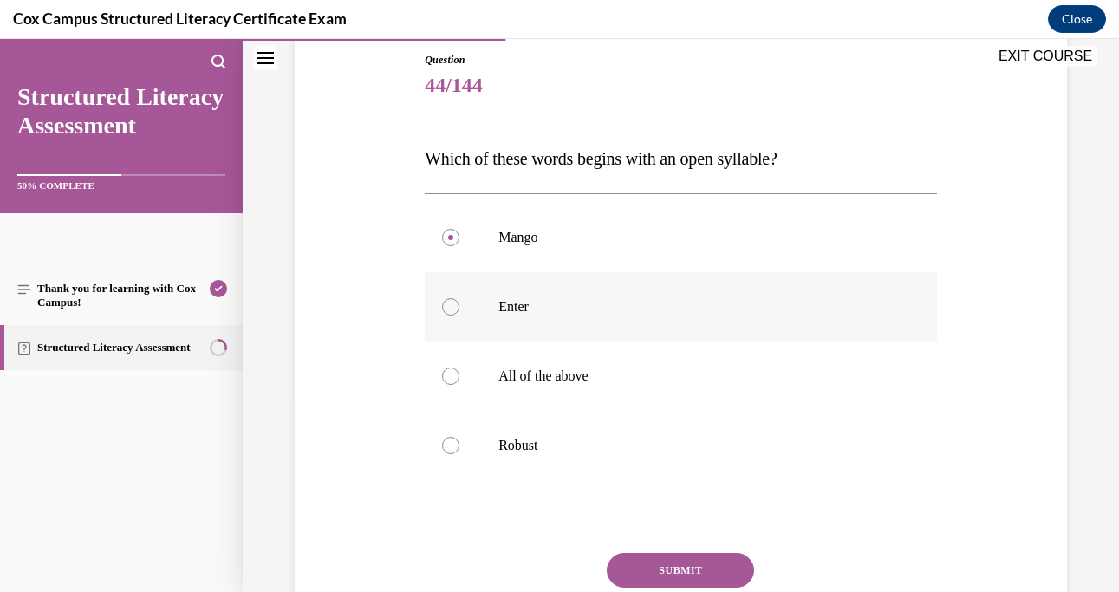
scroll to position [192, 0]
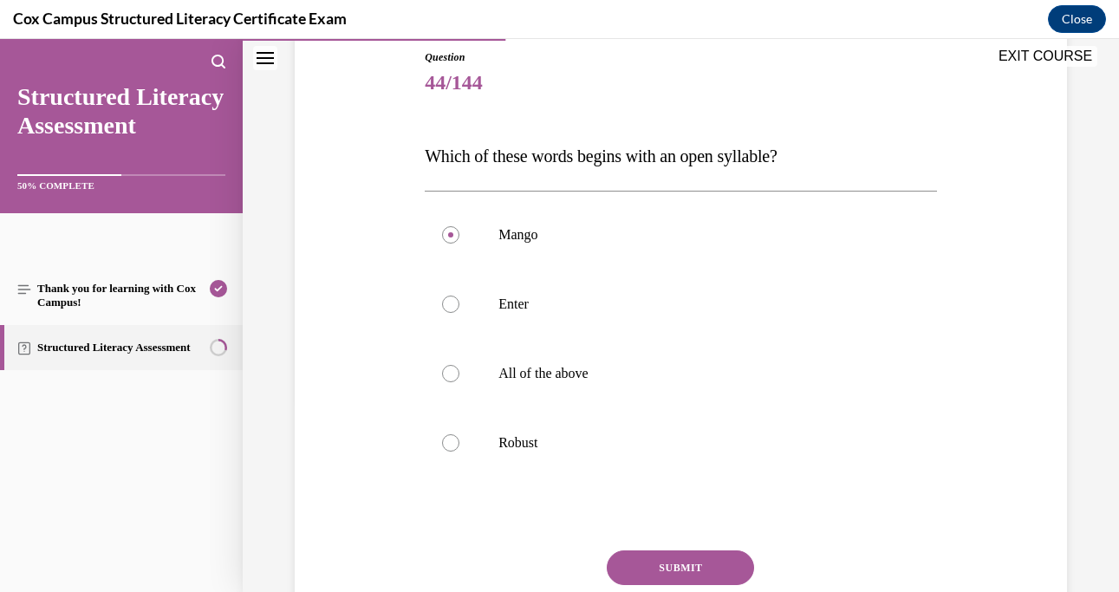
click at [632, 563] on button "SUBMIT" at bounding box center [680, 567] width 147 height 35
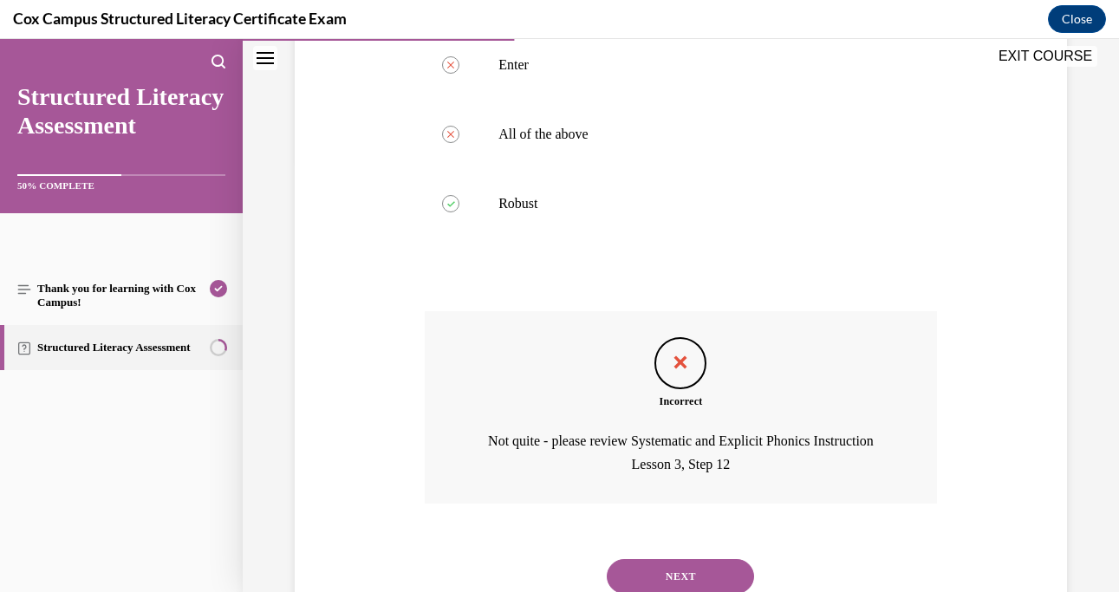
scroll to position [433, 0]
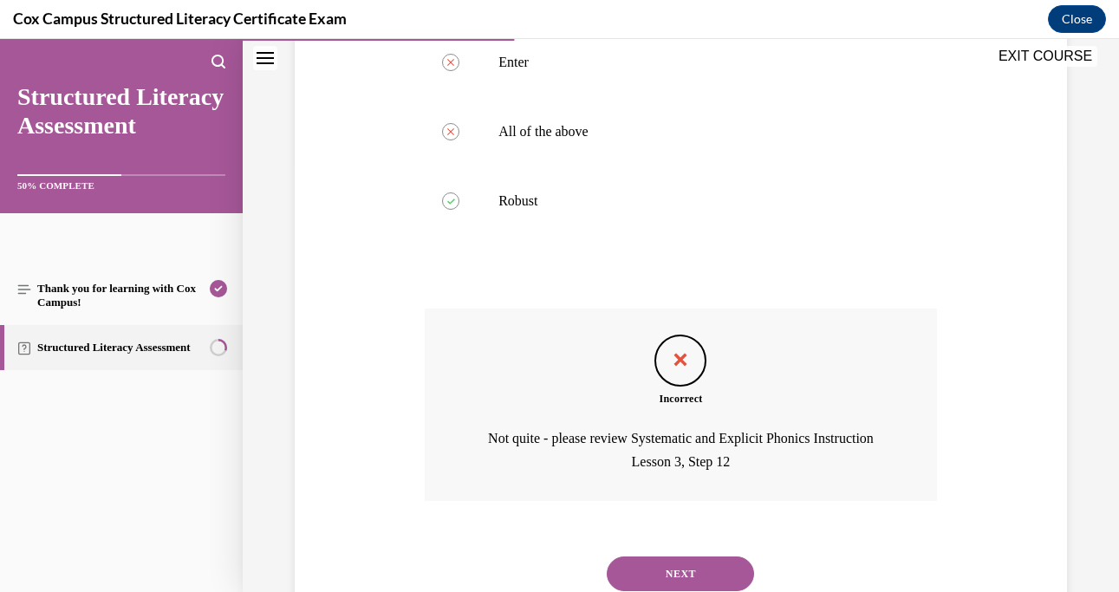
click at [668, 579] on button "NEXT" at bounding box center [680, 574] width 147 height 35
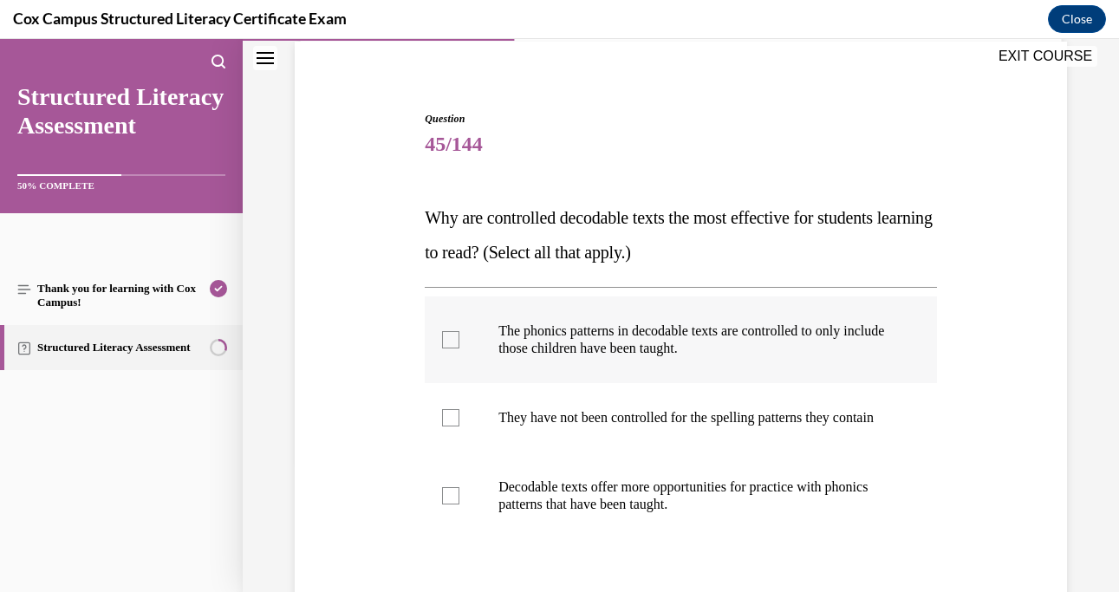
scroll to position [133, 0]
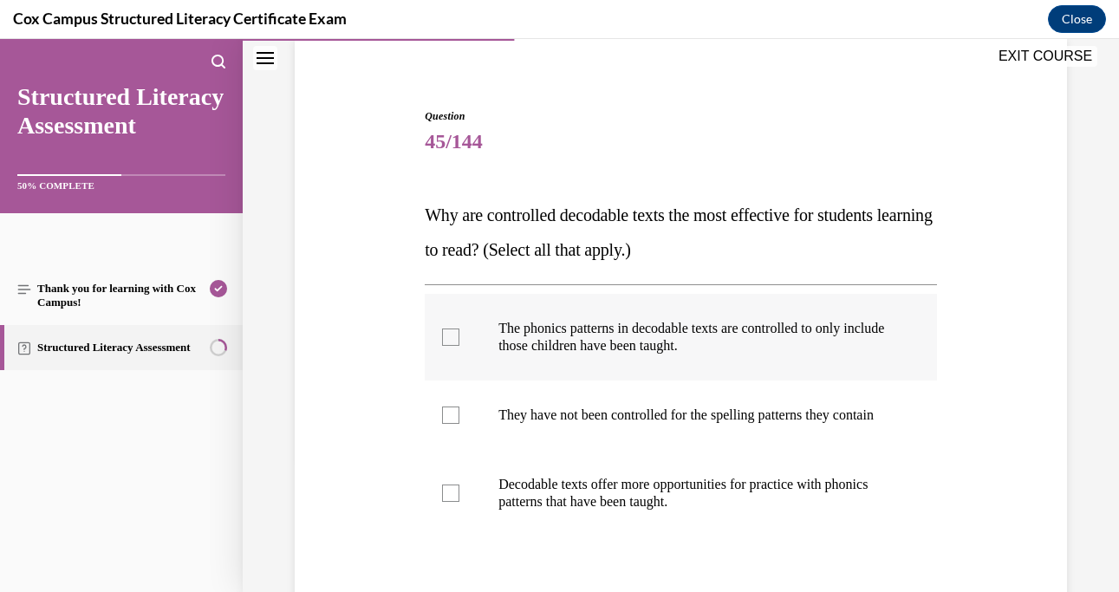
click at [444, 335] on div at bounding box center [450, 337] width 17 height 17
click at [444, 335] on input "The phonics patterns in decodable texts are controlled to only include those ch…" at bounding box center [450, 337] width 17 height 17
checkbox input "true"
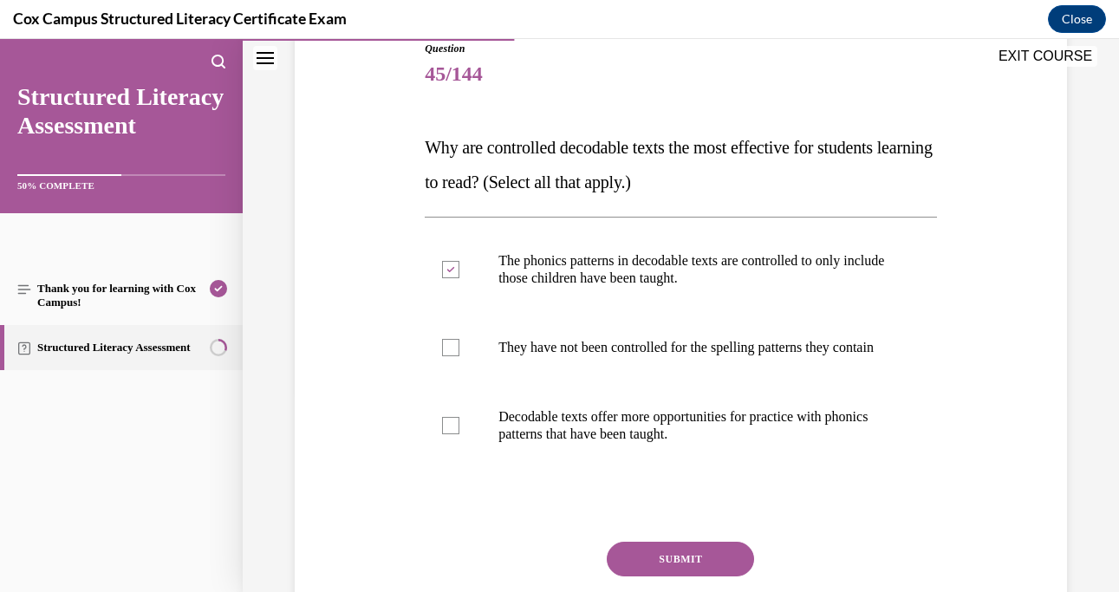
scroll to position [205, 0]
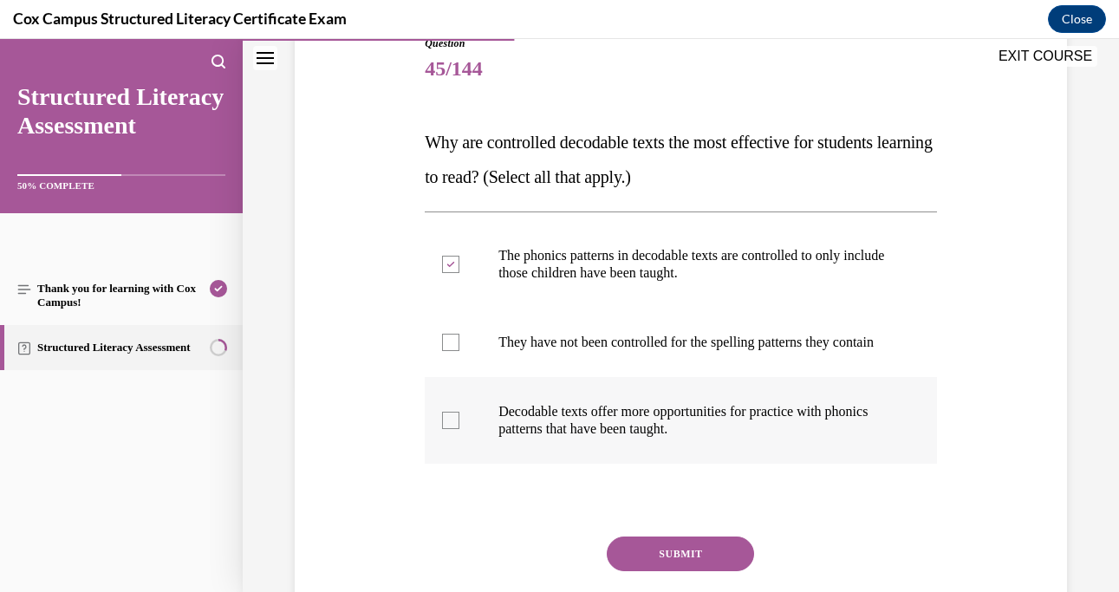
click at [452, 429] on div at bounding box center [450, 420] width 17 height 17
click at [452, 429] on input "Decodable texts offer more opportunities for practice with phonics patterns tha…" at bounding box center [450, 420] width 17 height 17
checkbox input "true"
click at [651, 571] on button "SUBMIT" at bounding box center [680, 554] width 147 height 35
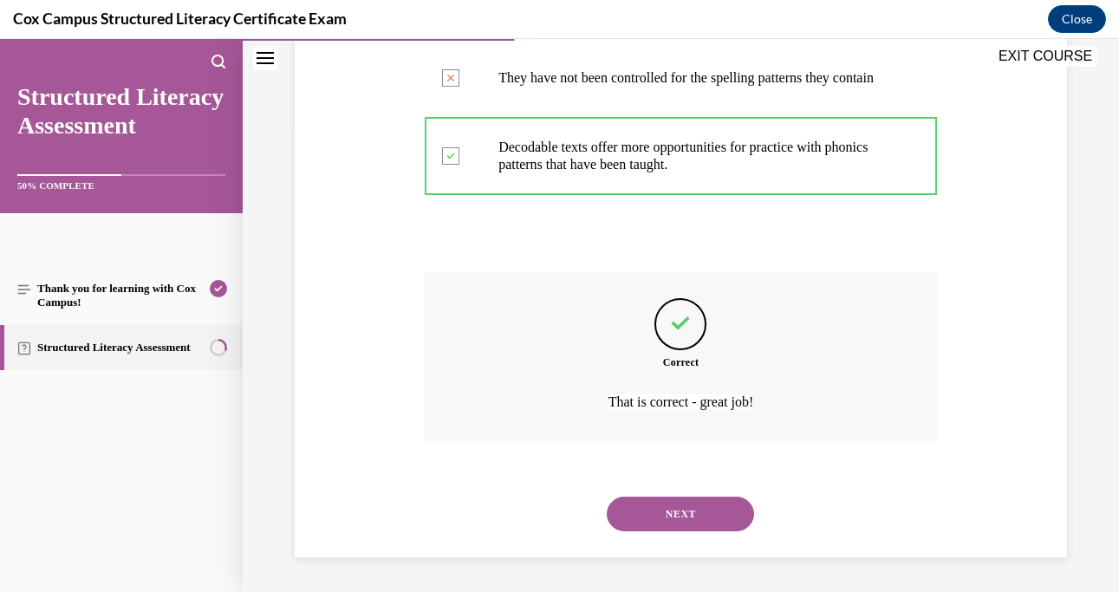
scroll to position [487, 0]
click at [703, 508] on button "NEXT" at bounding box center [680, 514] width 147 height 35
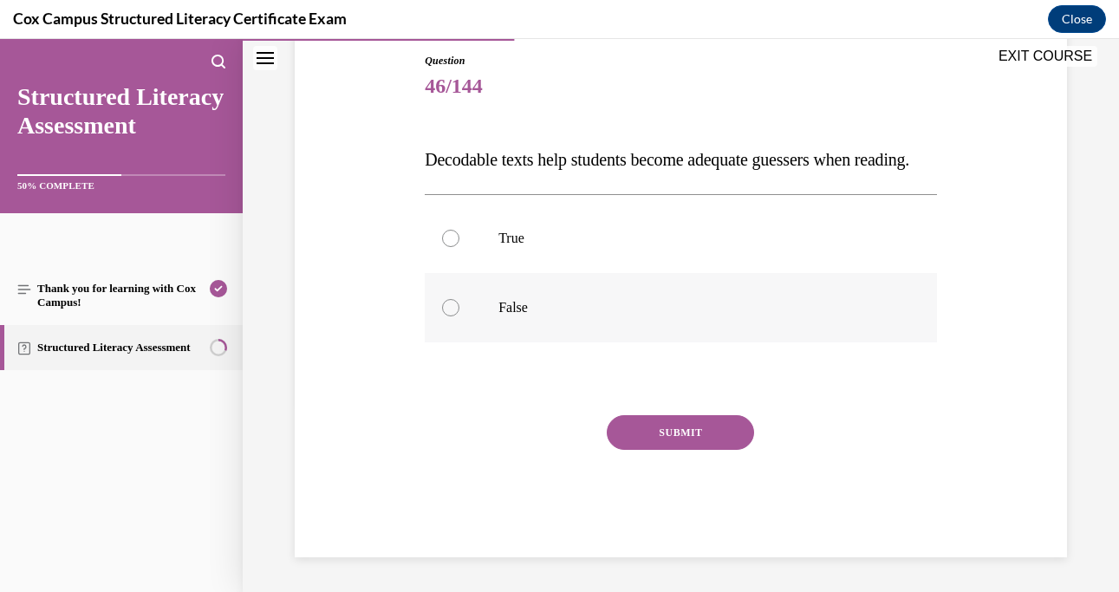
click at [462, 337] on label "False" at bounding box center [681, 307] width 512 height 69
click at [459, 316] on input "False" at bounding box center [450, 307] width 17 height 17
radio input "true"
click at [635, 450] on button "SUBMIT" at bounding box center [680, 432] width 147 height 35
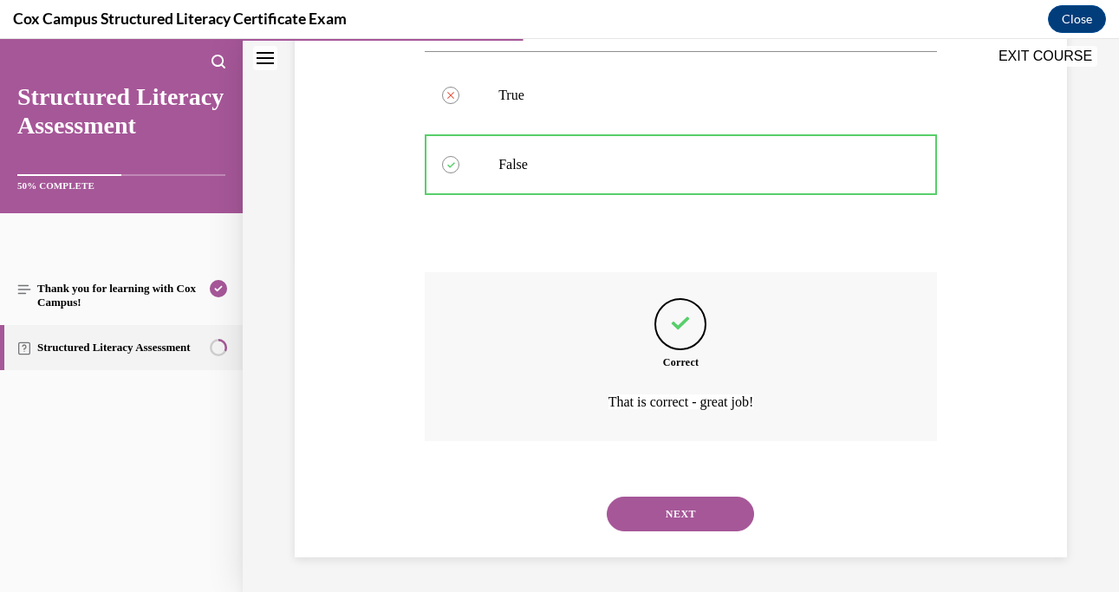
scroll to position [366, 0]
click at [654, 511] on button "NEXT" at bounding box center [680, 514] width 147 height 35
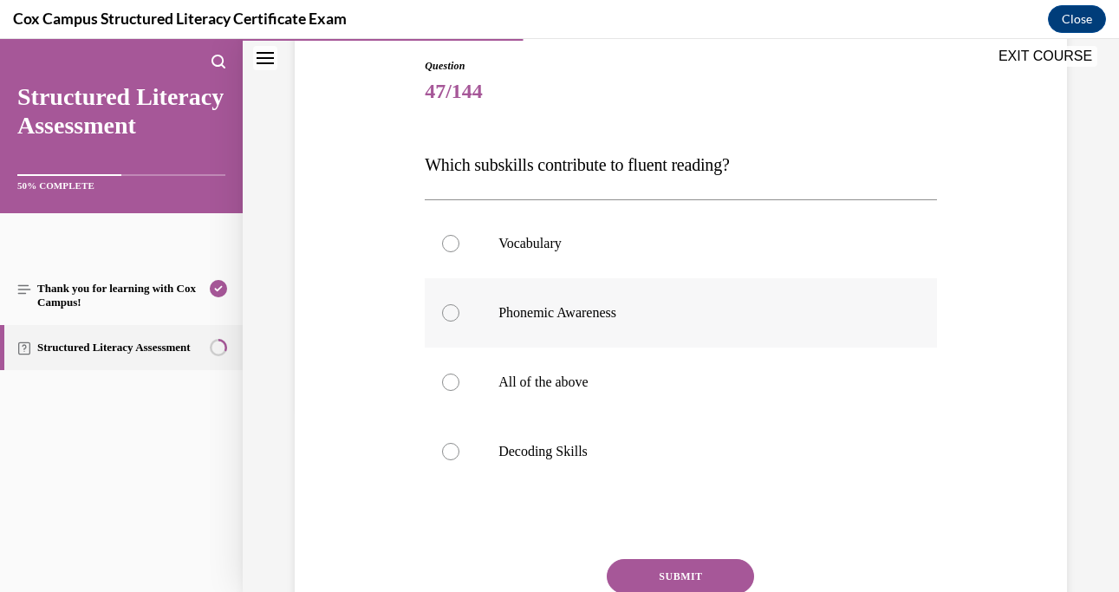
scroll to position [186, 0]
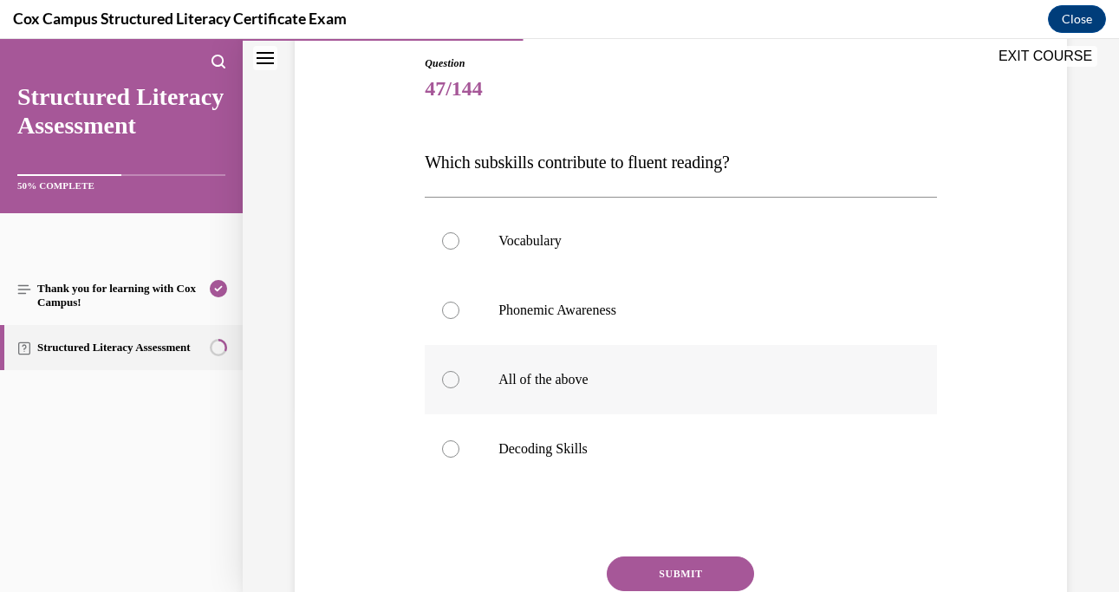
click at [455, 381] on div at bounding box center [450, 379] width 17 height 17
click at [455, 381] on input "All of the above" at bounding box center [450, 379] width 17 height 17
radio input "true"
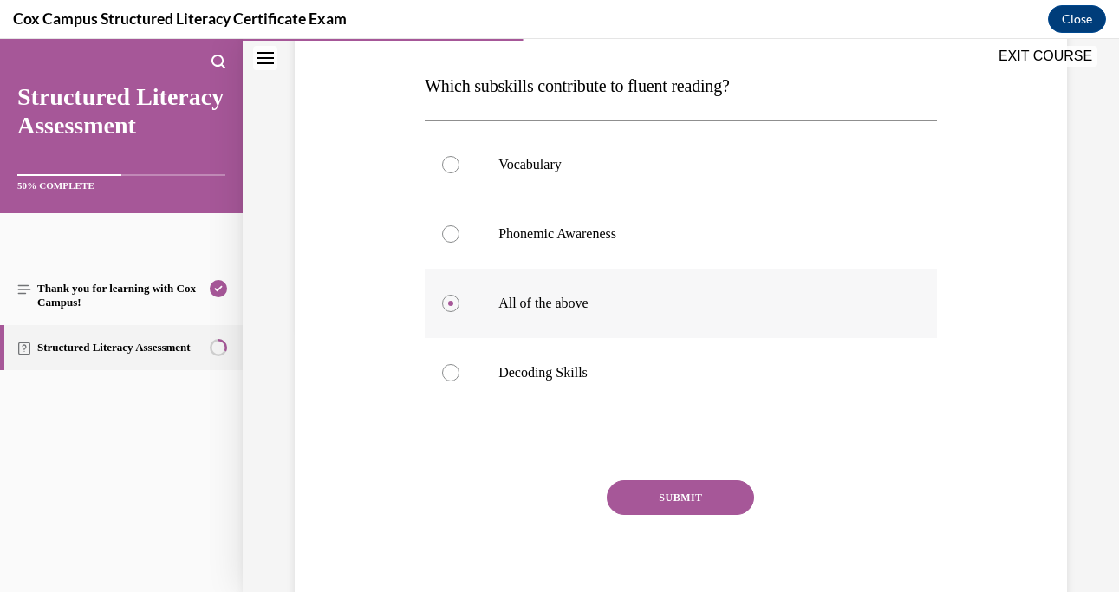
scroll to position [283, 0]
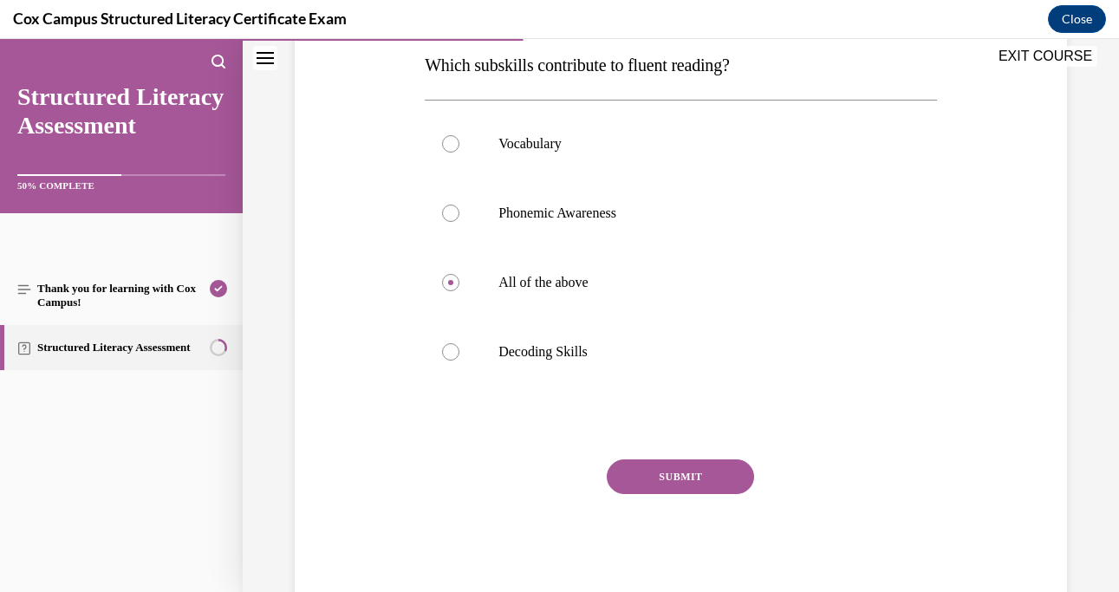
click at [640, 482] on button "SUBMIT" at bounding box center [680, 476] width 147 height 35
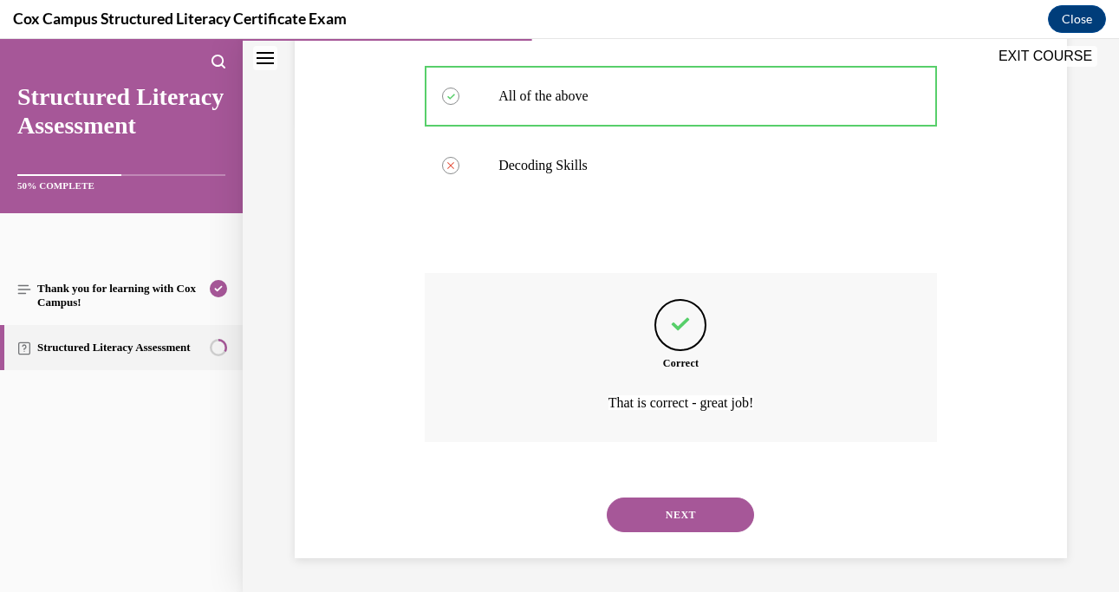
scroll to position [470, 0]
click at [642, 511] on button "NEXT" at bounding box center [680, 514] width 147 height 35
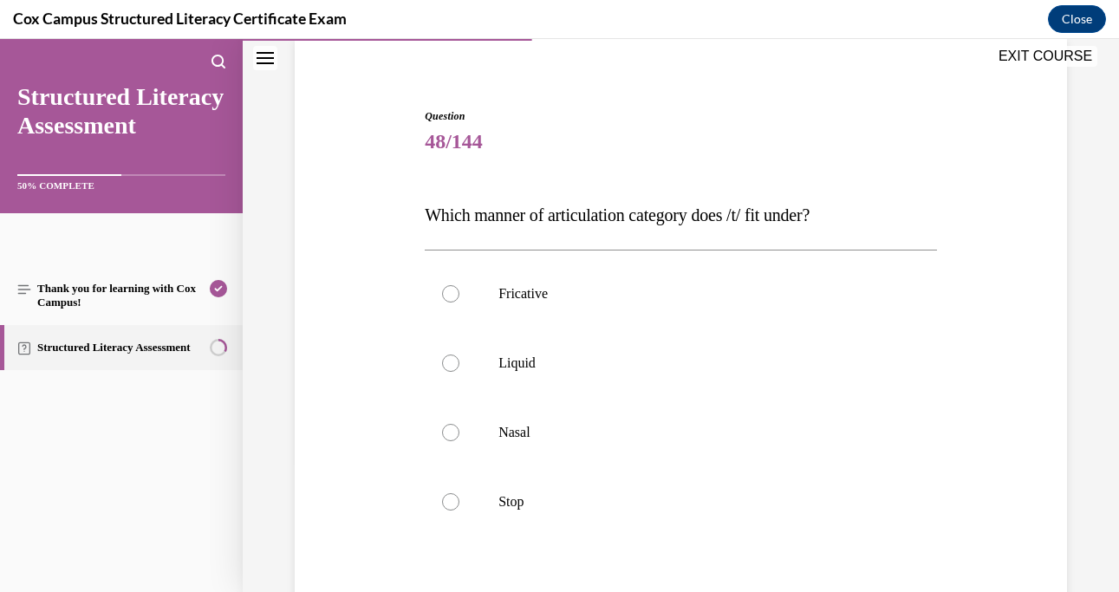
scroll to position [133, 0]
click at [501, 504] on p "Stop" at bounding box center [695, 500] width 395 height 17
click at [459, 504] on input "Stop" at bounding box center [450, 500] width 17 height 17
radio input "true"
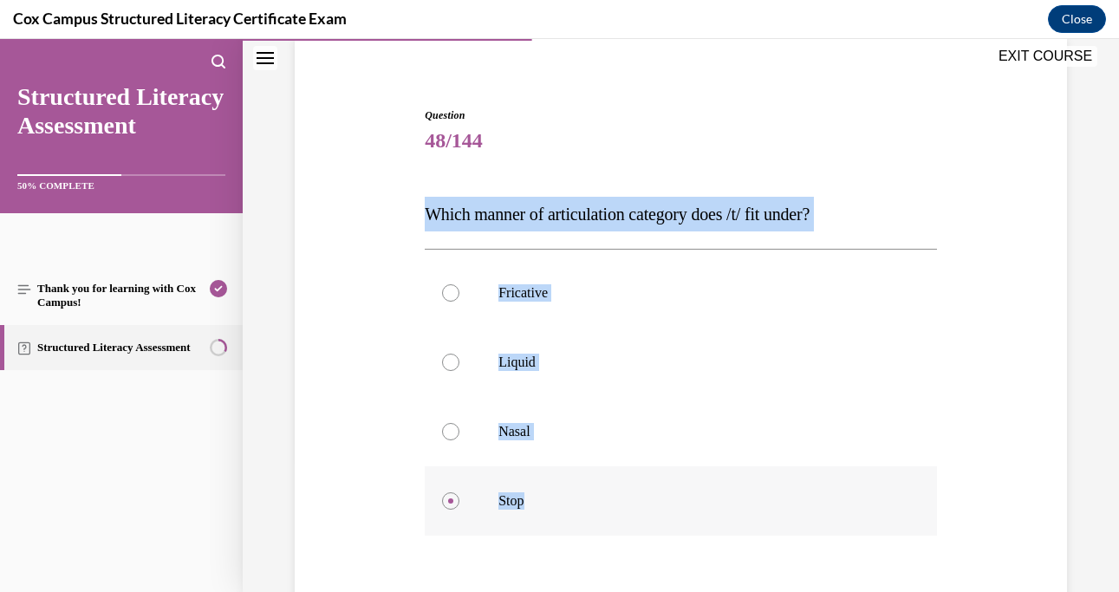
drag, startPoint x: 426, startPoint y: 219, endPoint x: 548, endPoint y: 507, distance: 312.7
click at [548, 507] on div "Question 48/144 Which manner of articulation category does /t/ fit under? Frica…" at bounding box center [681, 428] width 512 height 643
copy div "Which manner of articulation category does /t/ fit under? Fricative Liquid Nasa…"
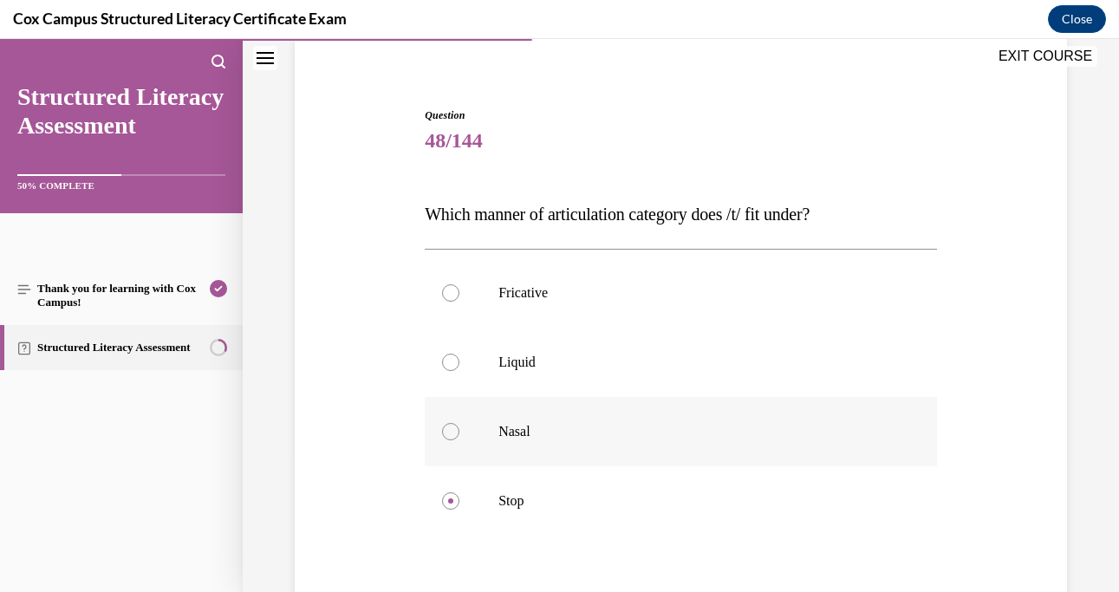
click at [648, 404] on label "Nasal" at bounding box center [681, 431] width 512 height 69
click at [459, 423] on input "Nasal" at bounding box center [450, 431] width 17 height 17
radio input "true"
click at [498, 496] on p "Stop" at bounding box center [695, 500] width 395 height 17
click at [459, 496] on input "Stop" at bounding box center [450, 500] width 17 height 17
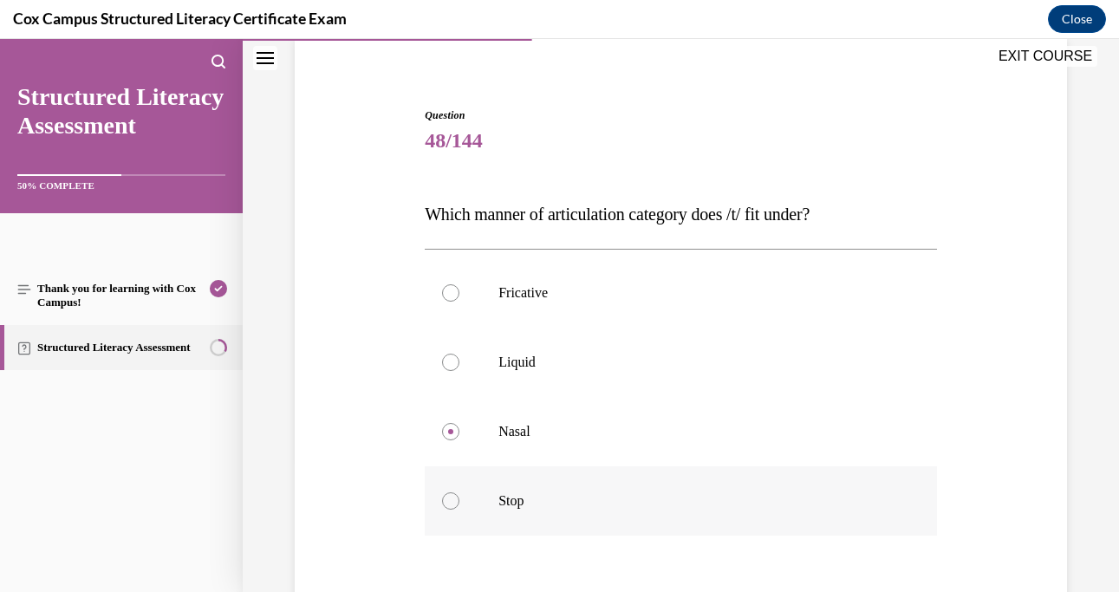
radio input "true"
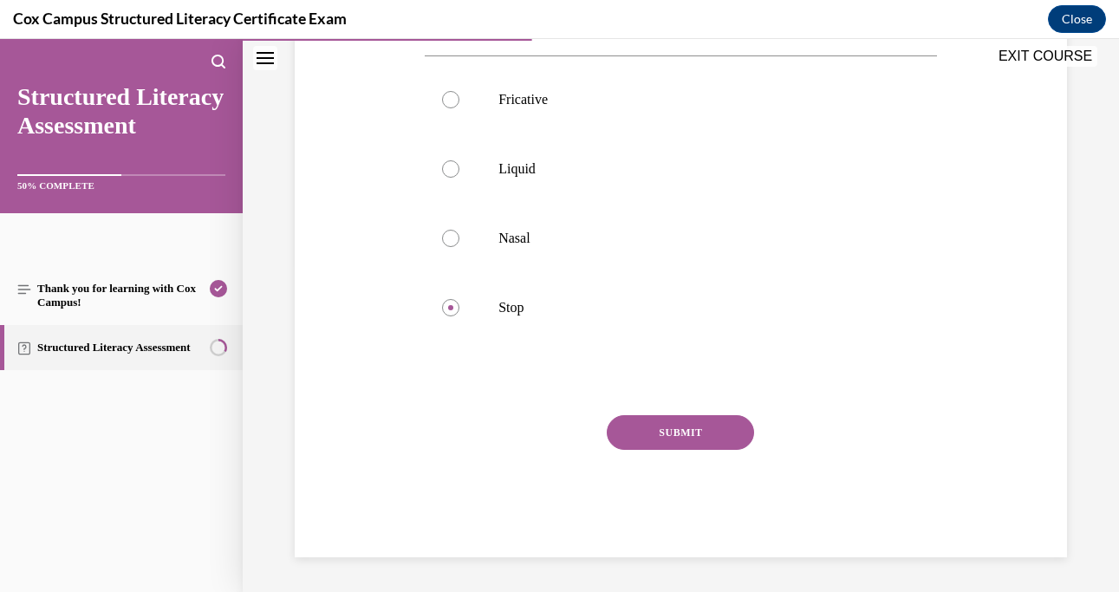
click at [668, 430] on button "SUBMIT" at bounding box center [680, 432] width 147 height 35
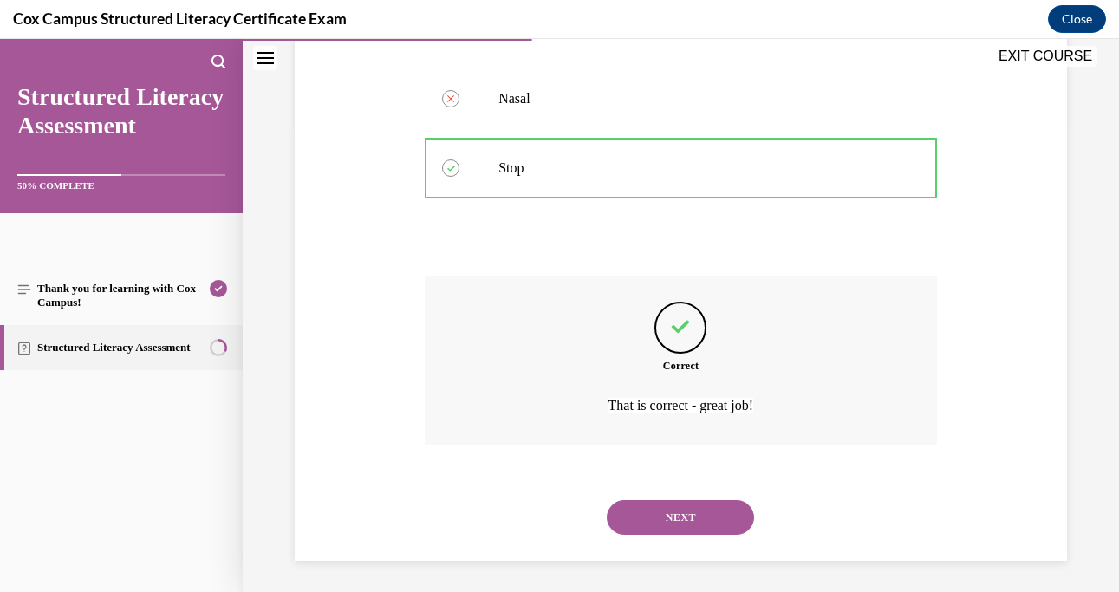
scroll to position [470, 0]
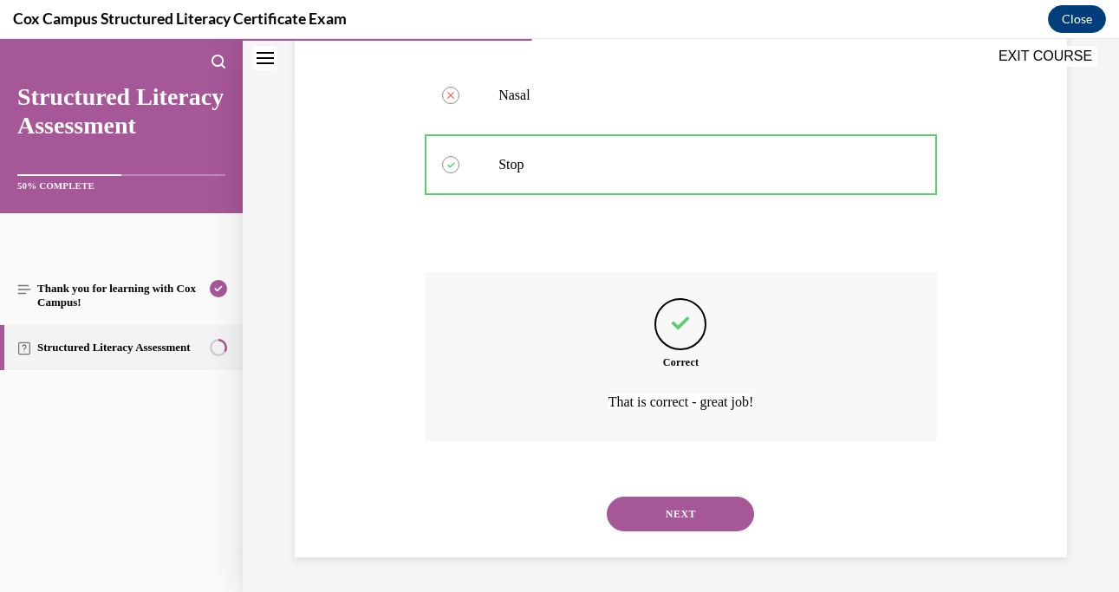
click at [661, 504] on button "NEXT" at bounding box center [680, 514] width 147 height 35
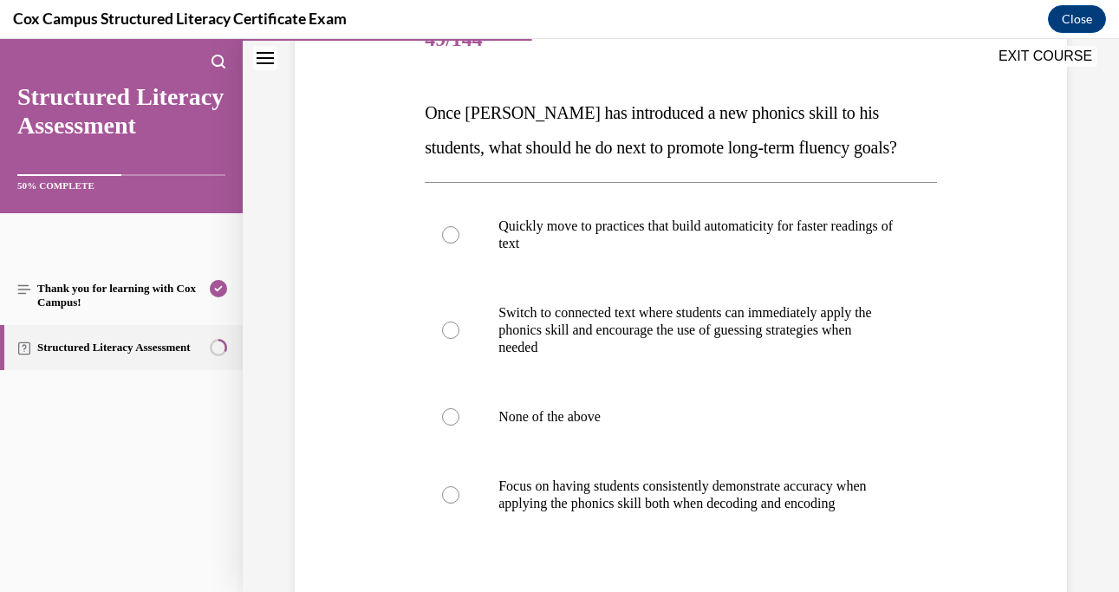
scroll to position [238, 0]
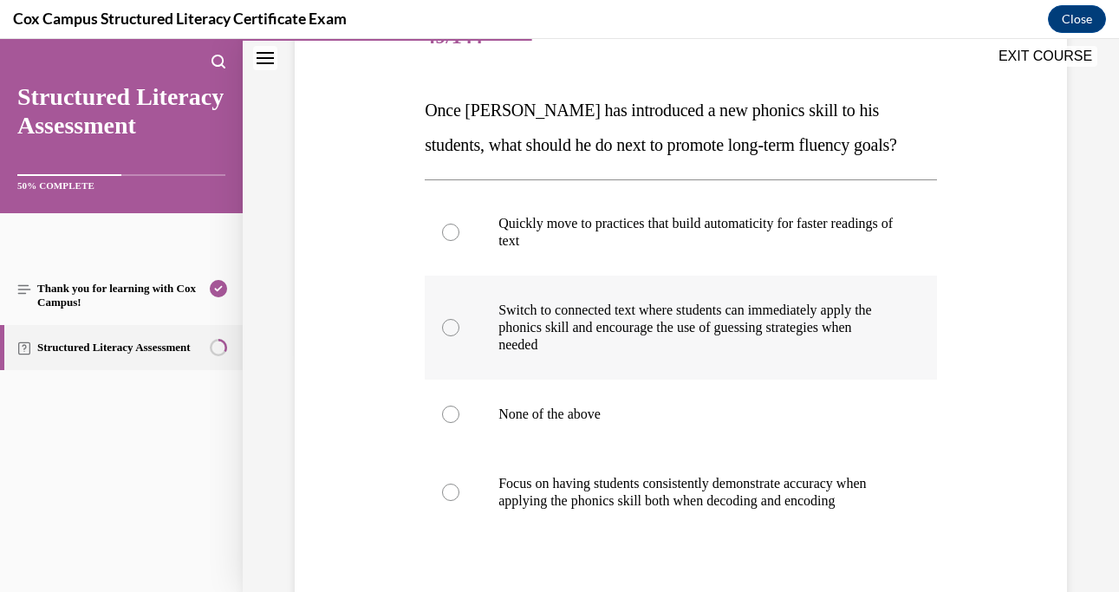
click at [449, 321] on div at bounding box center [450, 327] width 17 height 17
click at [449, 321] on input "Switch to connected text where students can immediately apply the phonics skill…" at bounding box center [450, 327] width 17 height 17
radio input "true"
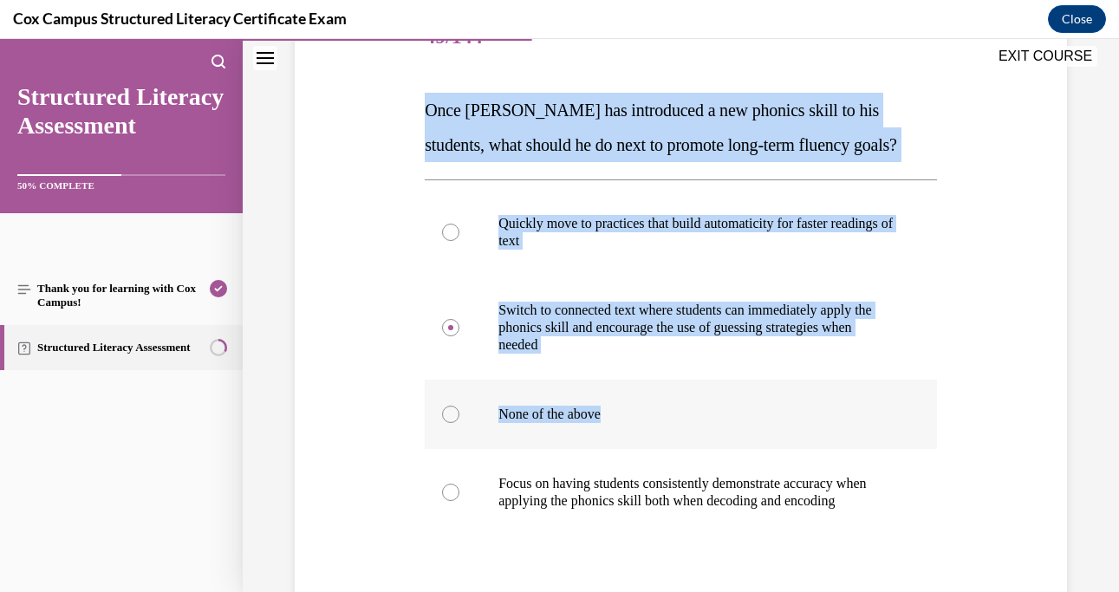
drag, startPoint x: 424, startPoint y: 107, endPoint x: 556, endPoint y: 439, distance: 357.2
click at [556, 439] on div "Question 49/144 Once [PERSON_NAME] has introduced a new phonics skill to his st…" at bounding box center [681, 376] width 512 height 747
click at [416, 104] on div "Question 49/144 Once [PERSON_NAME] has introduced a new phonics skill to his st…" at bounding box center [680, 350] width 781 height 799
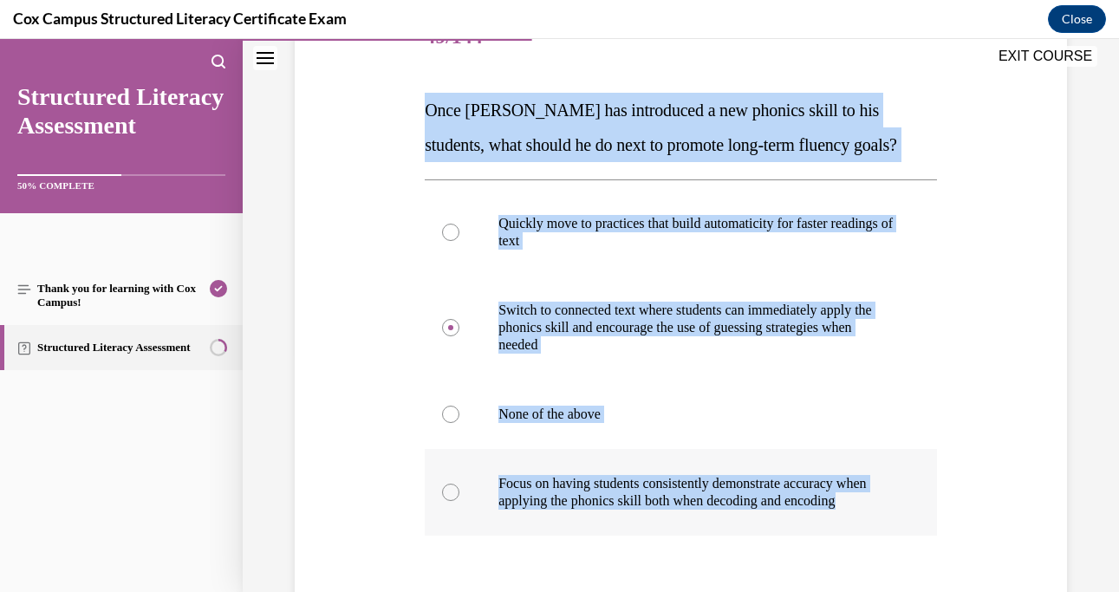
drag, startPoint x: 416, startPoint y: 104, endPoint x: 596, endPoint y: 530, distance: 461.9
click at [596, 530] on div "Question 49/144 Once [PERSON_NAME] has introduced a new phonics skill to his st…" at bounding box center [680, 350] width 781 height 799
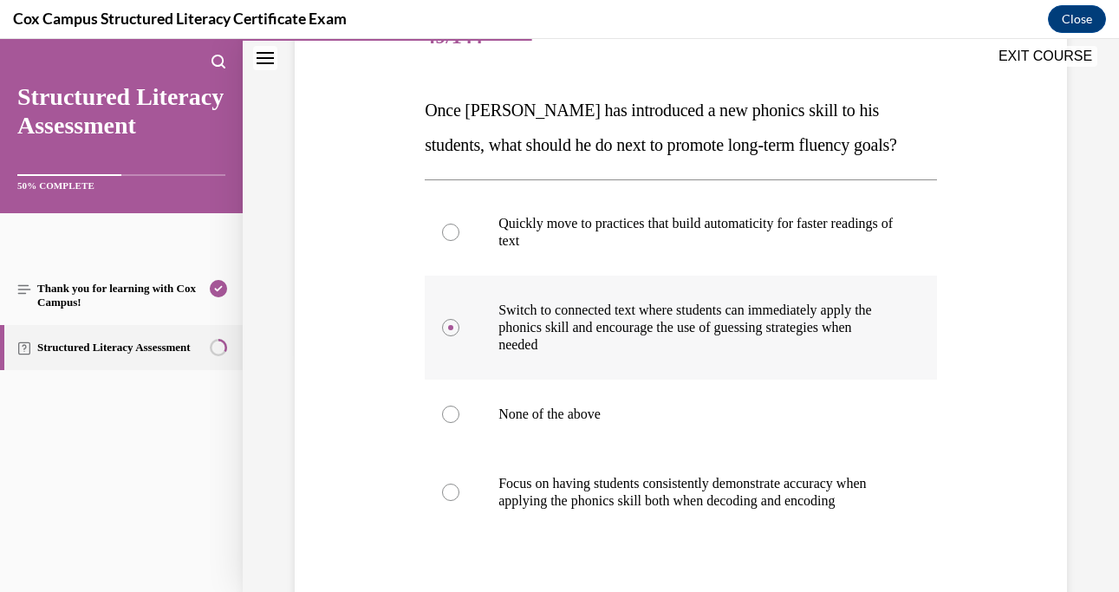
click at [689, 374] on label "Switch to connected text where students can immediately apply the phonics skill…" at bounding box center [681, 328] width 512 height 104
click at [459, 336] on input "Switch to connected text where students can immediately apply the phonics skill…" at bounding box center [450, 327] width 17 height 17
click at [449, 499] on div at bounding box center [450, 492] width 17 height 17
click at [449, 499] on input "Focus on having students consistently demonstrate accuracy when applying the ph…" at bounding box center [450, 492] width 17 height 17
radio input "true"
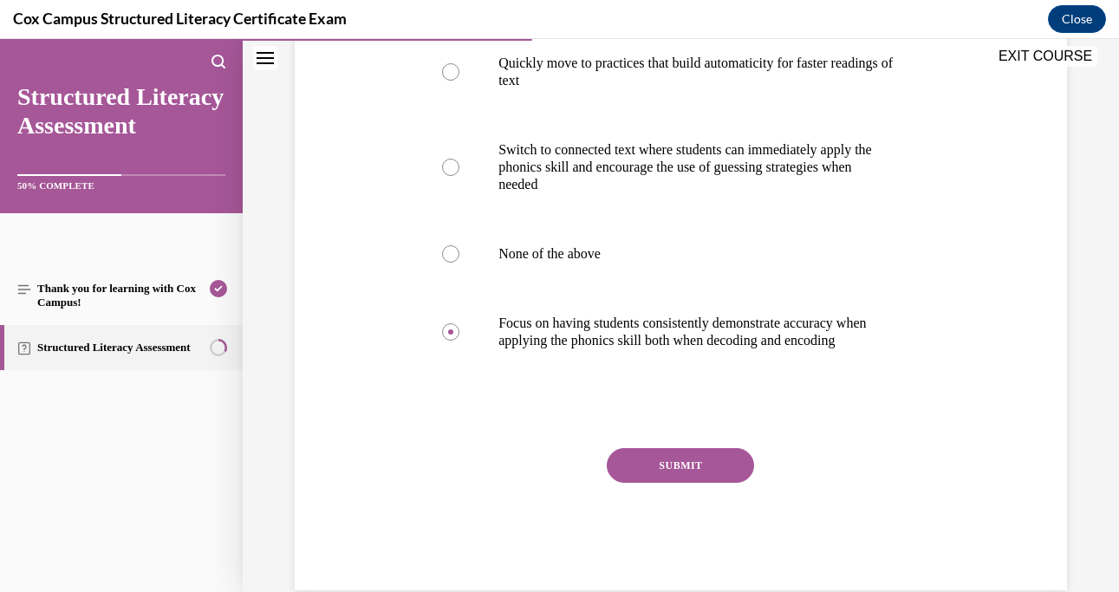
click at [650, 467] on button "SUBMIT" at bounding box center [680, 465] width 147 height 35
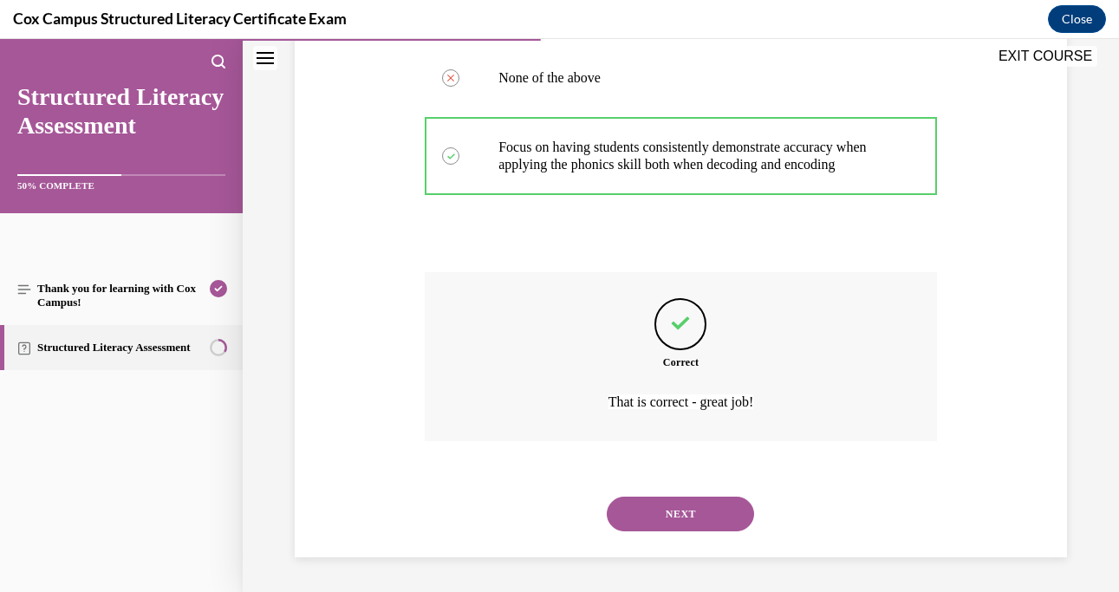
scroll to position [591, 0]
click at [653, 509] on button "NEXT" at bounding box center [680, 514] width 147 height 35
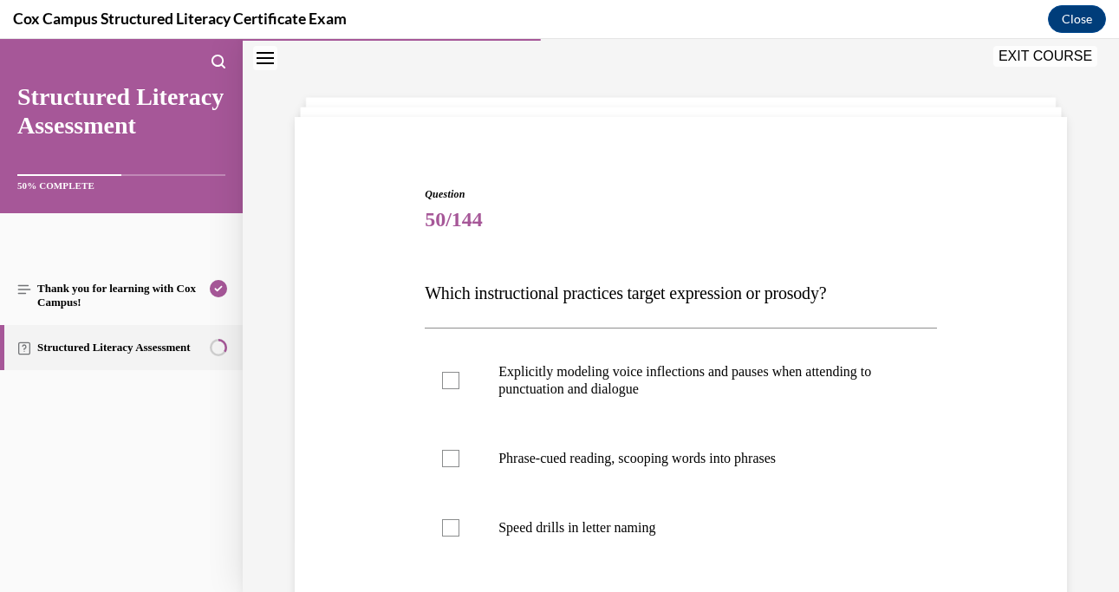
scroll to position [61, 0]
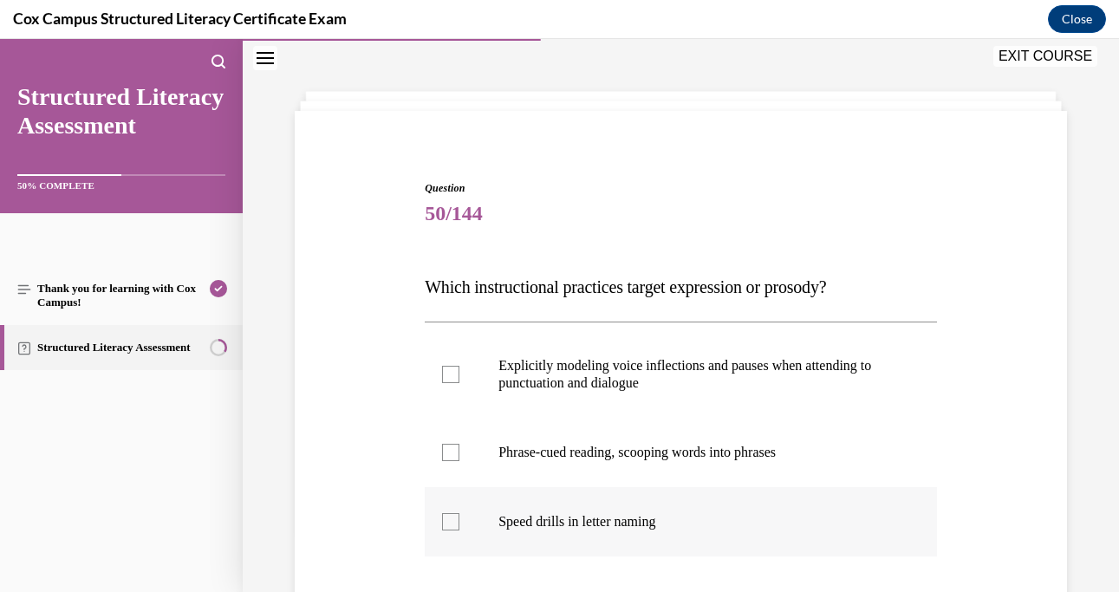
drag, startPoint x: 418, startPoint y: 271, endPoint x: 680, endPoint y: 543, distance: 377.6
click at [680, 543] on div "Question 50/144 Which instructional practices target expression or prosody?   E…" at bounding box center [680, 449] width 781 height 643
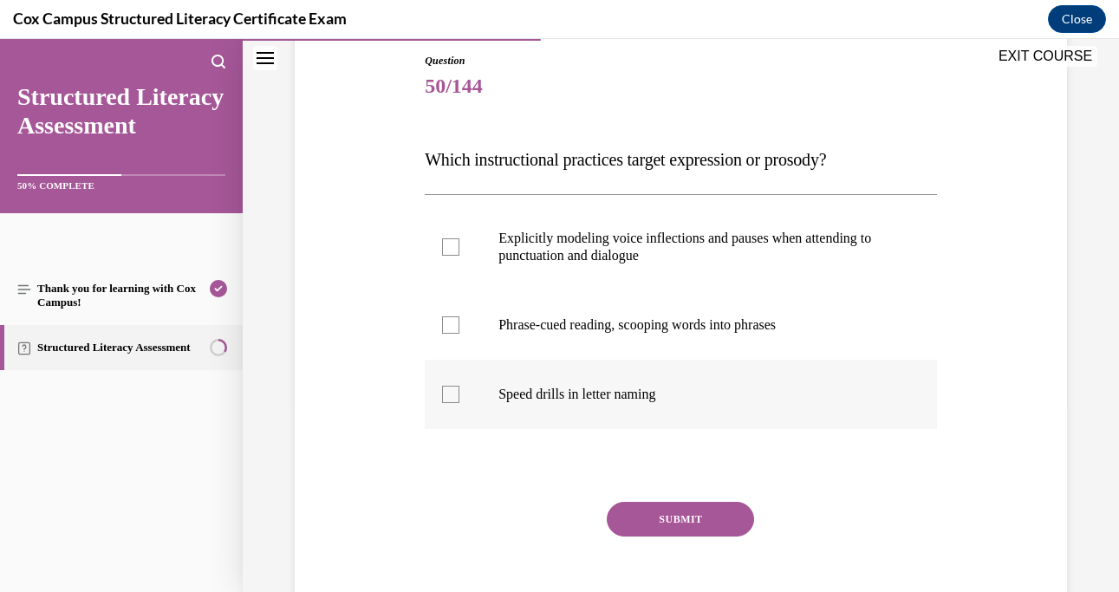
scroll to position [190, 0]
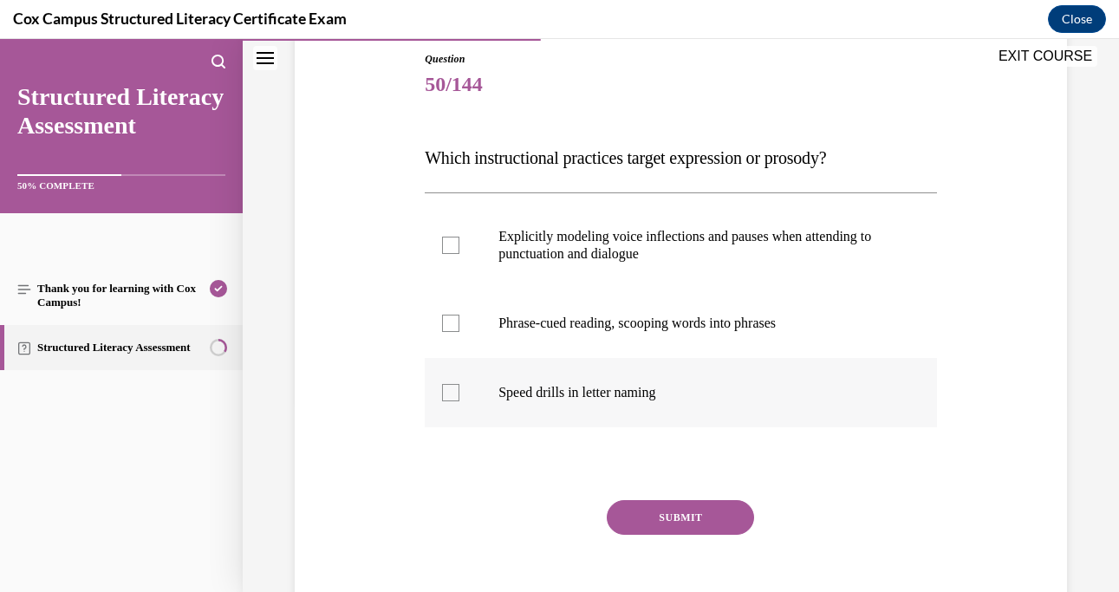
copy div "Which instructional practices target expression or prosody?   Explicitly modeli…"
click at [457, 240] on div at bounding box center [450, 245] width 17 height 17
click at [457, 240] on input "Explicitly modeling voice inflections and pauses when attending to punctuation …" at bounding box center [450, 245] width 17 height 17
checkbox input "true"
click at [447, 330] on div at bounding box center [450, 323] width 17 height 17
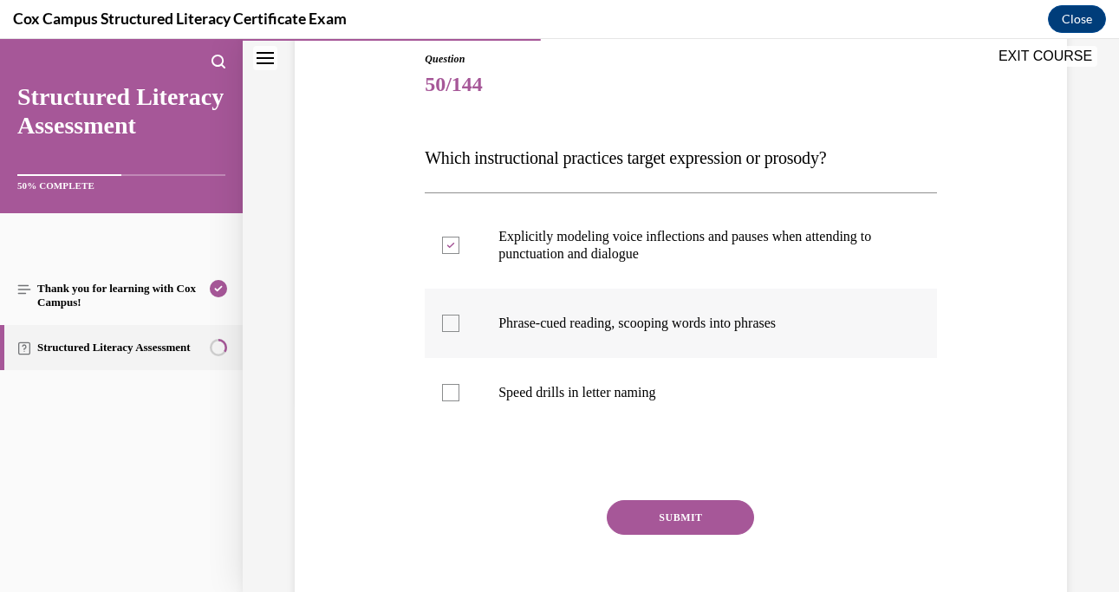
click at [447, 330] on input "Phrase-cued reading, scooping words into phrases" at bounding box center [450, 323] width 17 height 17
checkbox input "true"
drag, startPoint x: 798, startPoint y: 157, endPoint x: 856, endPoint y: 166, distance: 58.9
click at [858, 172] on p "Which instructional practices target expression or prosody?" at bounding box center [681, 157] width 512 height 35
copy span "prosody"
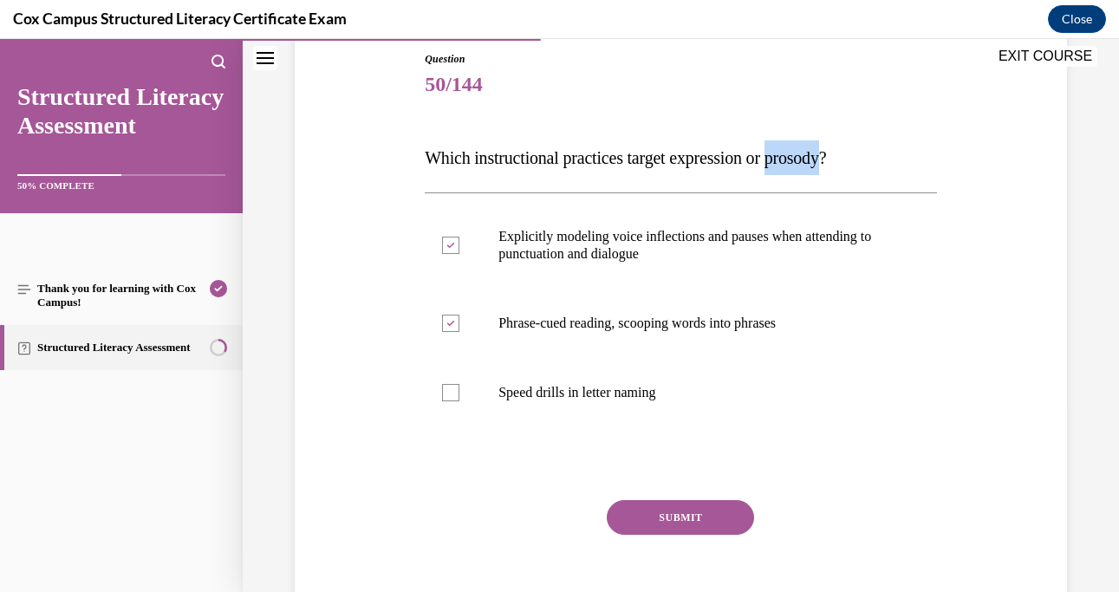
click at [622, 512] on button "SUBMIT" at bounding box center [680, 517] width 147 height 35
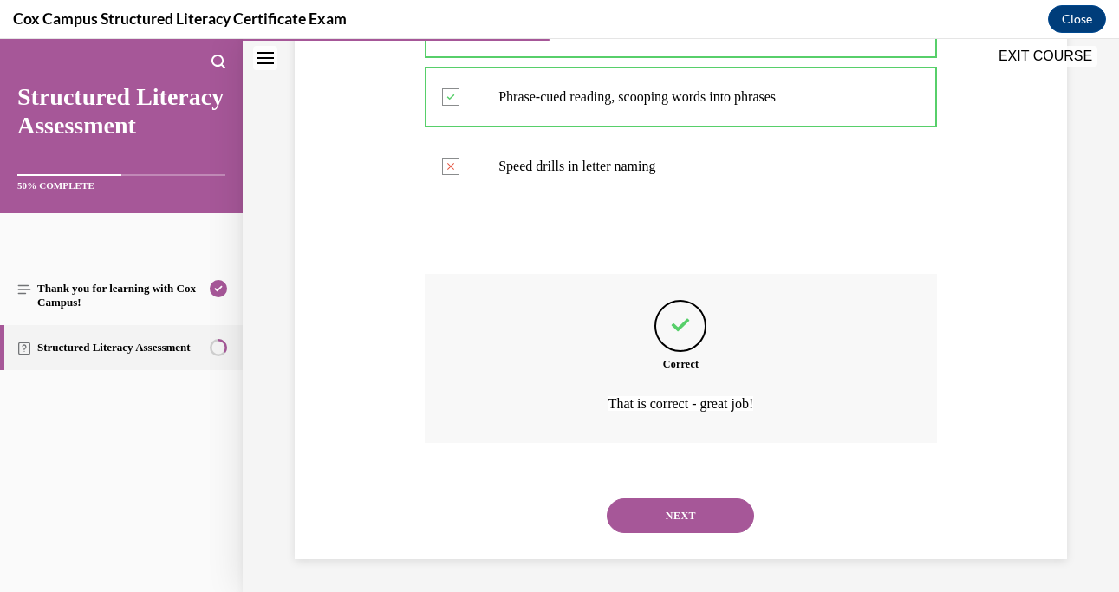
scroll to position [418, 0]
click at [661, 498] on button "NEXT" at bounding box center [680, 514] width 147 height 35
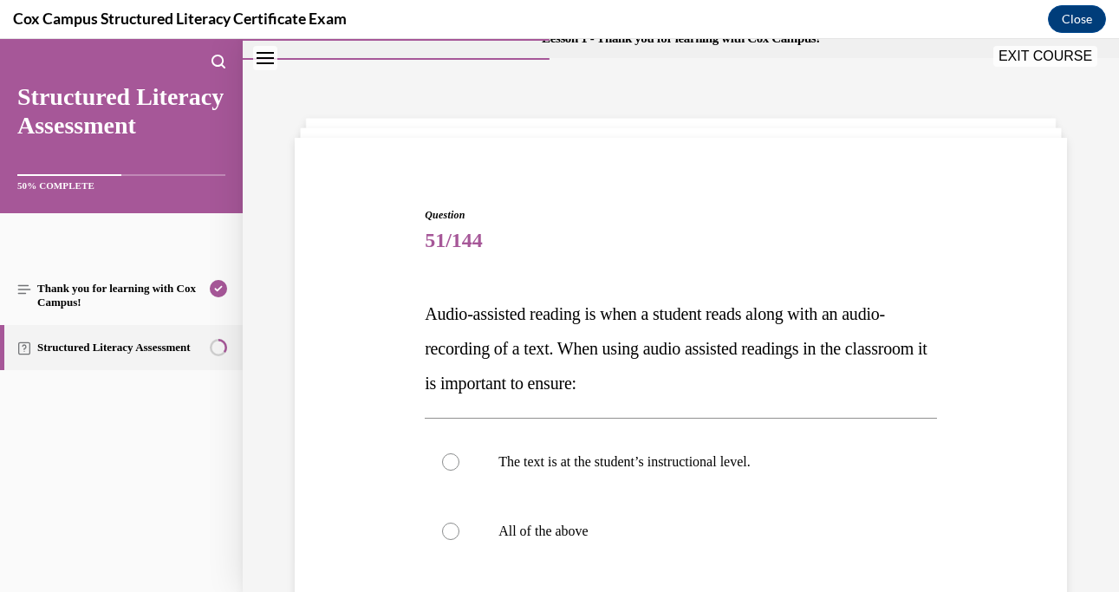
scroll to position [0, 0]
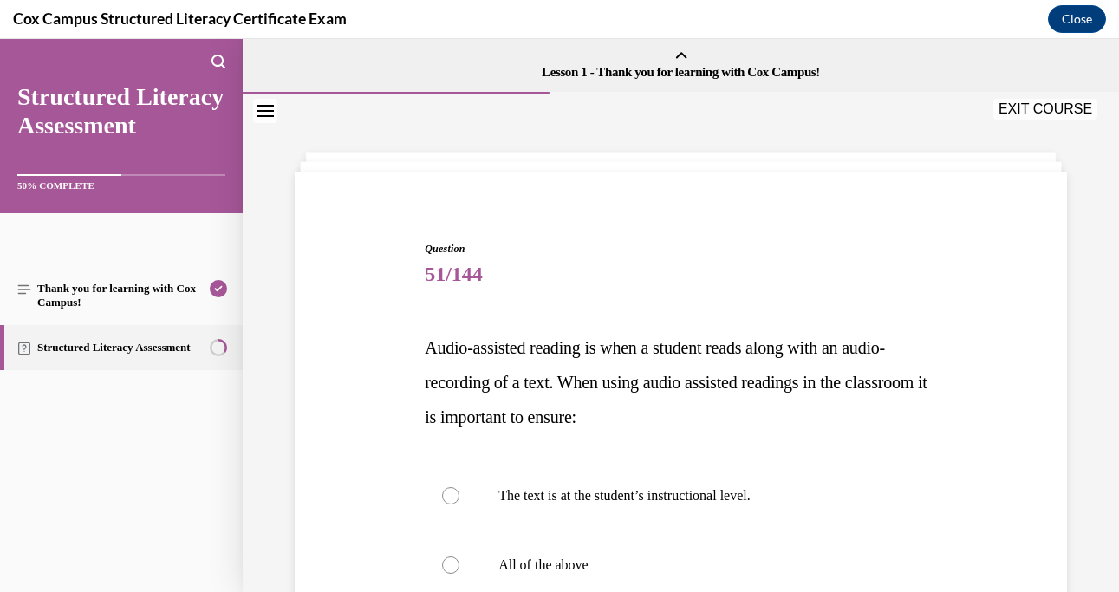
click at [1045, 107] on button "EXIT COURSE" at bounding box center [1045, 109] width 104 height 21
